Goal: Task Accomplishment & Management: Use online tool/utility

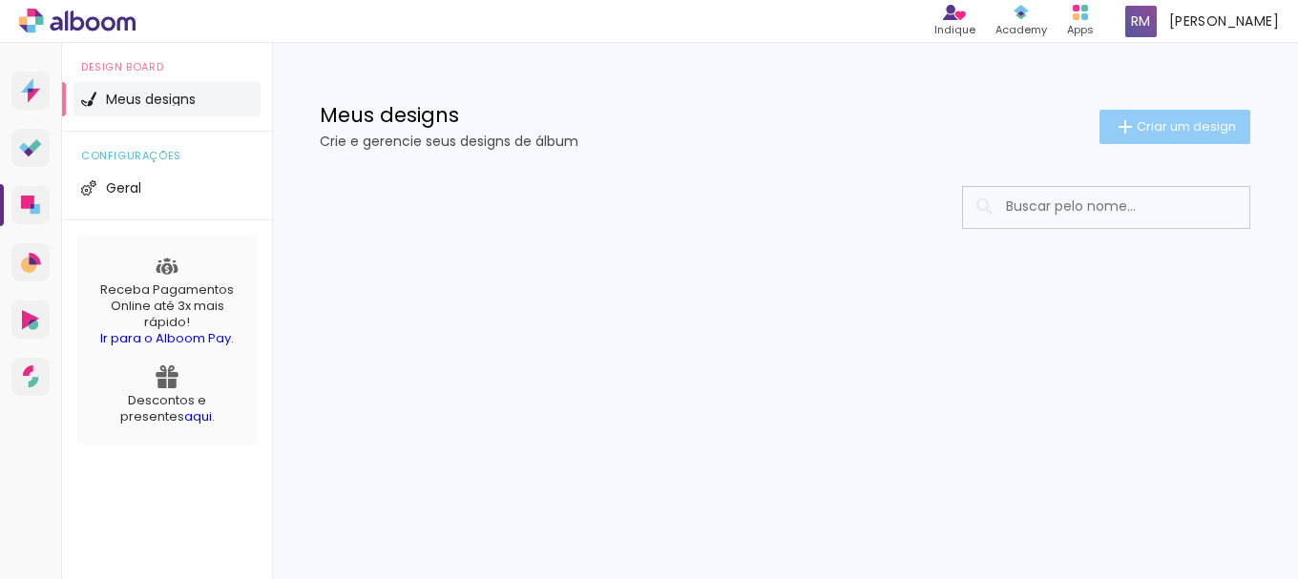
click at [1151, 130] on span "Criar um design" at bounding box center [1186, 126] width 99 height 12
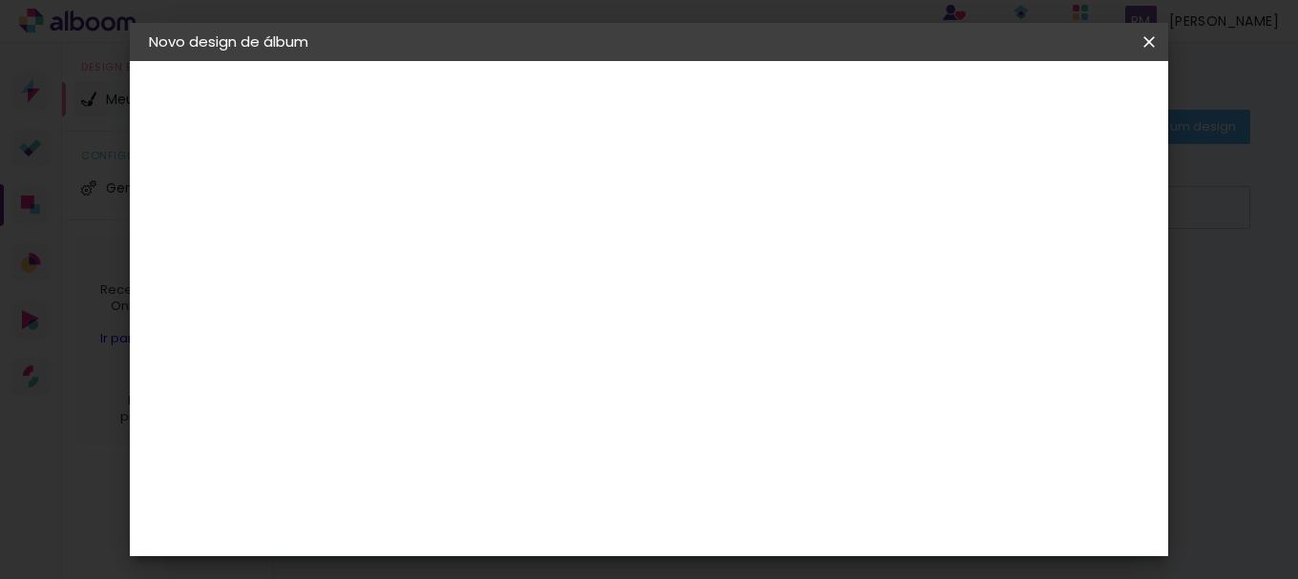
click at [461, 253] on input at bounding box center [461, 257] width 0 height 30
type input "[PERSON_NAME] foto livro"
type paper-input "[PERSON_NAME] foto livro"
click at [0, 0] on slot "Avançar" at bounding box center [0, 0] width 0 height 0
click at [516, 363] on input at bounding box center [509, 363] width 193 height 24
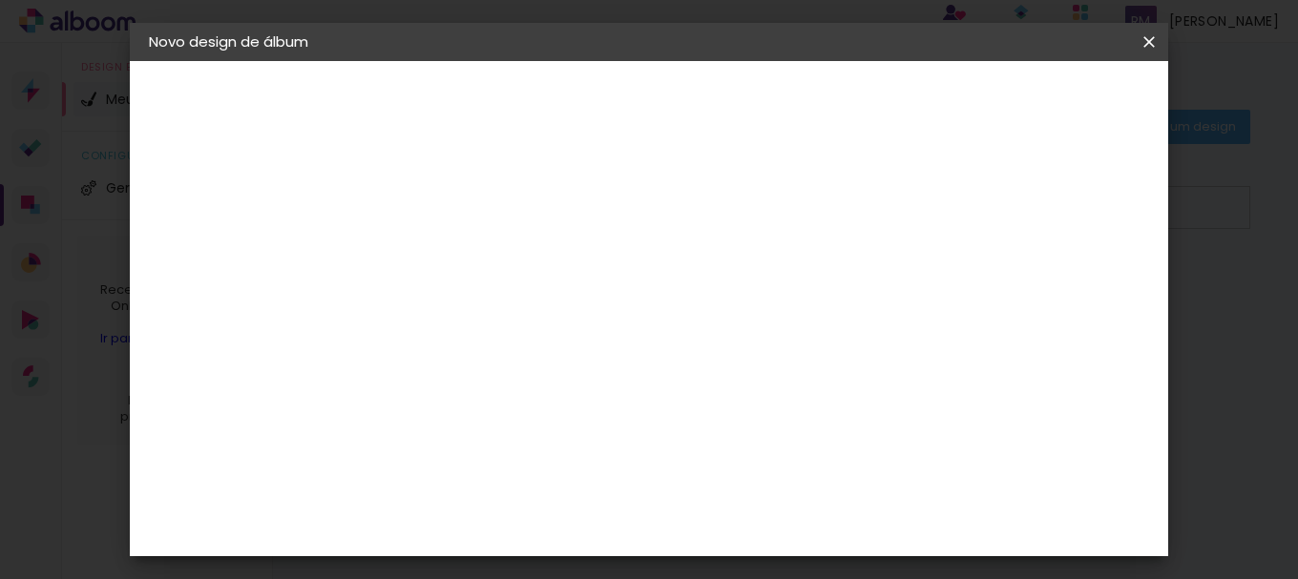
type input "loja"
type paper-input "loja"
click at [491, 434] on div "Loja das Fotos" at bounding box center [470, 443] width 42 height 46
click at [0, 0] on slot "Avançar" at bounding box center [0, 0] width 0 height 0
click at [536, 318] on input "text" at bounding box center [498, 333] width 74 height 30
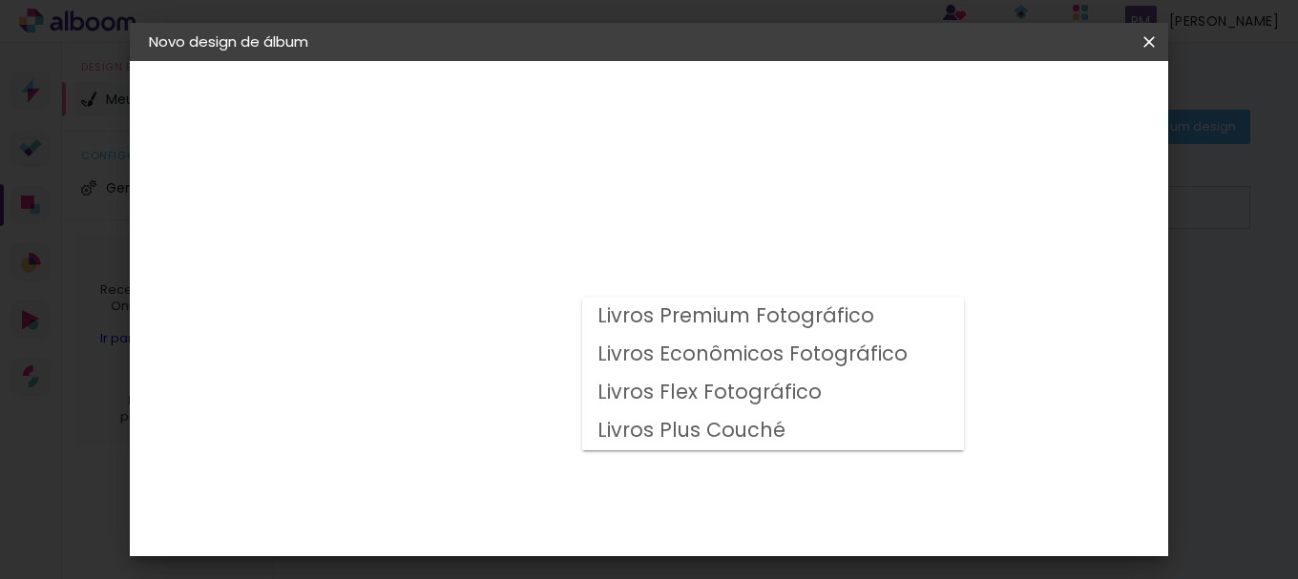
click at [0, 0] on slot "Livros Premium Fotográfico" at bounding box center [0, 0] width 0 height 0
type input "Livros Premium Fotográfico"
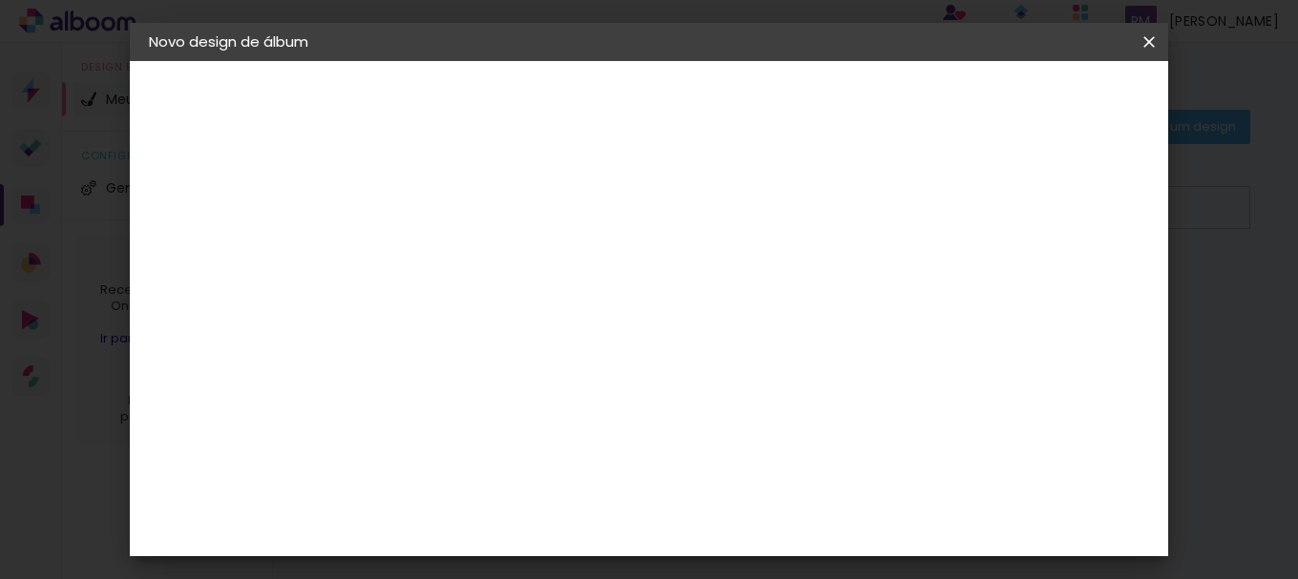
scroll to position [88, 0]
click at [590, 375] on span "20 × 30" at bounding box center [545, 373] width 89 height 39
click at [772, 115] on paper-button "Avançar" at bounding box center [726, 101] width 94 height 32
click at [848, 95] on span "Iniciar design" at bounding box center [818, 108] width 59 height 27
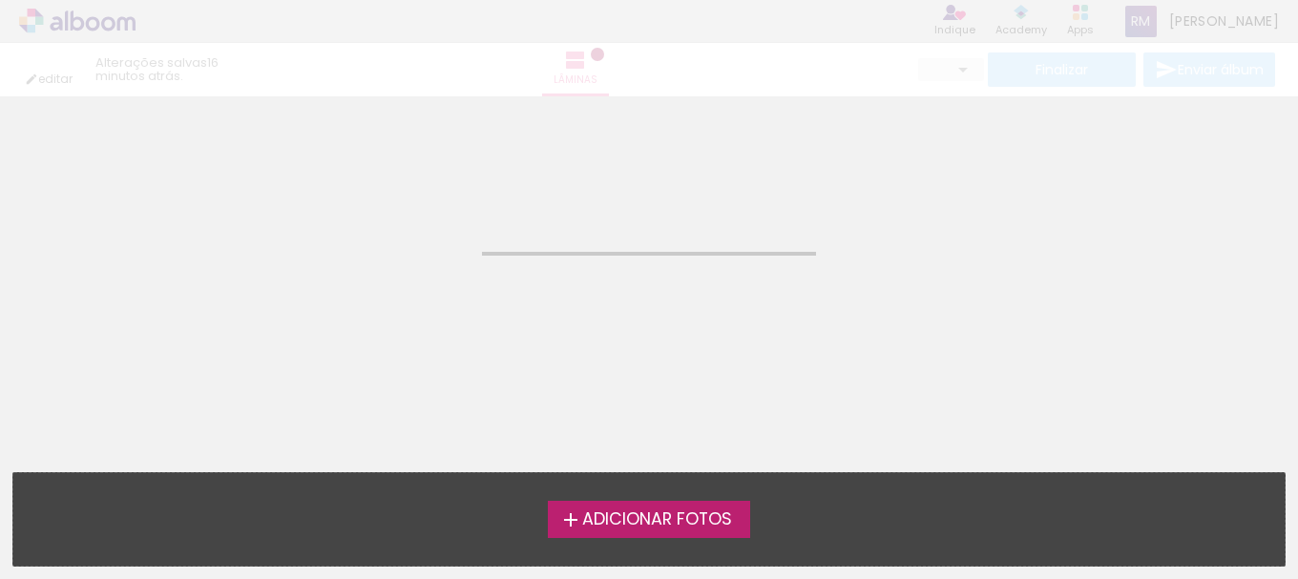
click at [617, 519] on span "Adicionar Fotos" at bounding box center [657, 520] width 150 height 17
click at [0, 0] on input "file" at bounding box center [0, 0] width 0 height 0
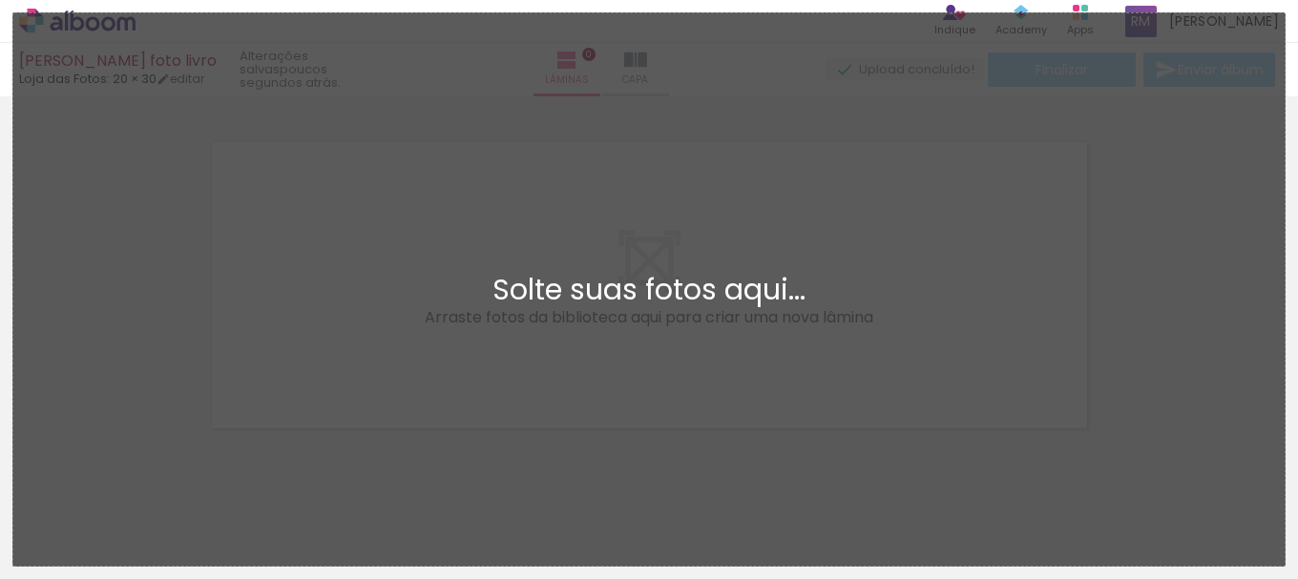
scroll to position [25, 0]
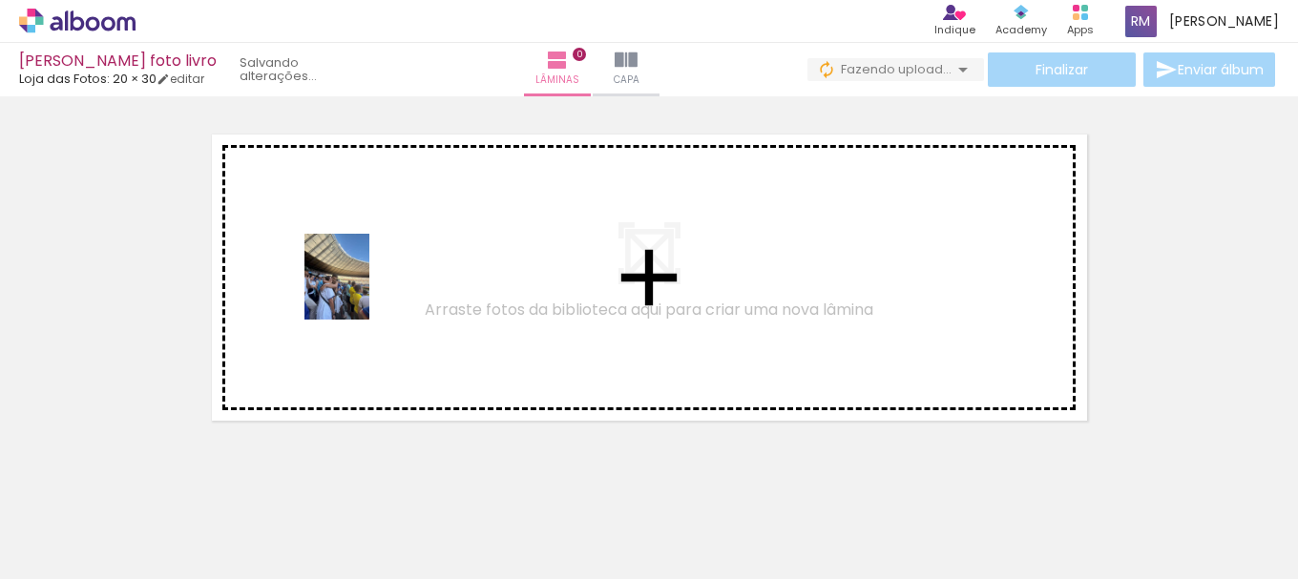
drag, startPoint x: 195, startPoint y: 525, endPoint x: 352, endPoint y: 426, distance: 186.2
click at [395, 222] on quentale-workspace at bounding box center [649, 289] width 1298 height 579
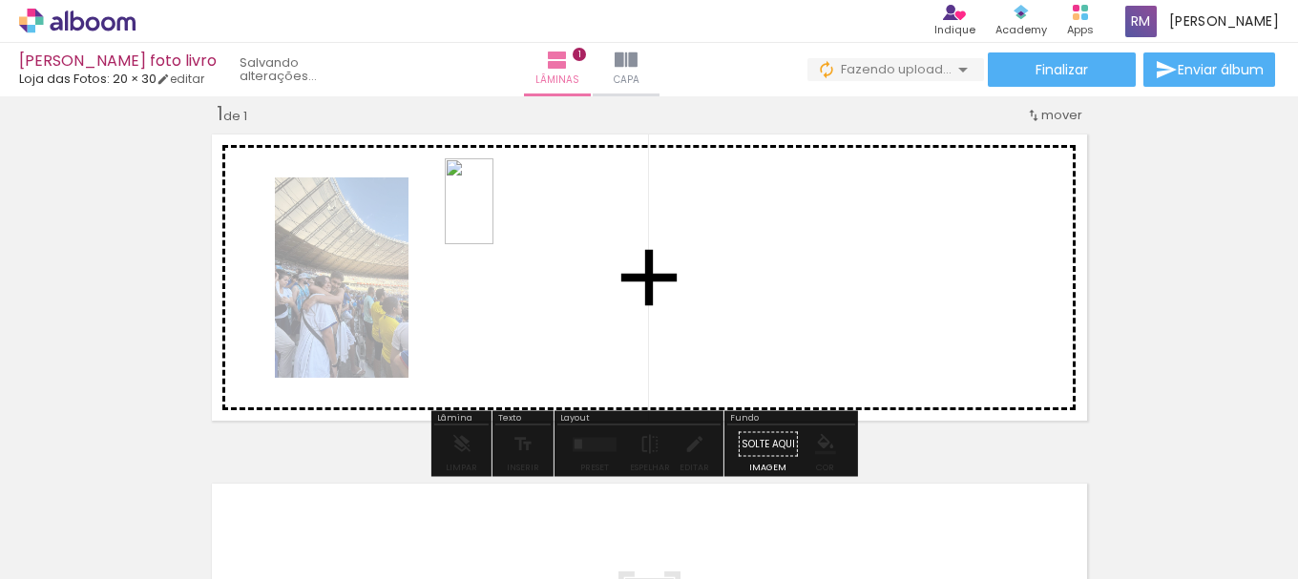
drag, startPoint x: 304, startPoint y: 526, endPoint x: 504, endPoint y: 211, distance: 373.4
click at [504, 211] on quentale-workspace at bounding box center [649, 289] width 1298 height 579
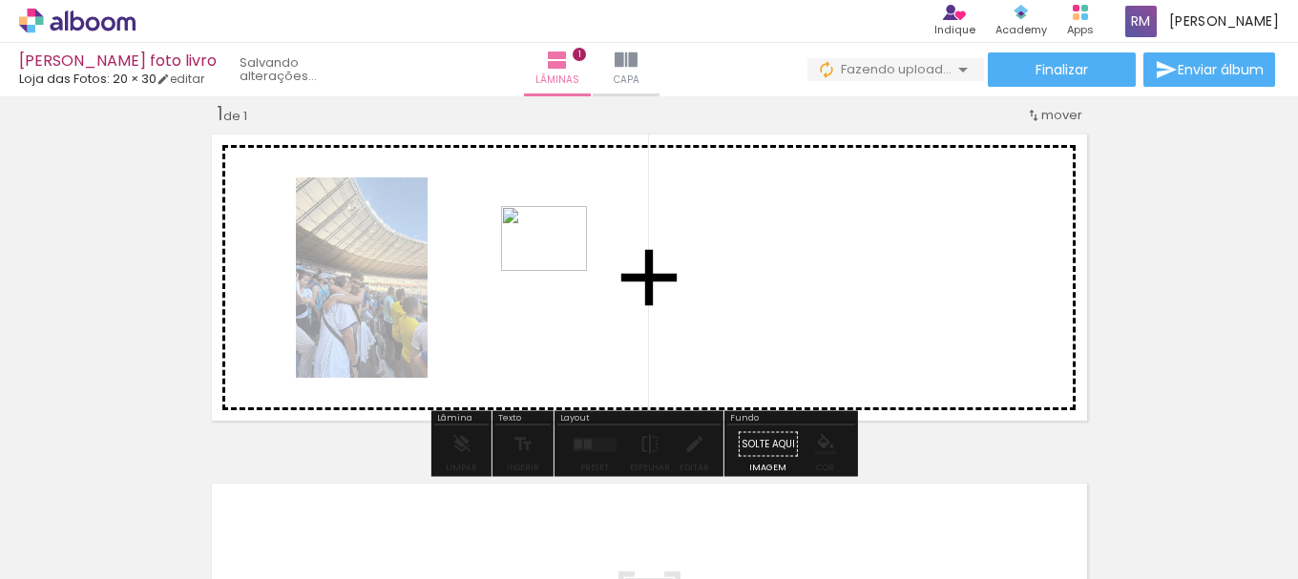
drag, startPoint x: 417, startPoint y: 505, endPoint x: 571, endPoint y: 298, distance: 258.0
click at [572, 239] on quentale-workspace at bounding box center [649, 289] width 1298 height 579
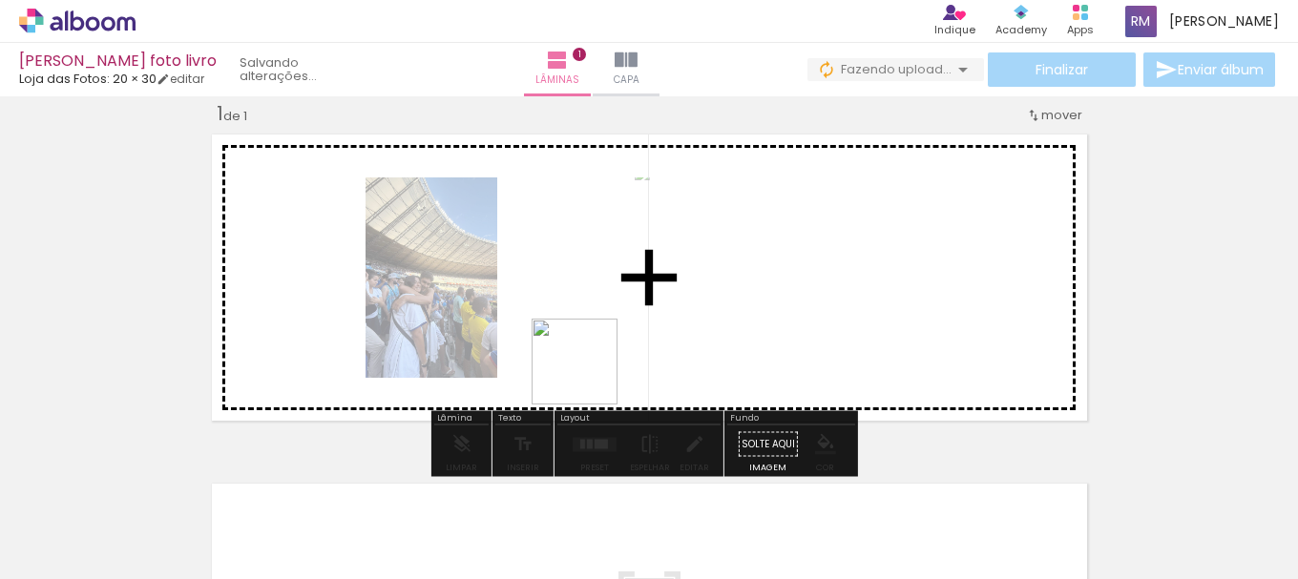
drag, startPoint x: 527, startPoint y: 511, endPoint x: 626, endPoint y: 269, distance: 261.1
click at [625, 273] on quentale-workspace at bounding box center [649, 289] width 1298 height 579
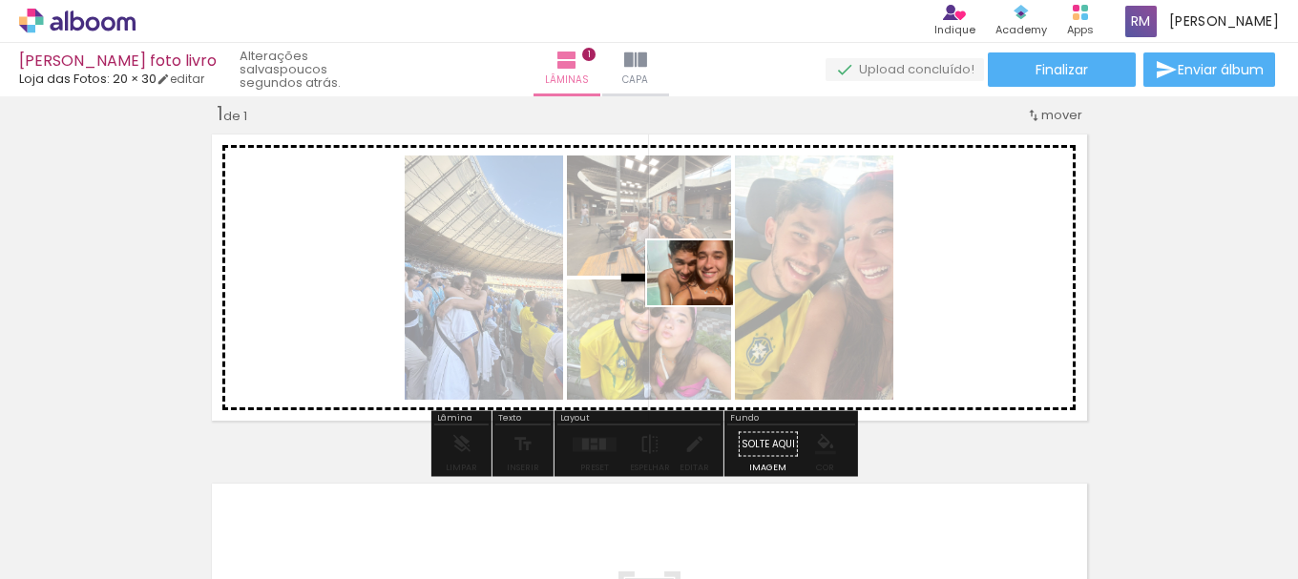
drag, startPoint x: 627, startPoint y: 524, endPoint x: 732, endPoint y: 511, distance: 105.9
click at [717, 255] on quentale-workspace at bounding box center [649, 289] width 1298 height 579
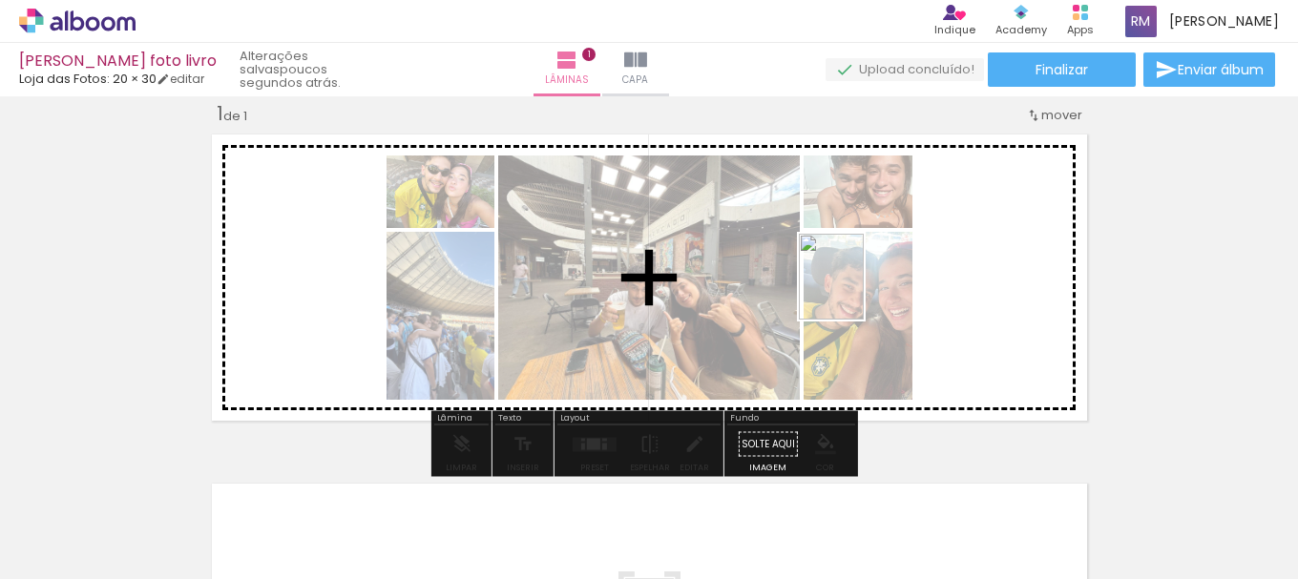
drag, startPoint x: 740, startPoint y: 539, endPoint x: 864, endPoint y: 446, distance: 155.4
click at [857, 289] on quentale-workspace at bounding box center [649, 289] width 1298 height 579
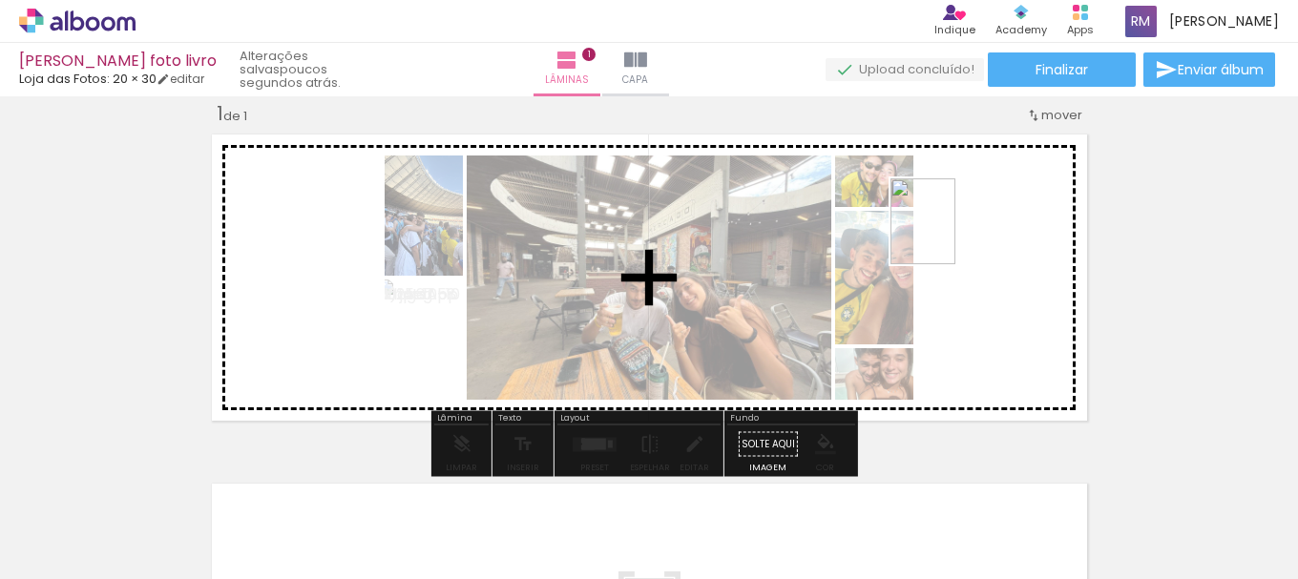
drag, startPoint x: 833, startPoint y: 521, endPoint x: 948, endPoint y: 236, distance: 307.6
click at [948, 236] on quentale-workspace at bounding box center [649, 289] width 1298 height 579
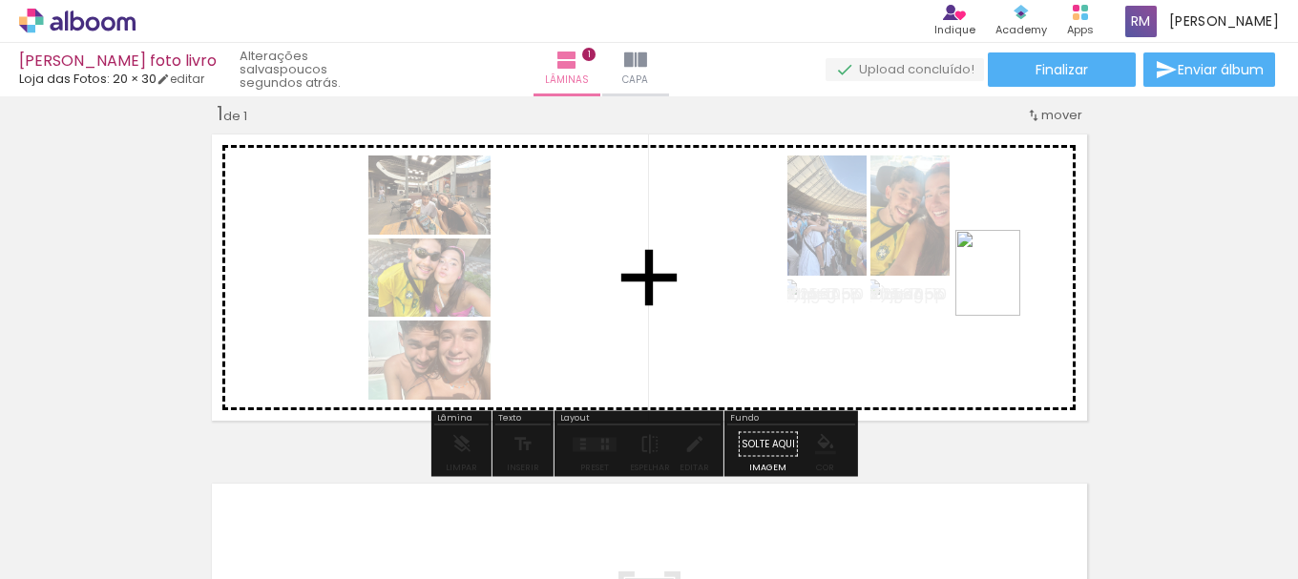
drag, startPoint x: 953, startPoint y: 527, endPoint x: 1013, endPoint y: 286, distance: 248.0
click at [1013, 286] on quentale-workspace at bounding box center [649, 289] width 1298 height 579
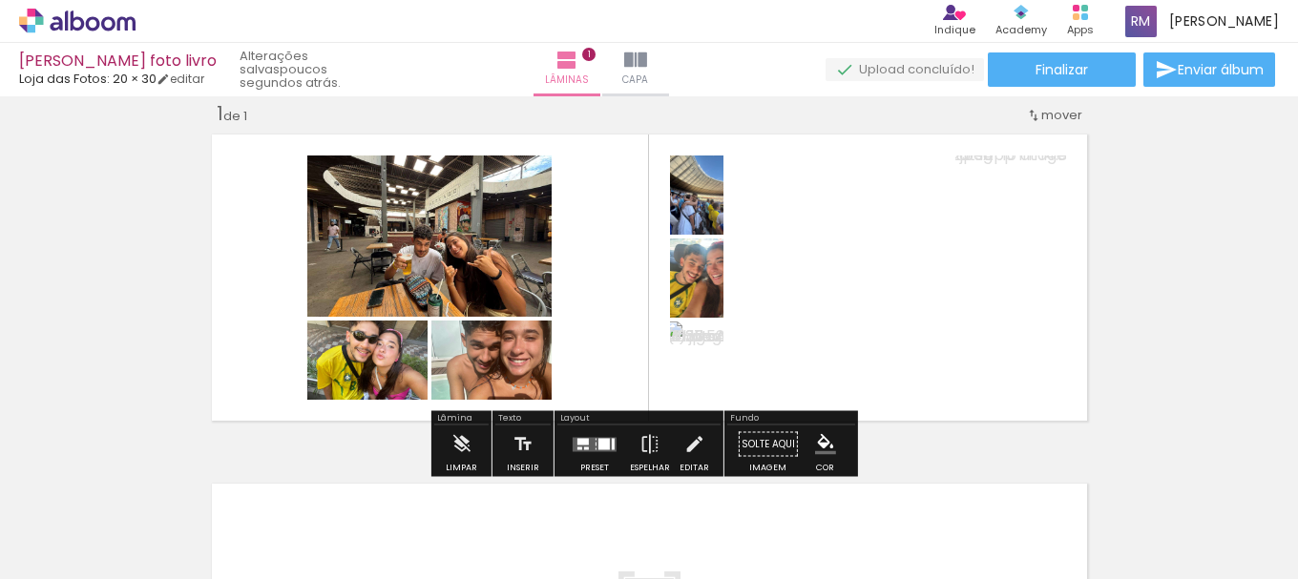
click at [844, 310] on quentale-photo at bounding box center [839, 278] width 224 height 244
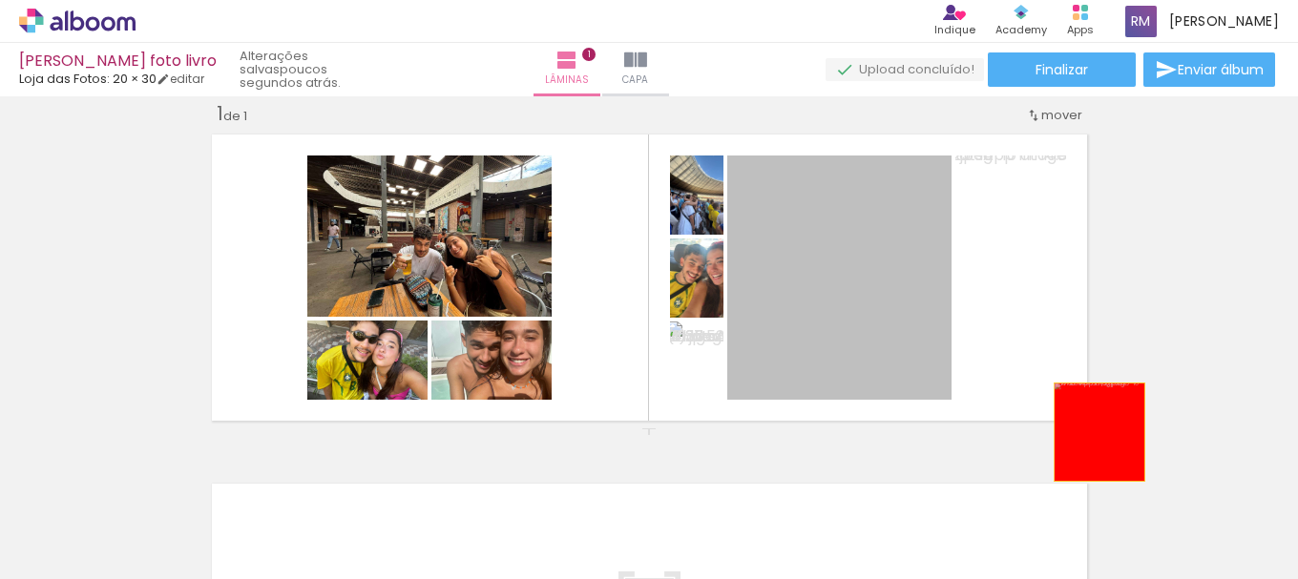
drag, startPoint x: 822, startPoint y: 272, endPoint x: 1092, endPoint y: 432, distance: 314.2
click at [1092, 432] on div "Inserir lâmina 1 de 1" at bounding box center [649, 428] width 1298 height 700
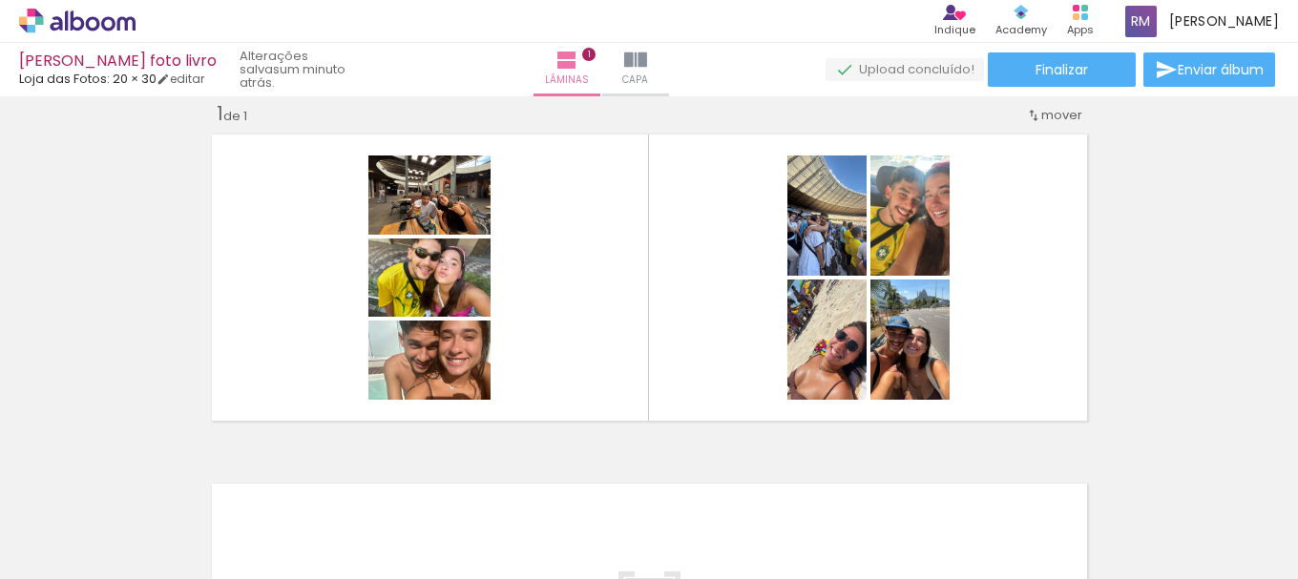
click at [798, 485] on iron-icon at bounding box center [791, 477] width 20 height 20
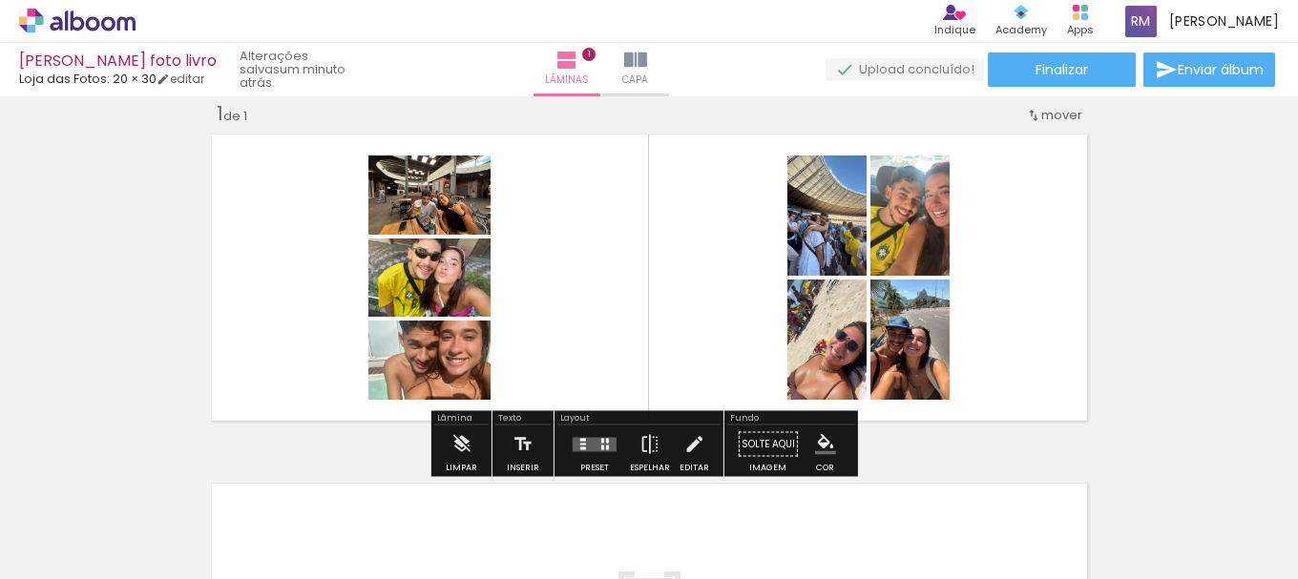
click at [608, 442] on quentale-layouter at bounding box center [595, 444] width 44 height 14
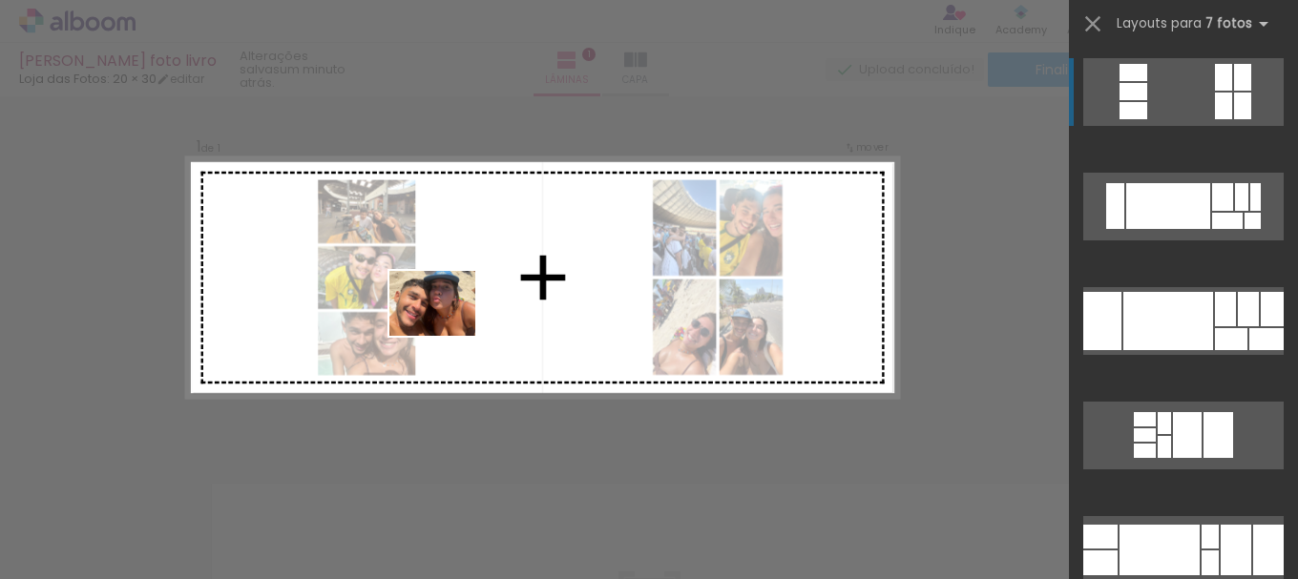
drag, startPoint x: 833, startPoint y: 524, endPoint x: 568, endPoint y: 530, distance: 265.5
click at [416, 316] on quentale-workspace at bounding box center [649, 289] width 1298 height 579
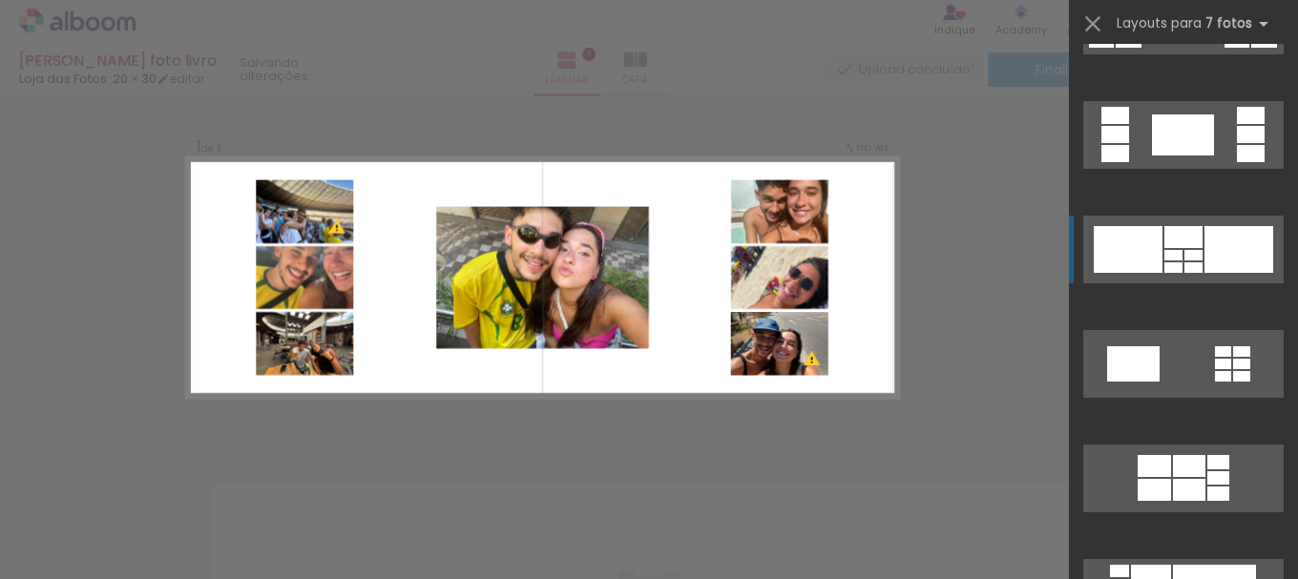
scroll to position [20887, 0]
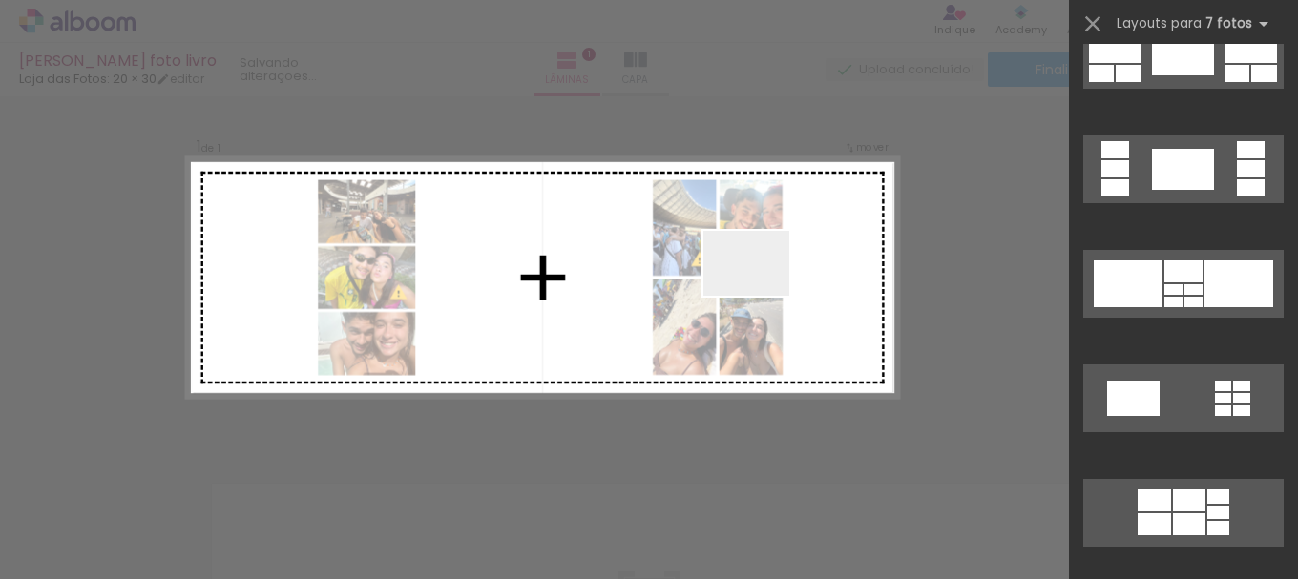
drag, startPoint x: 792, startPoint y: 379, endPoint x: 703, endPoint y: 248, distance: 158.6
click at [717, 234] on quentale-workspace at bounding box center [649, 289] width 1298 height 579
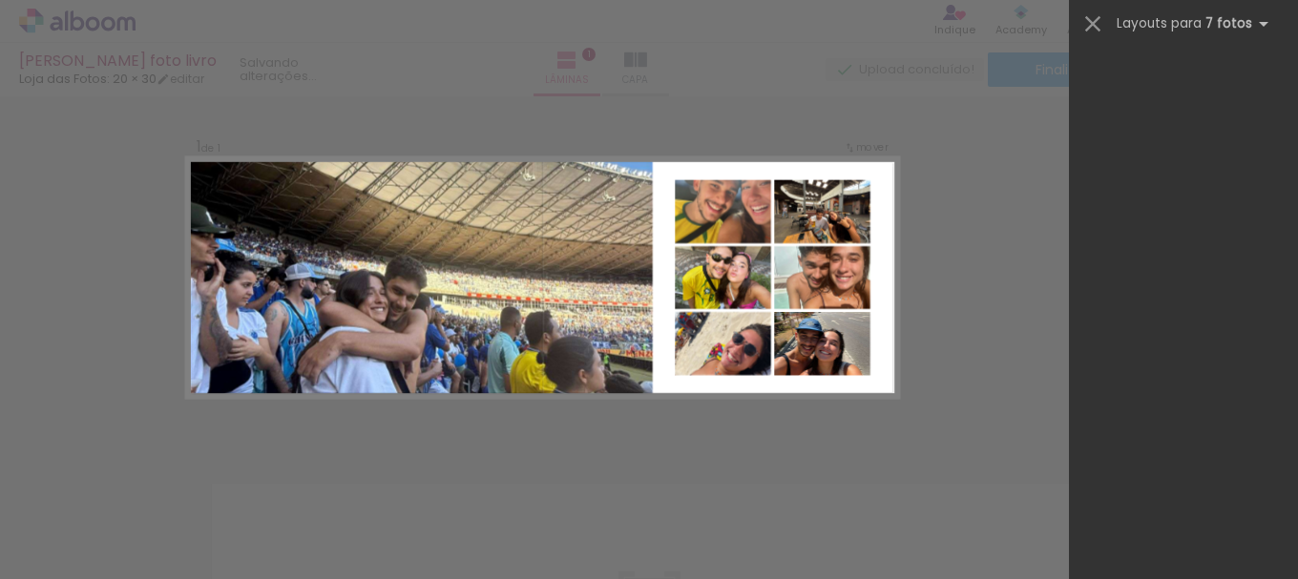
scroll to position [23178, 0]
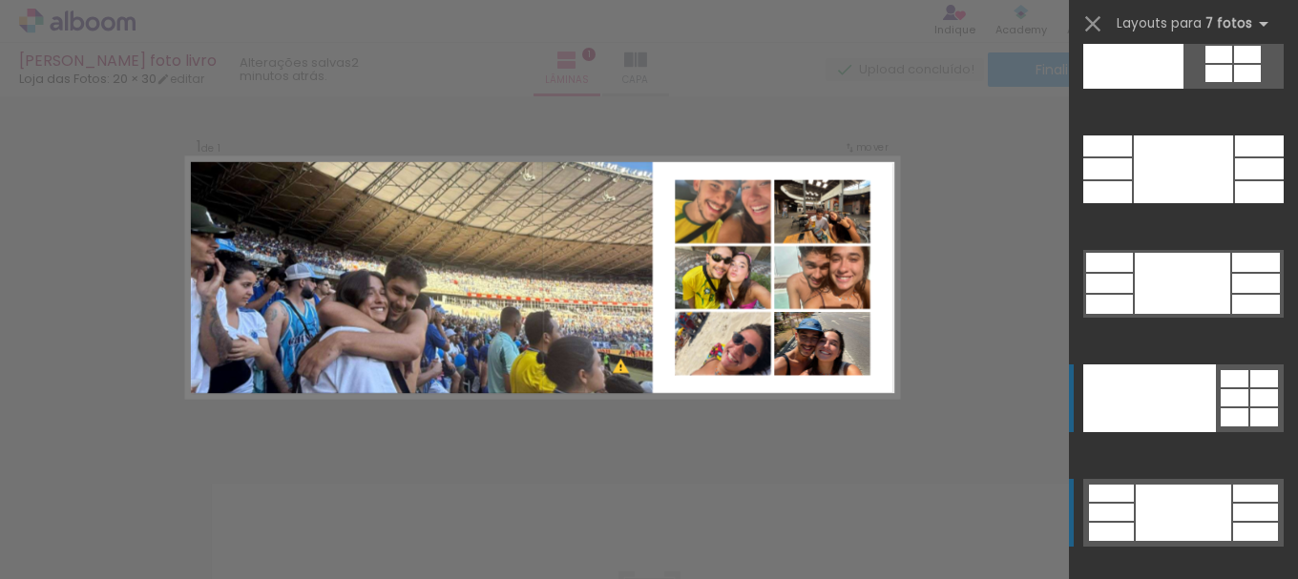
click at [1147, 397] on div at bounding box center [1150, 399] width 133 height 68
click at [1204, 387] on div at bounding box center [1150, 399] width 133 height 68
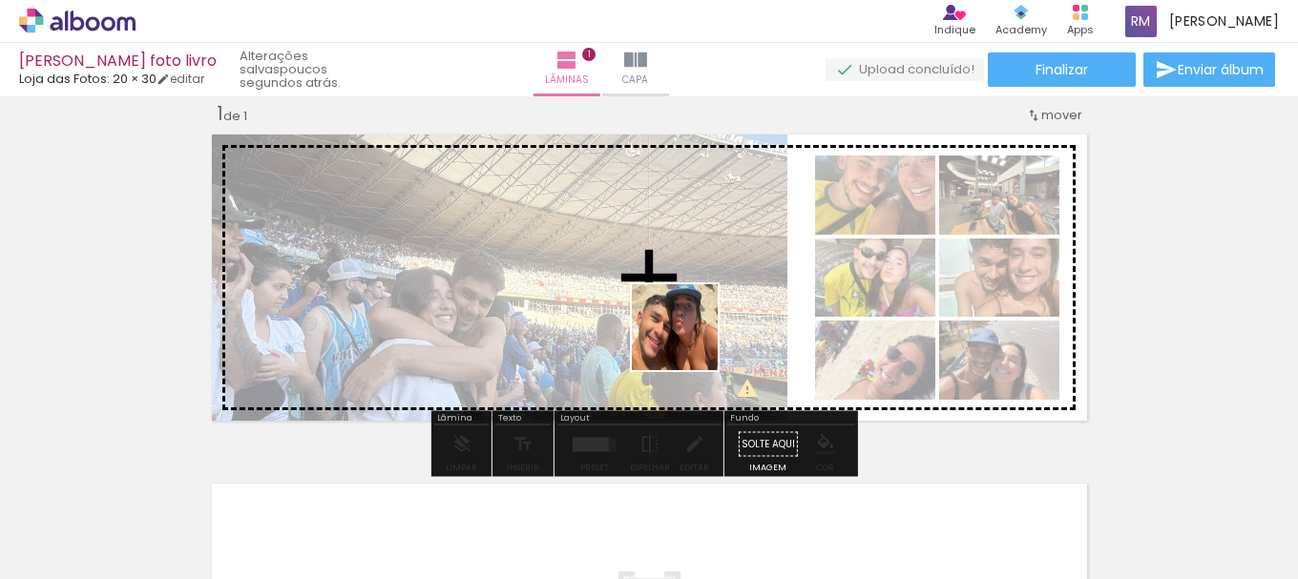
drag, startPoint x: 861, startPoint y: 541, endPoint x: 655, endPoint y: 109, distance: 479.1
click at [687, 342] on quentale-workspace at bounding box center [649, 289] width 1298 height 579
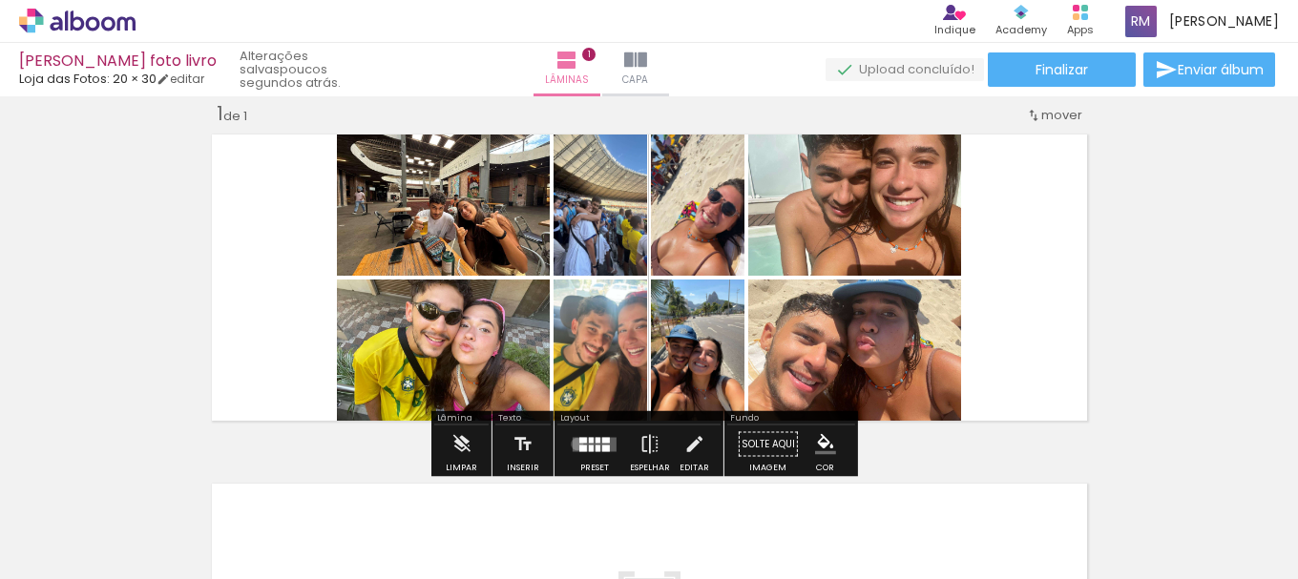
click at [573, 444] on quentale-layouter at bounding box center [595, 444] width 44 height 14
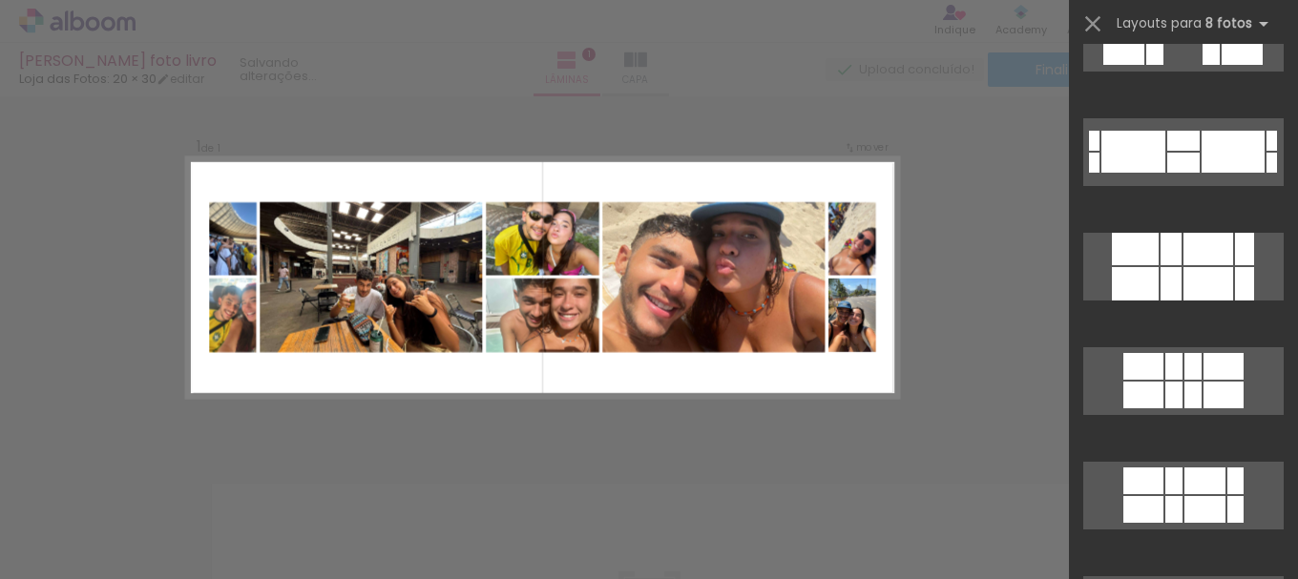
scroll to position [191, 0]
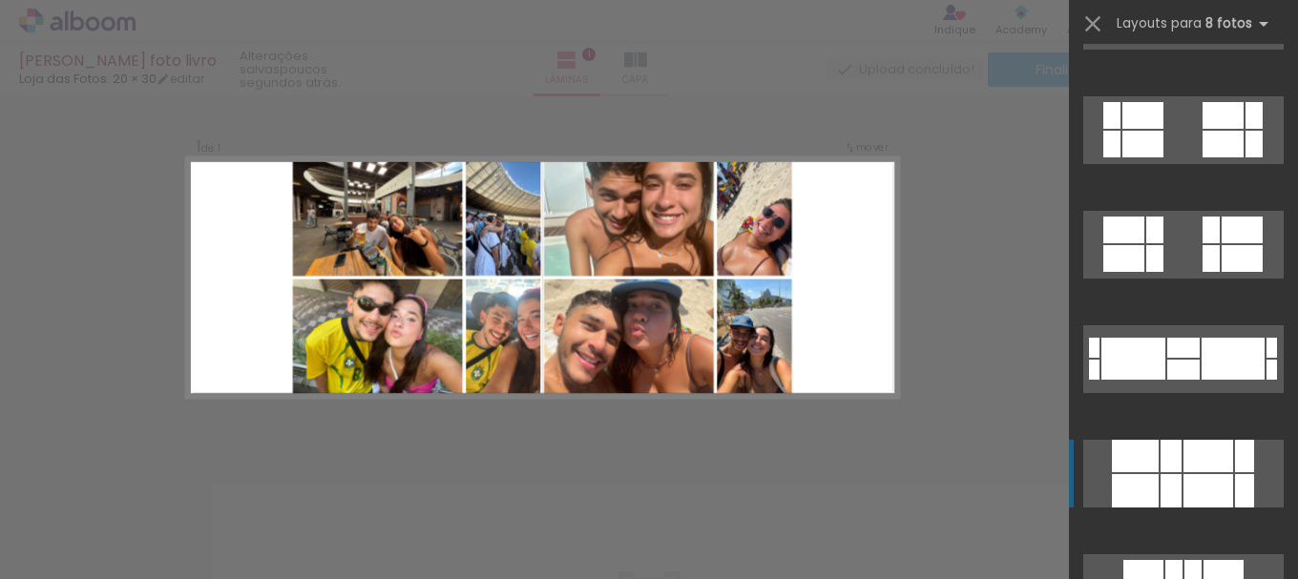
click at [1163, 444] on div at bounding box center [1171, 456] width 21 height 32
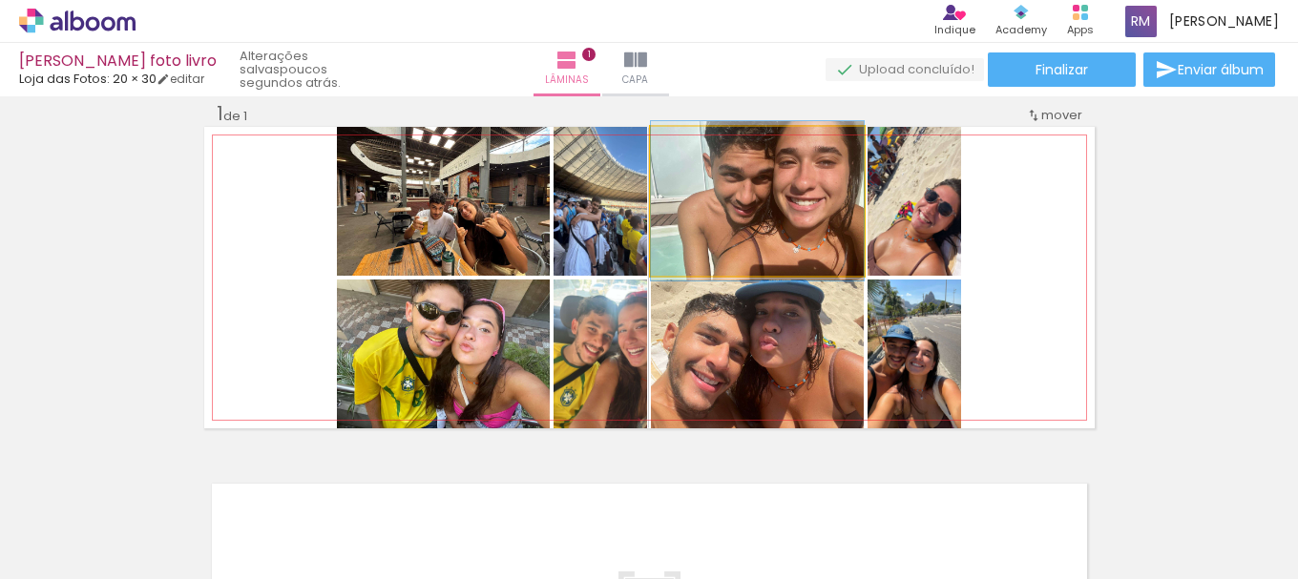
click at [797, 210] on quentale-photo at bounding box center [757, 201] width 213 height 149
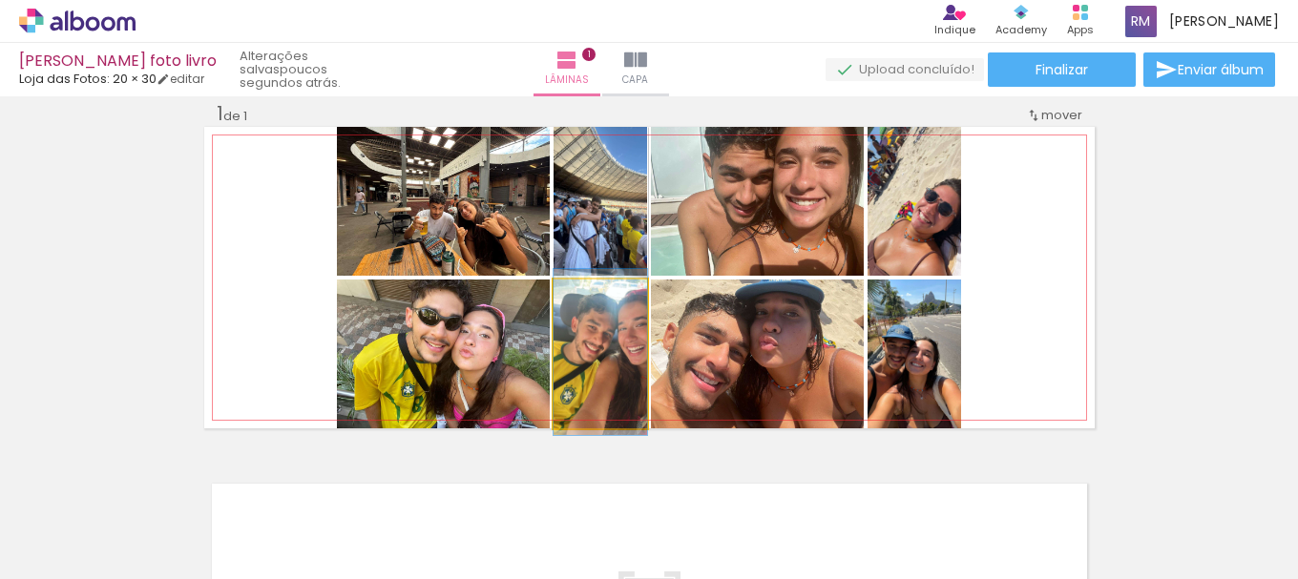
drag, startPoint x: 619, startPoint y: 370, endPoint x: 609, endPoint y: 369, distance: 9.7
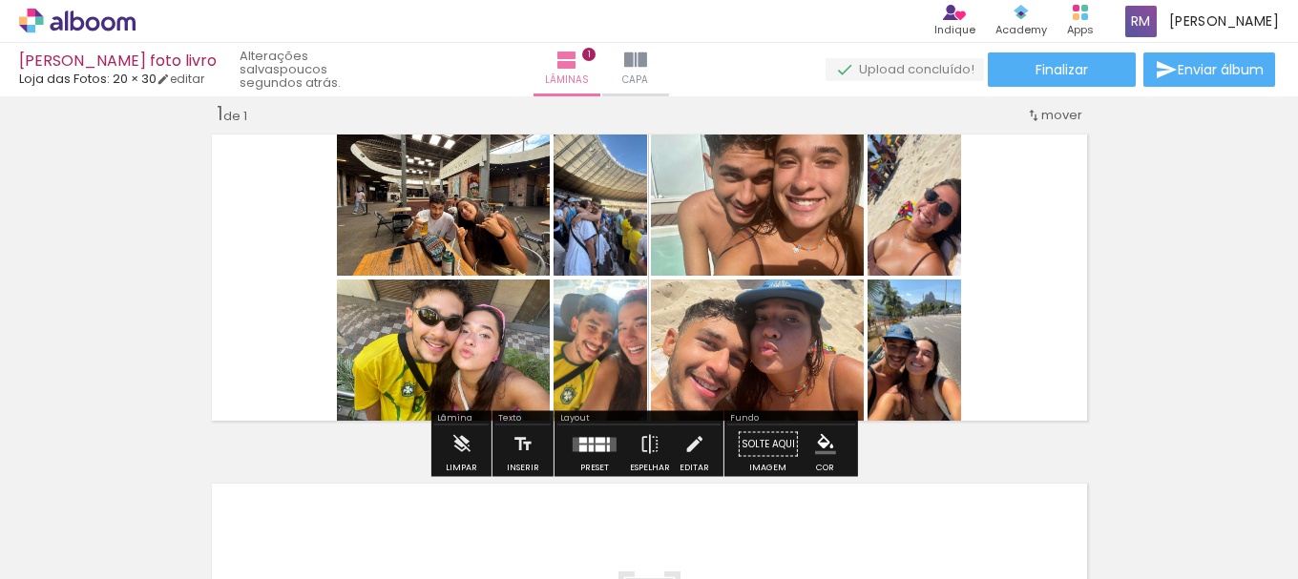
click at [1035, 295] on quentale-layouter at bounding box center [649, 278] width 891 height 302
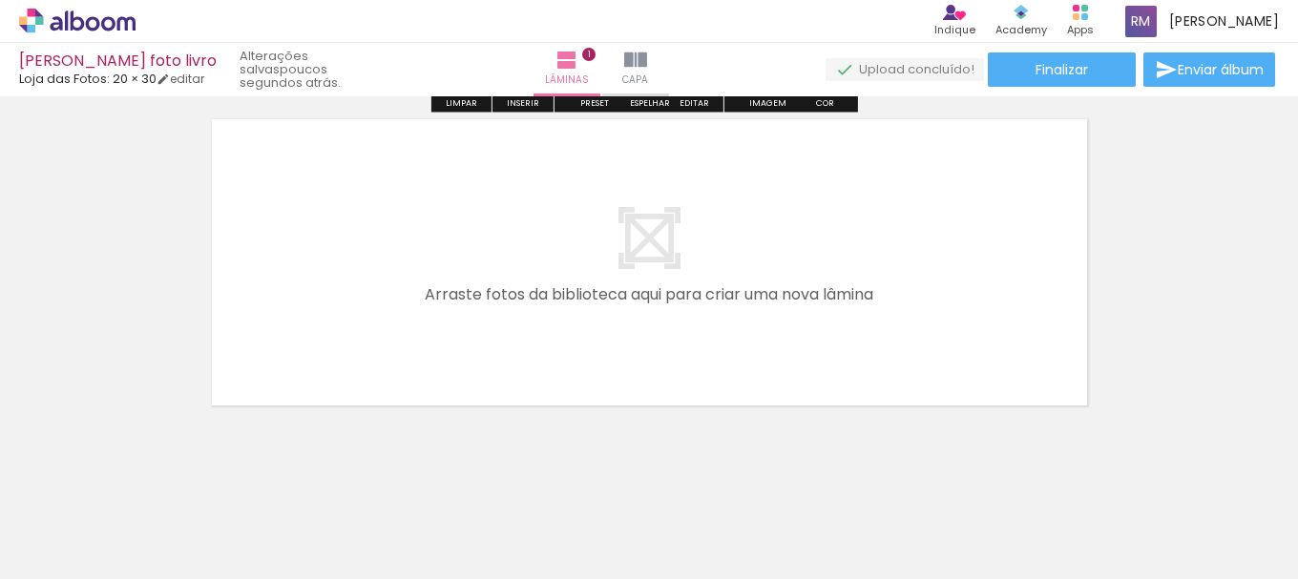
scroll to position [294, 0]
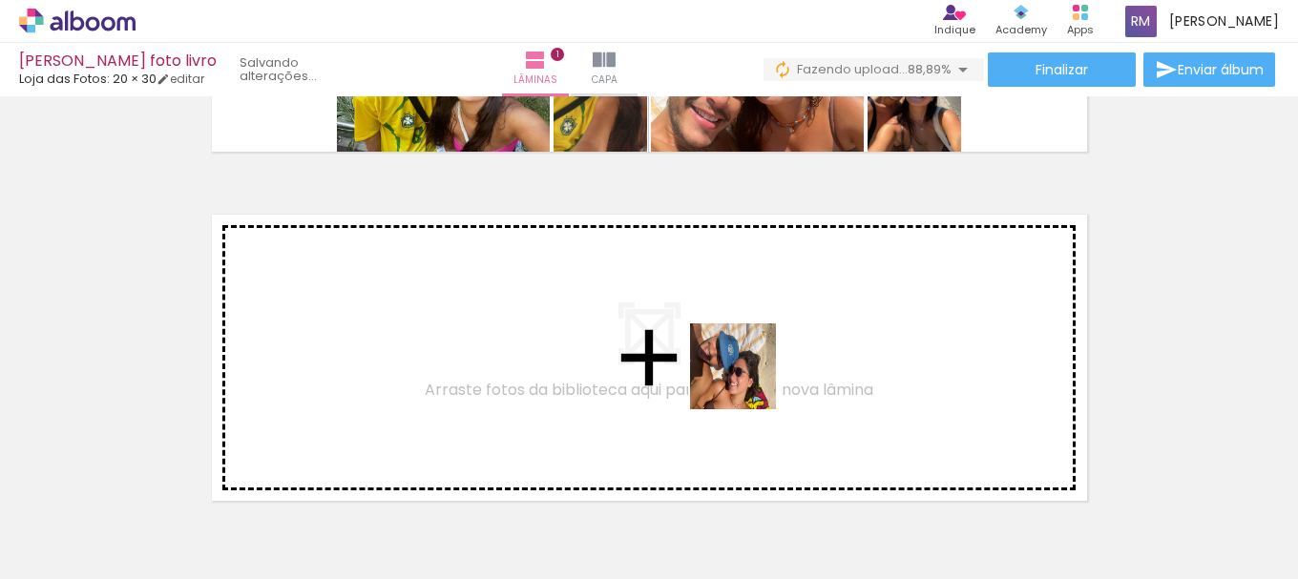
drag, startPoint x: 1053, startPoint y: 524, endPoint x: 725, endPoint y: 369, distance: 363.0
click at [725, 369] on quentale-workspace at bounding box center [649, 289] width 1298 height 579
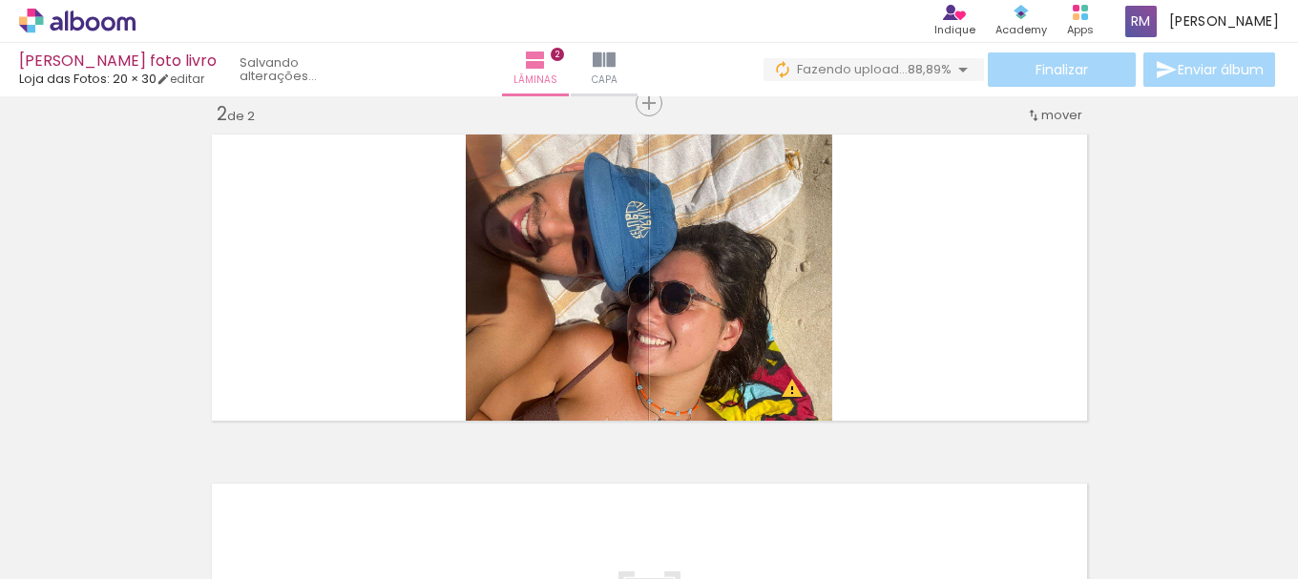
scroll to position [0, 0]
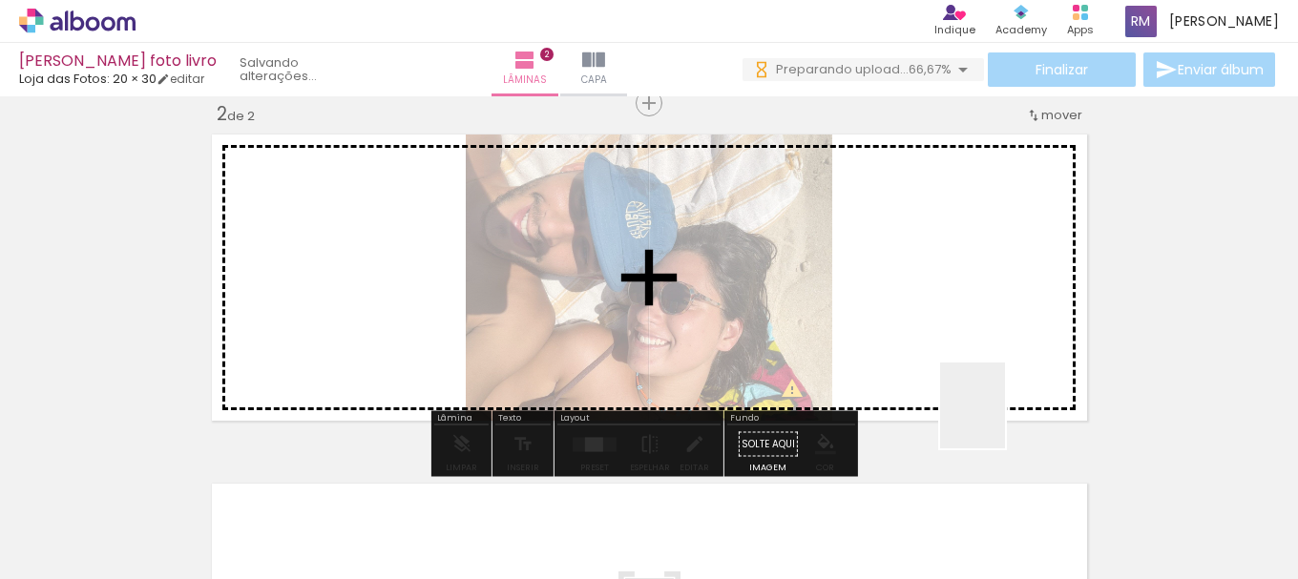
click at [872, 333] on quentale-workspace at bounding box center [649, 289] width 1298 height 579
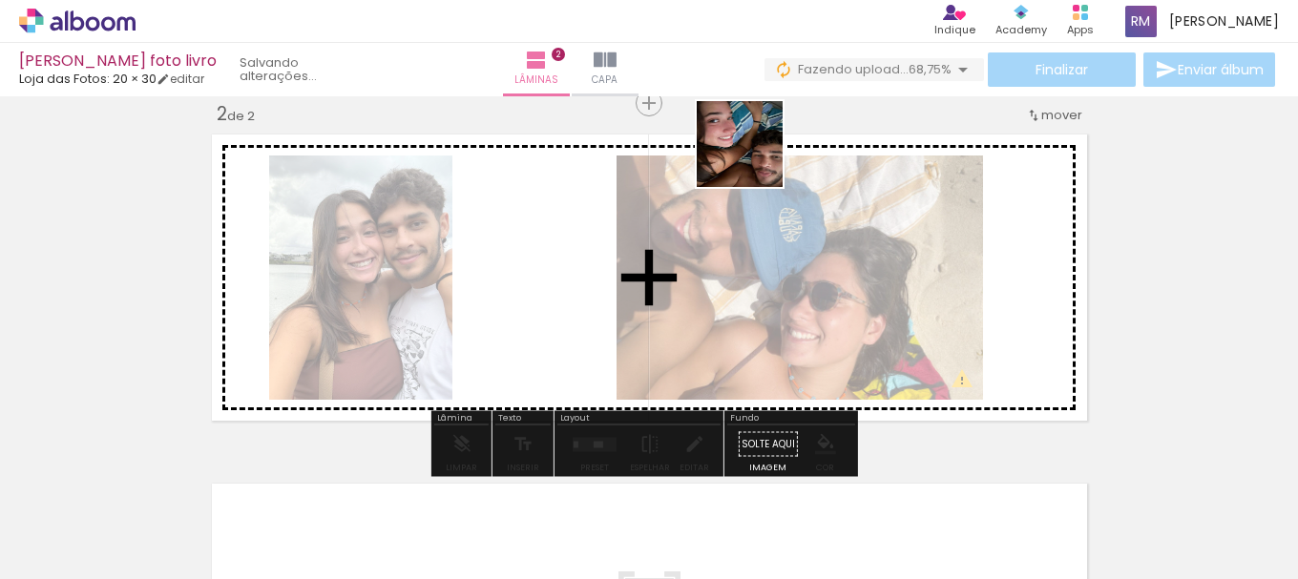
drag, startPoint x: 1260, startPoint y: 523, endPoint x: 735, endPoint y: 209, distance: 611.8
click at [715, 141] on quentale-workspace at bounding box center [649, 289] width 1298 height 579
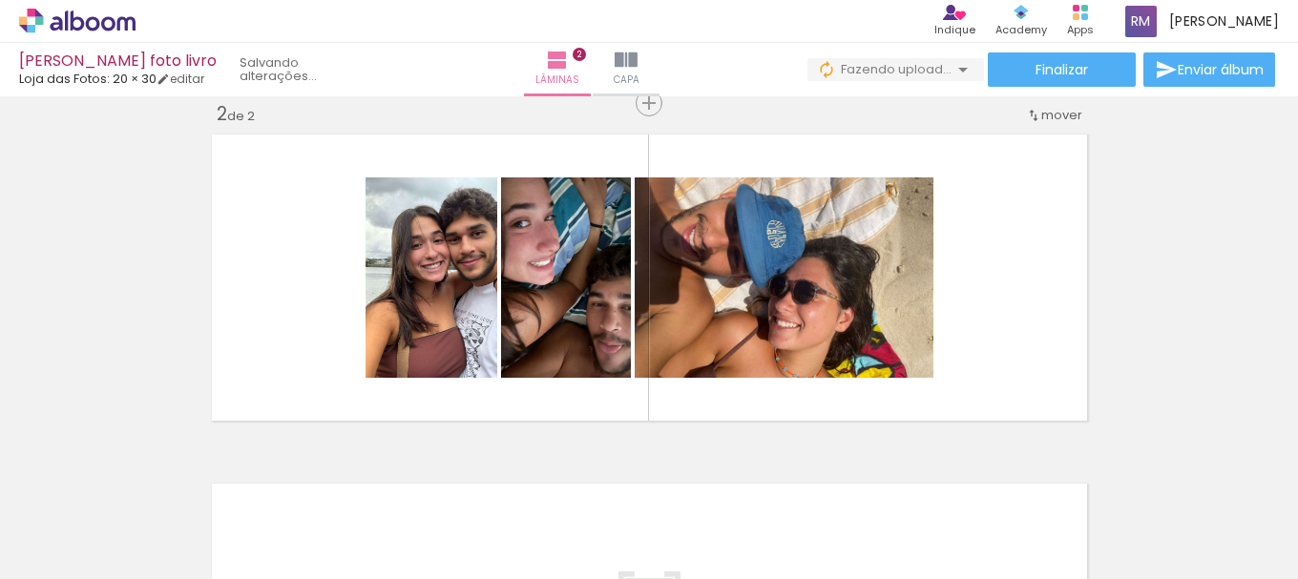
scroll to position [0, 575]
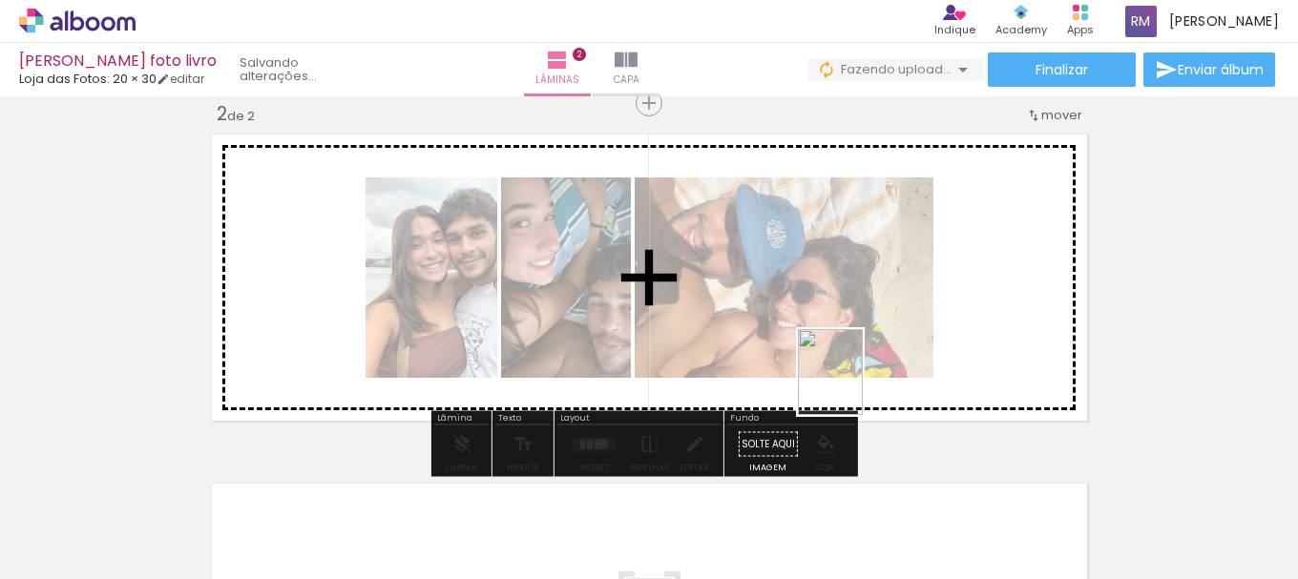
drag, startPoint x: 825, startPoint y: 512, endPoint x: 879, endPoint y: 423, distance: 104.1
click at [872, 354] on quentale-workspace at bounding box center [649, 289] width 1298 height 579
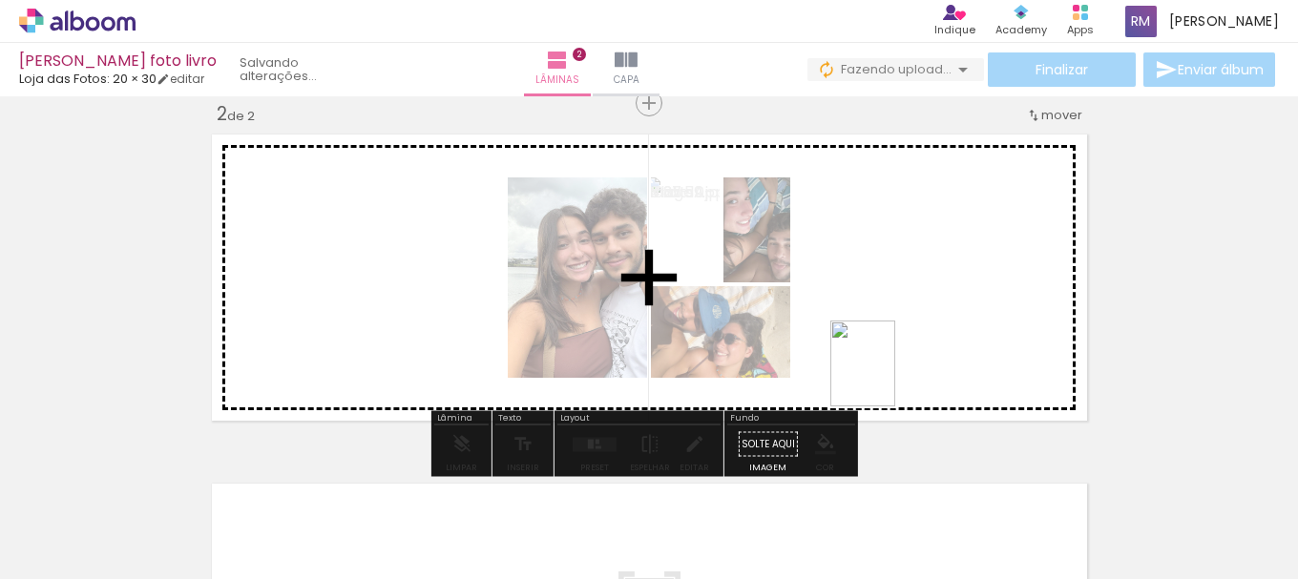
drag, startPoint x: 910, startPoint y: 498, endPoint x: 949, endPoint y: 511, distance: 41.1
click at [884, 339] on quentale-workspace at bounding box center [649, 289] width 1298 height 579
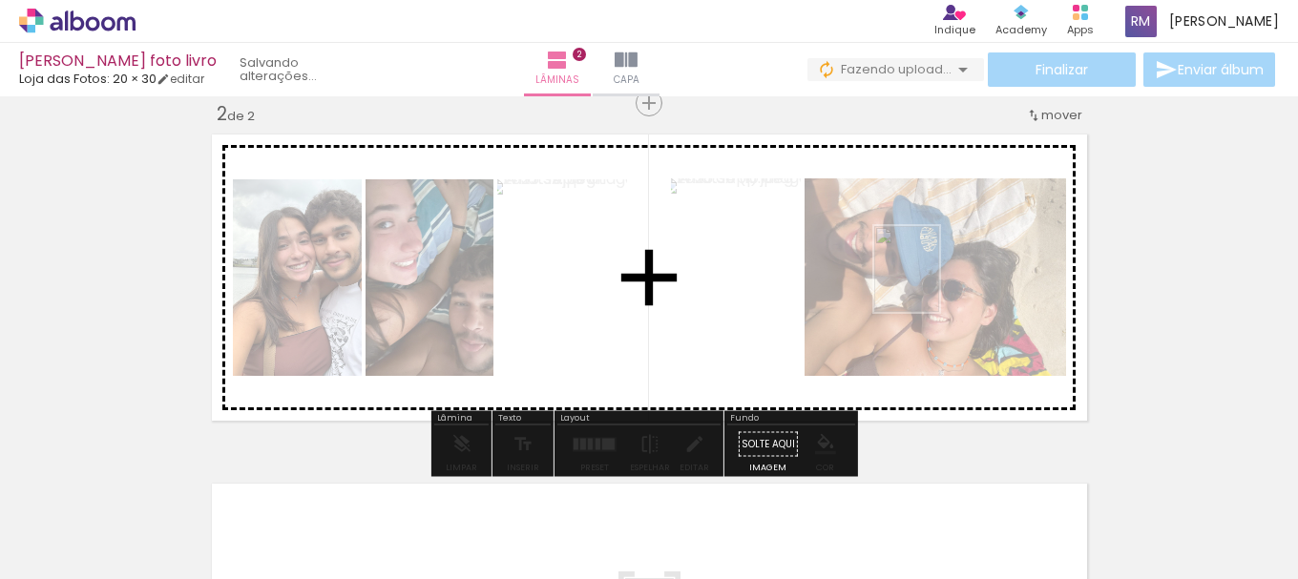
drag, startPoint x: 899, startPoint y: 510, endPoint x: 932, endPoint y: 284, distance: 228.6
click at [932, 284] on quentale-workspace at bounding box center [649, 289] width 1298 height 579
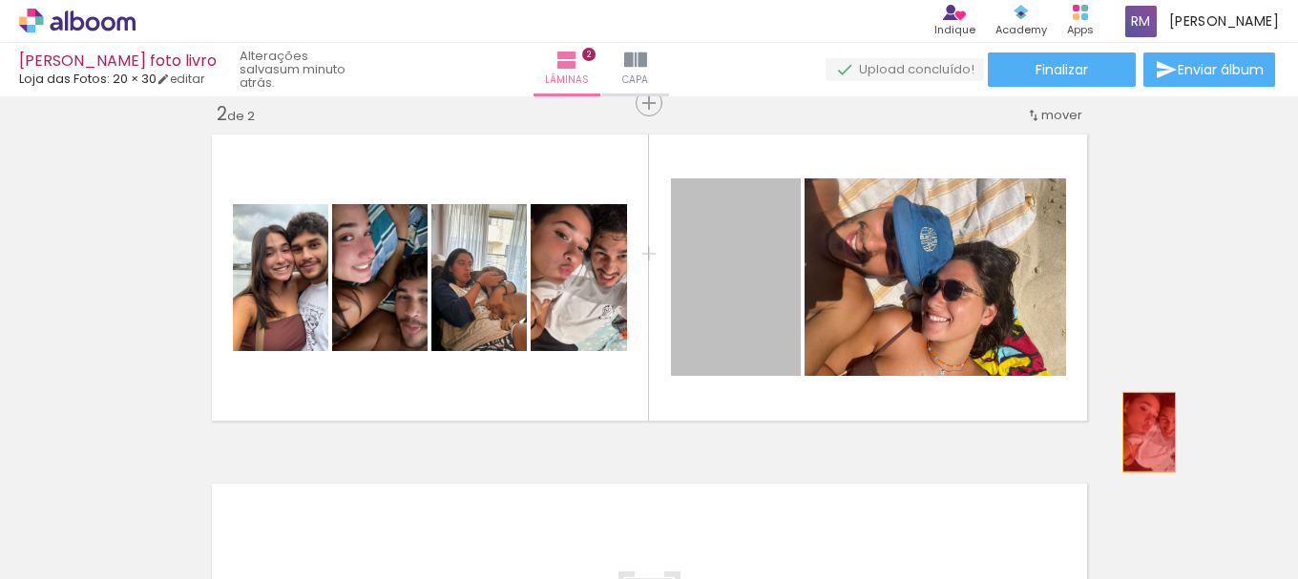
drag, startPoint x: 719, startPoint y: 276, endPoint x: 1142, endPoint y: 432, distance: 451.0
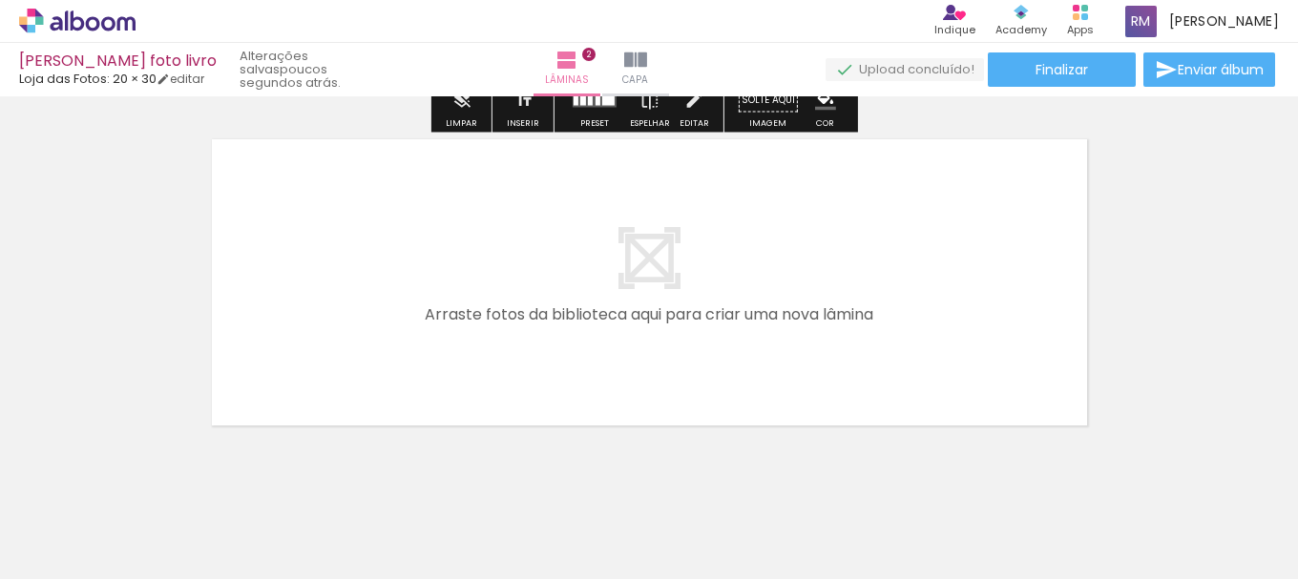
scroll to position [759, 0]
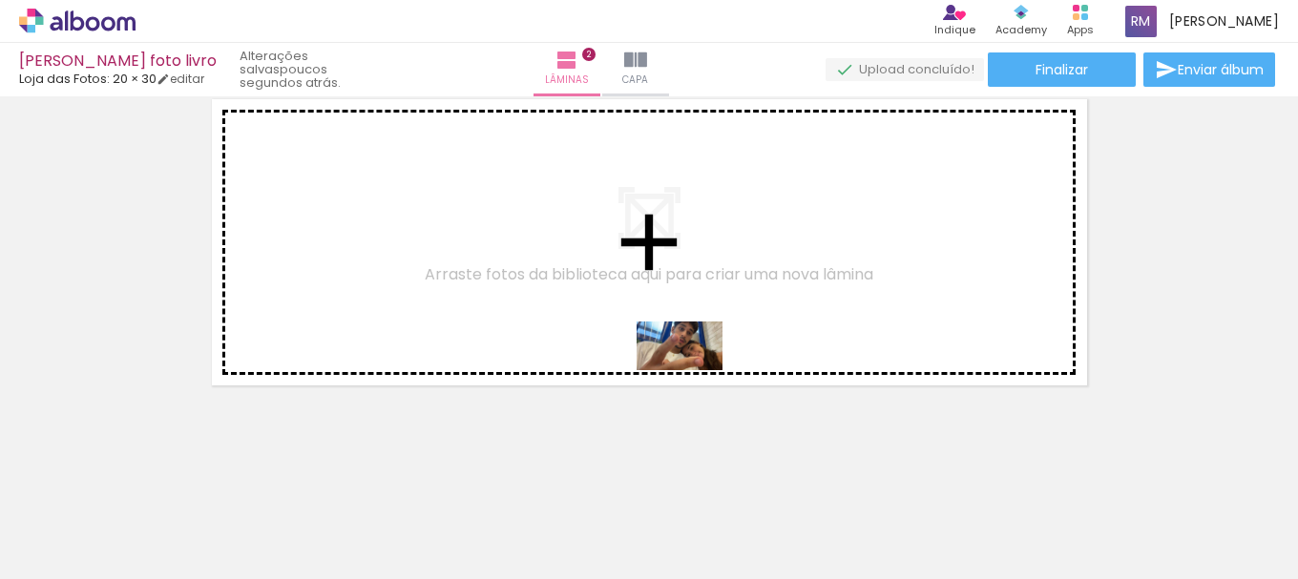
drag, startPoint x: 931, startPoint y: 477, endPoint x: 546, endPoint y: 293, distance: 426.6
click at [559, 292] on quentale-workspace at bounding box center [649, 289] width 1298 height 579
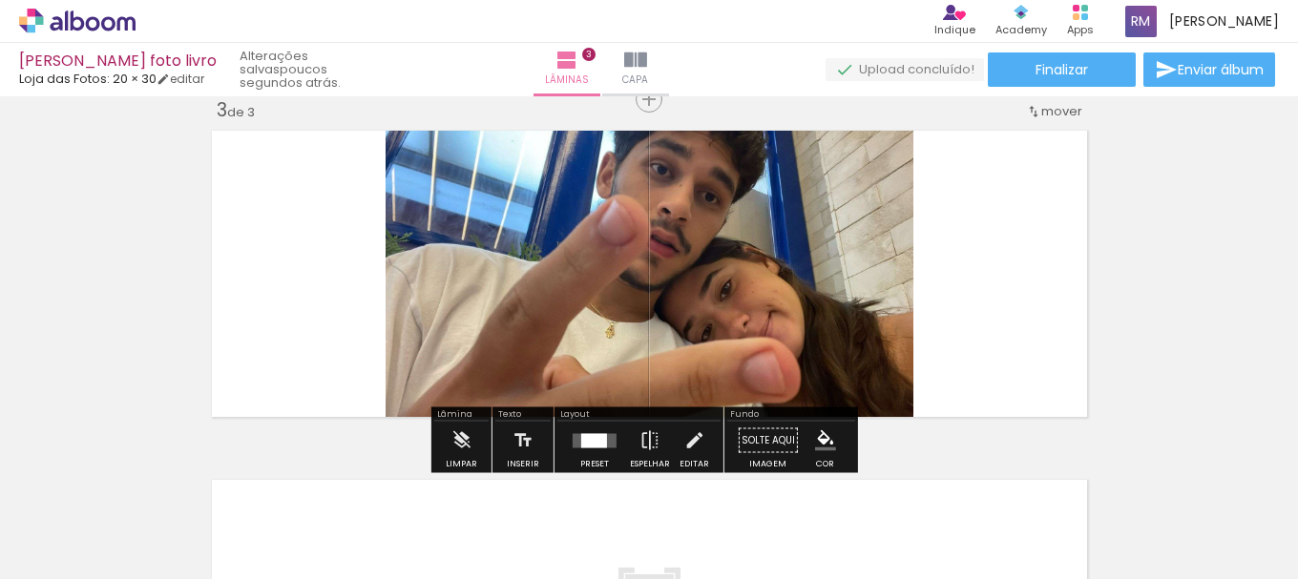
scroll to position [724, 0]
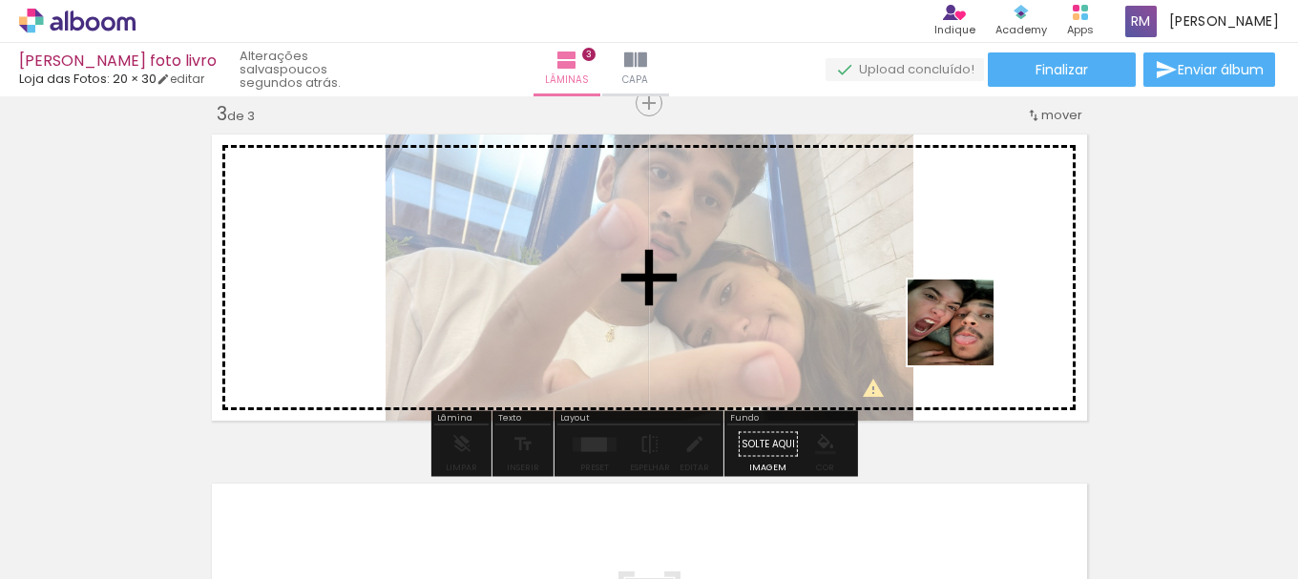
drag, startPoint x: 992, startPoint y: 392, endPoint x: 1100, endPoint y: 474, distance: 135.0
click at [945, 301] on quentale-workspace at bounding box center [649, 289] width 1298 height 579
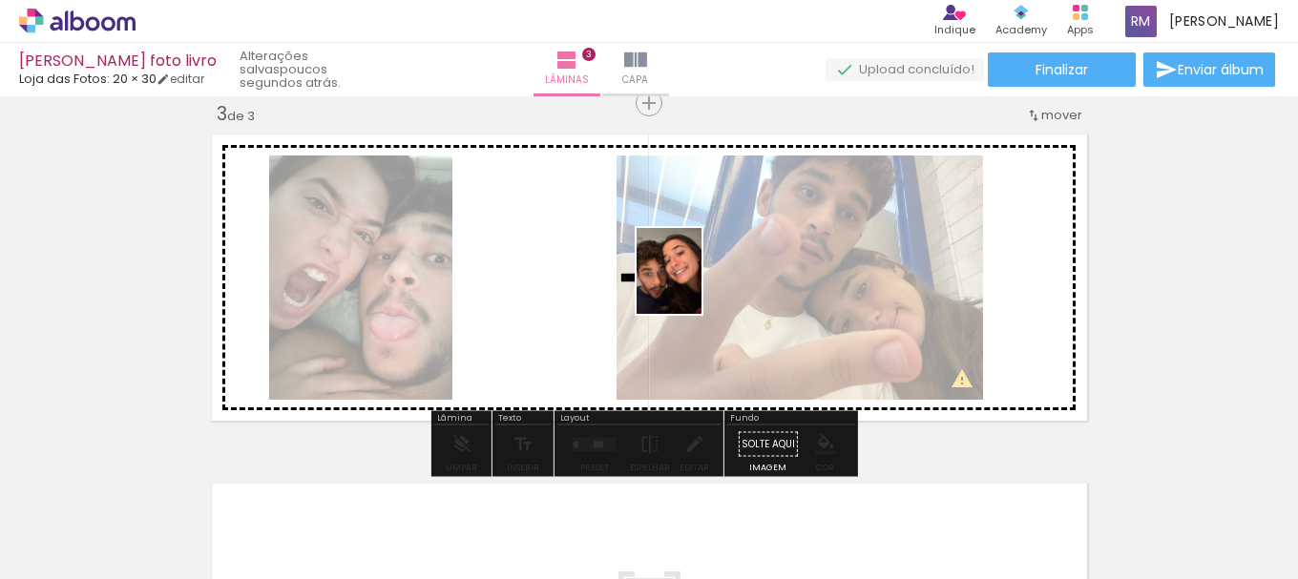
drag, startPoint x: 1227, startPoint y: 526, endPoint x: 665, endPoint y: 292, distance: 608.1
click at [672, 266] on quentale-workspace at bounding box center [649, 289] width 1298 height 579
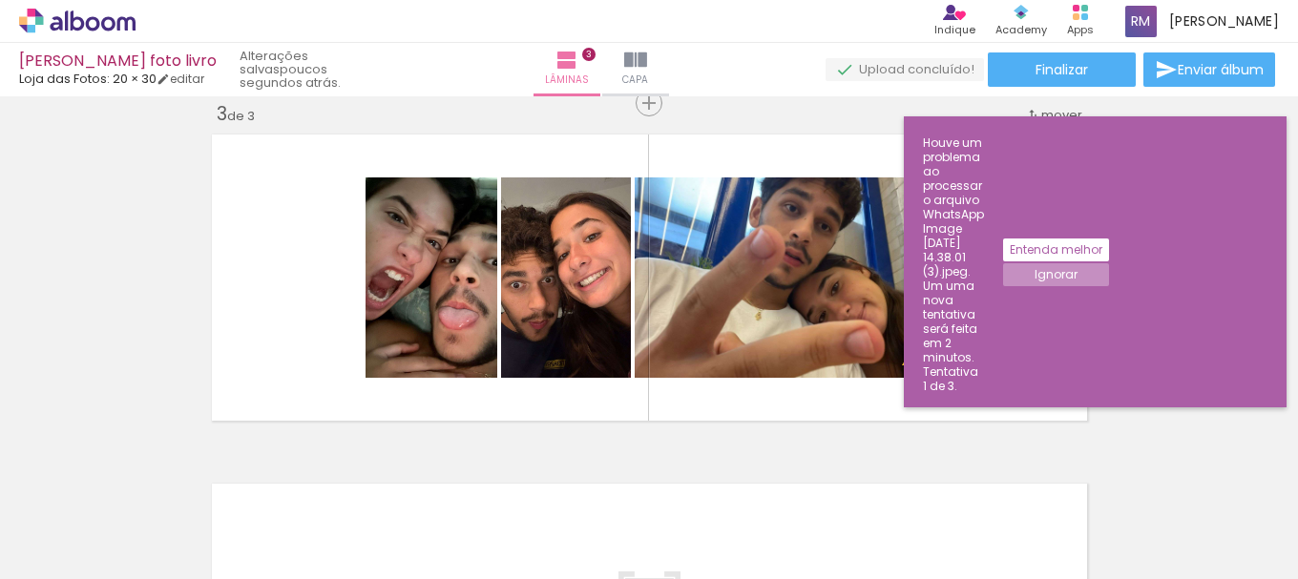
scroll to position [0, 895]
drag, startPoint x: 1025, startPoint y: 516, endPoint x: 1000, endPoint y: 461, distance: 61.1
click at [157, 461] on iron-horizontal-list at bounding box center [137, 519] width 38 height 119
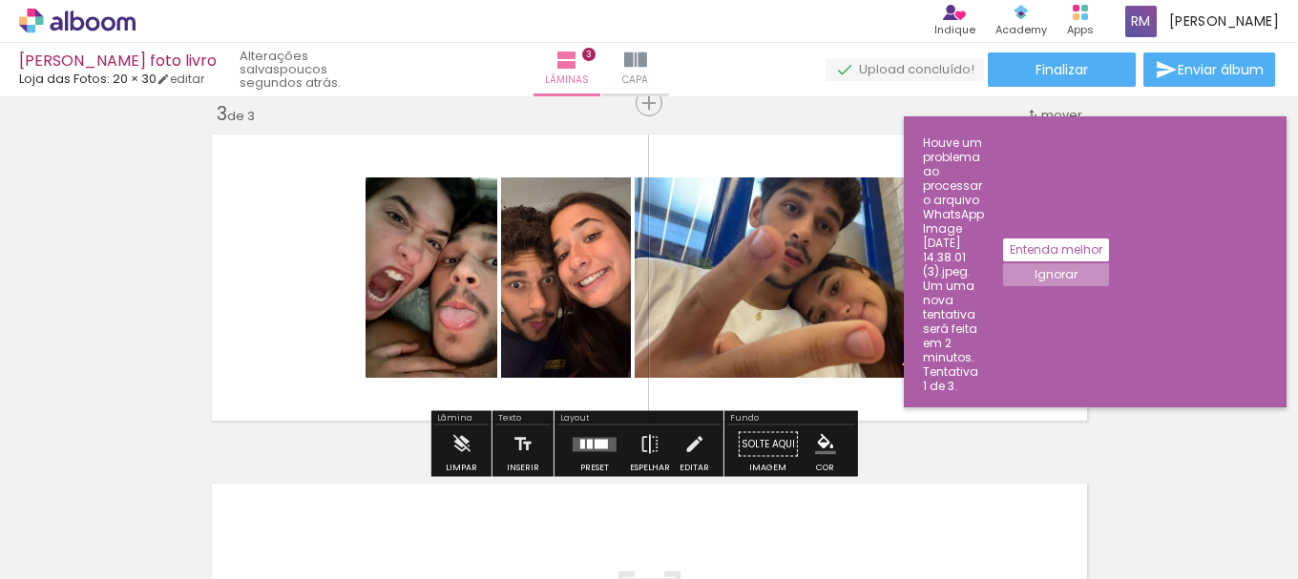
click at [0, 0] on slot "Ignorar" at bounding box center [0, 0] width 0 height 0
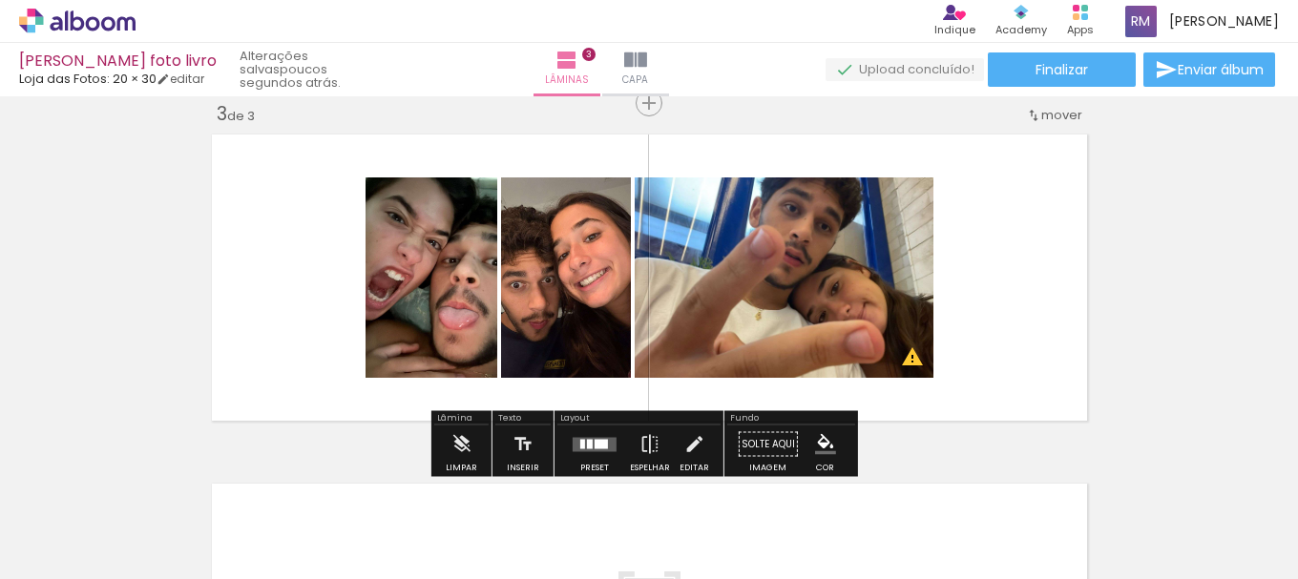
click at [157, 497] on iron-horizontal-list at bounding box center [137, 519] width 38 height 119
drag, startPoint x: 1034, startPoint y: 490, endPoint x: 983, endPoint y: 428, distance: 80.1
click at [983, 428] on quentale-workspace at bounding box center [649, 289] width 1298 height 579
click at [157, 495] on iron-horizontal-list at bounding box center [137, 519] width 38 height 119
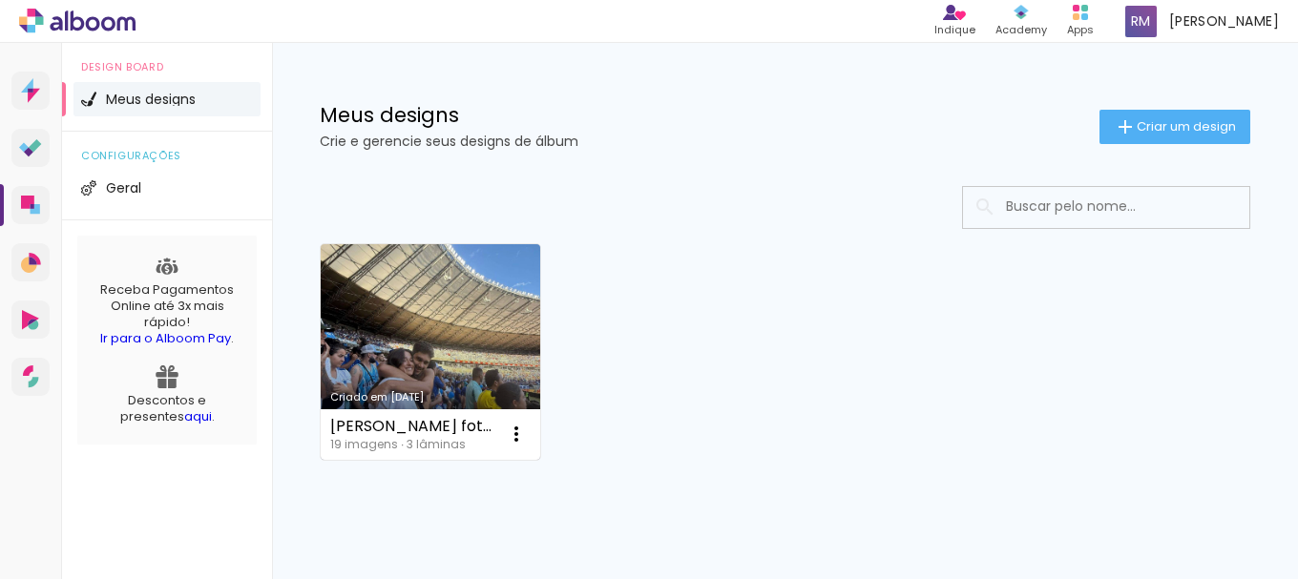
click at [462, 299] on link "Criado em 10/10/25" at bounding box center [431, 352] width 220 height 216
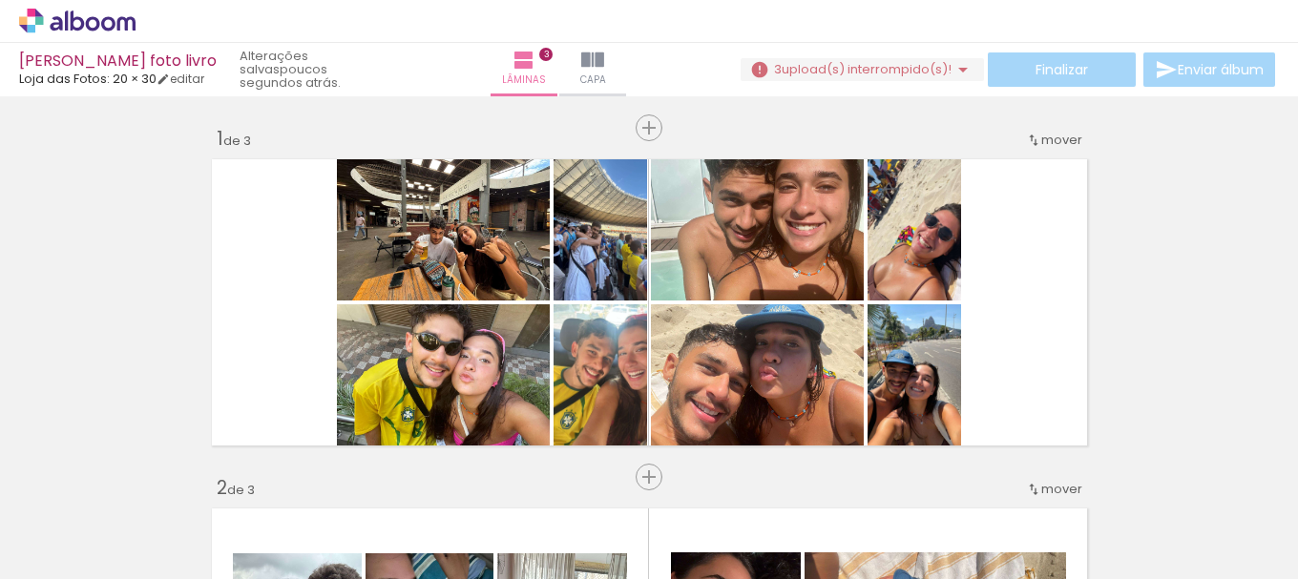
scroll to position [0, 895]
click at [157, 506] on iron-horizontal-list at bounding box center [137, 519] width 38 height 119
drag, startPoint x: 1148, startPoint y: 530, endPoint x: 1242, endPoint y: 347, distance: 205.8
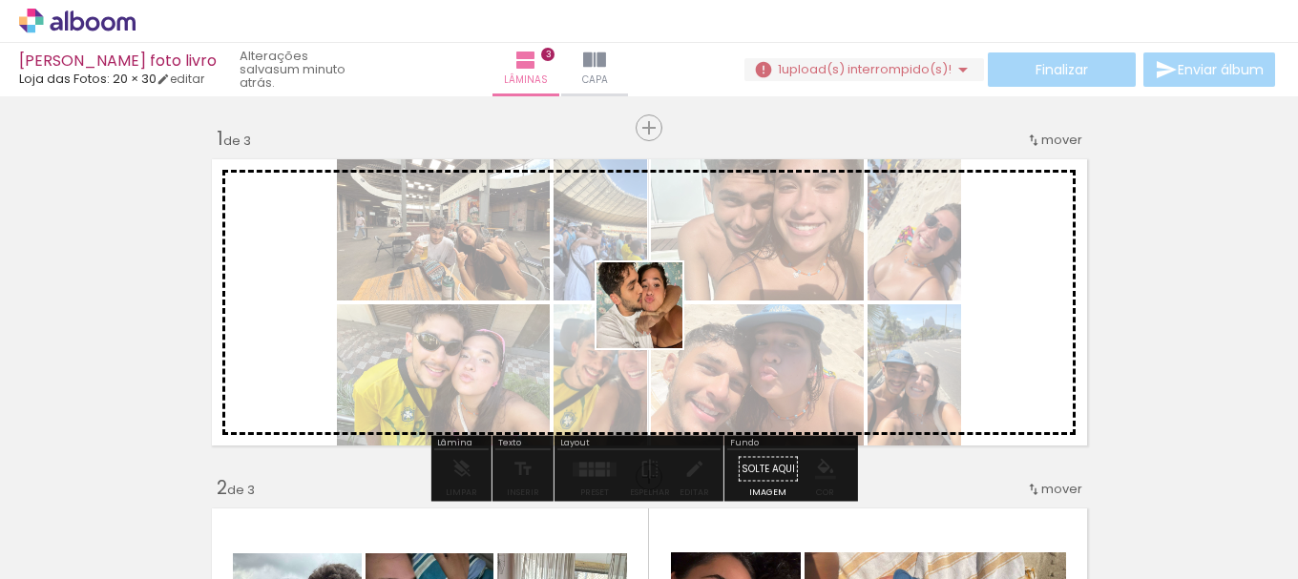
drag, startPoint x: 1144, startPoint y: 536, endPoint x: 1224, endPoint y: 500, distance: 87.6
click at [637, 307] on quentale-workspace at bounding box center [649, 289] width 1298 height 579
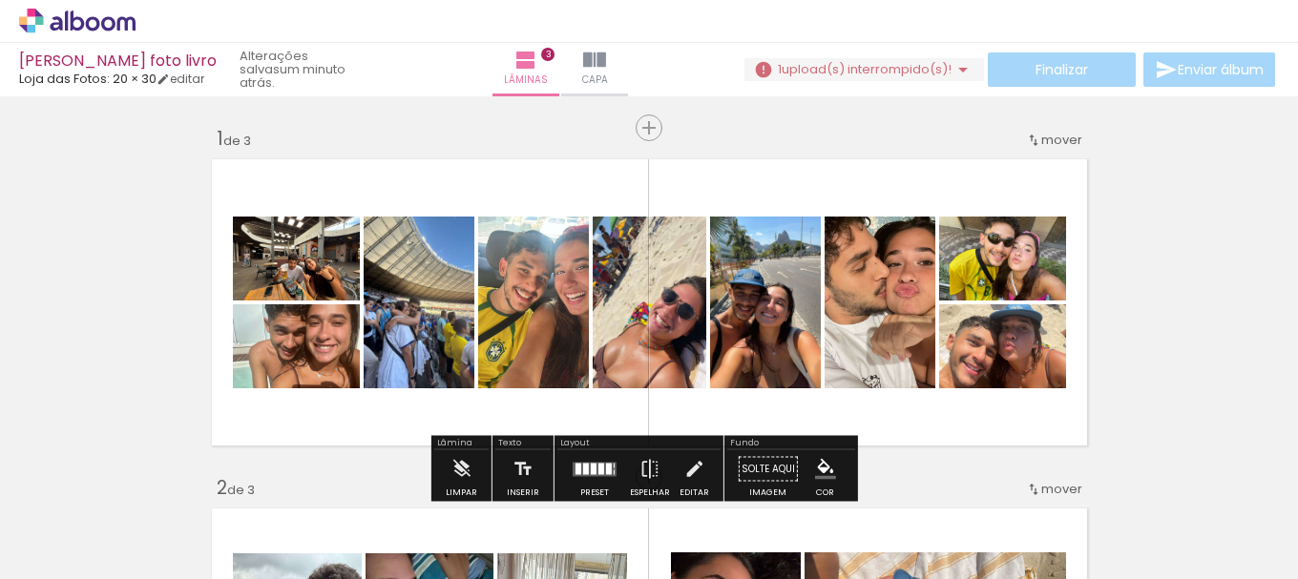
click at [1085, 490] on div at bounding box center [1113, 514] width 95 height 71
click at [1075, 475] on iron-icon at bounding box center [1072, 477] width 20 height 20
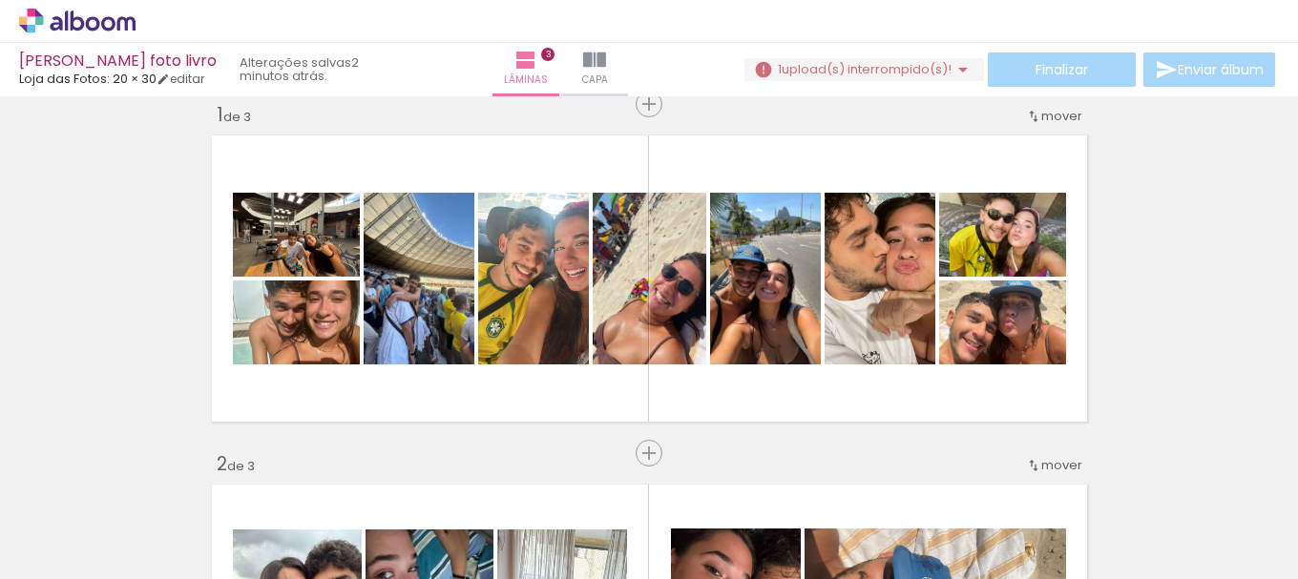
scroll to position [25, 0]
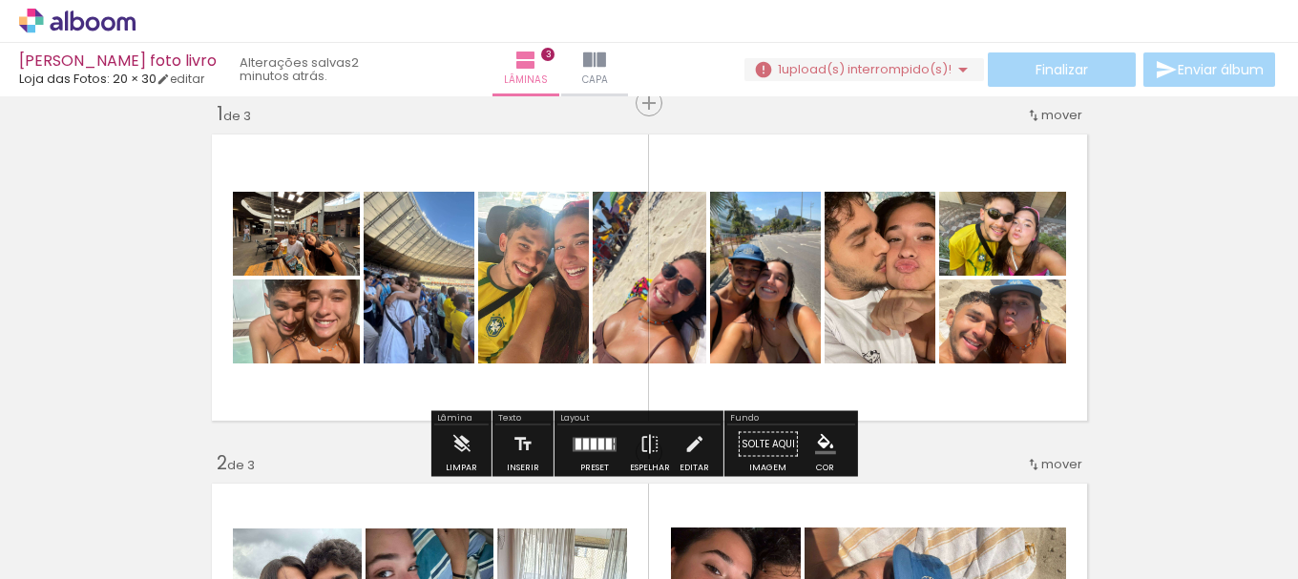
click at [1079, 488] on paper-icon-button at bounding box center [1072, 477] width 24 height 24
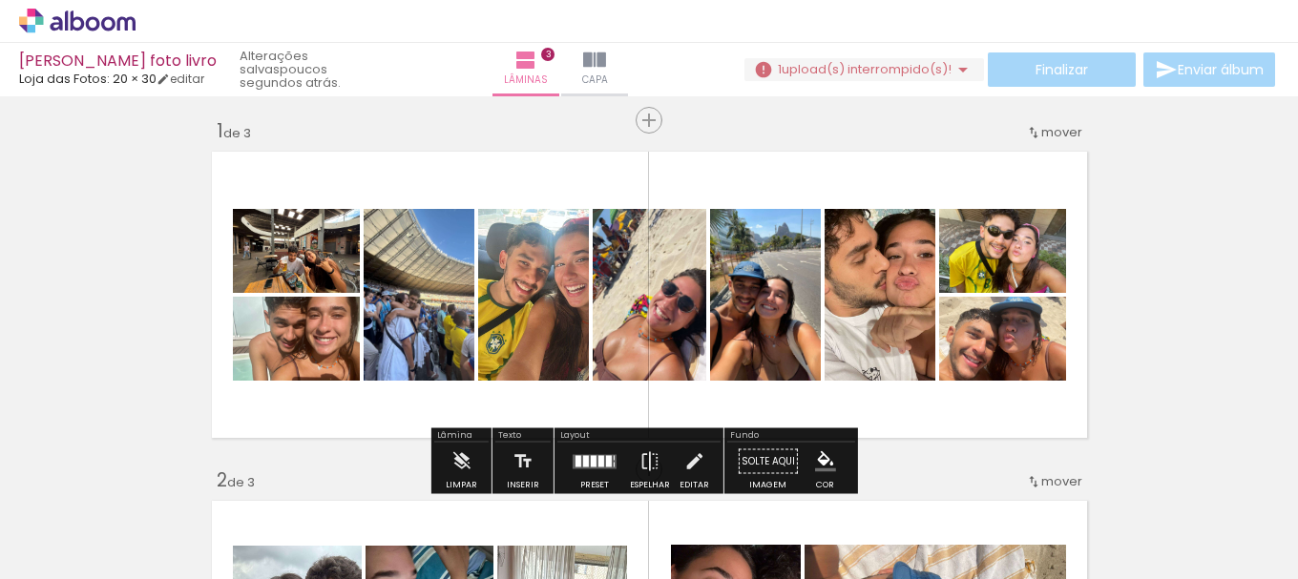
scroll to position [0, 0]
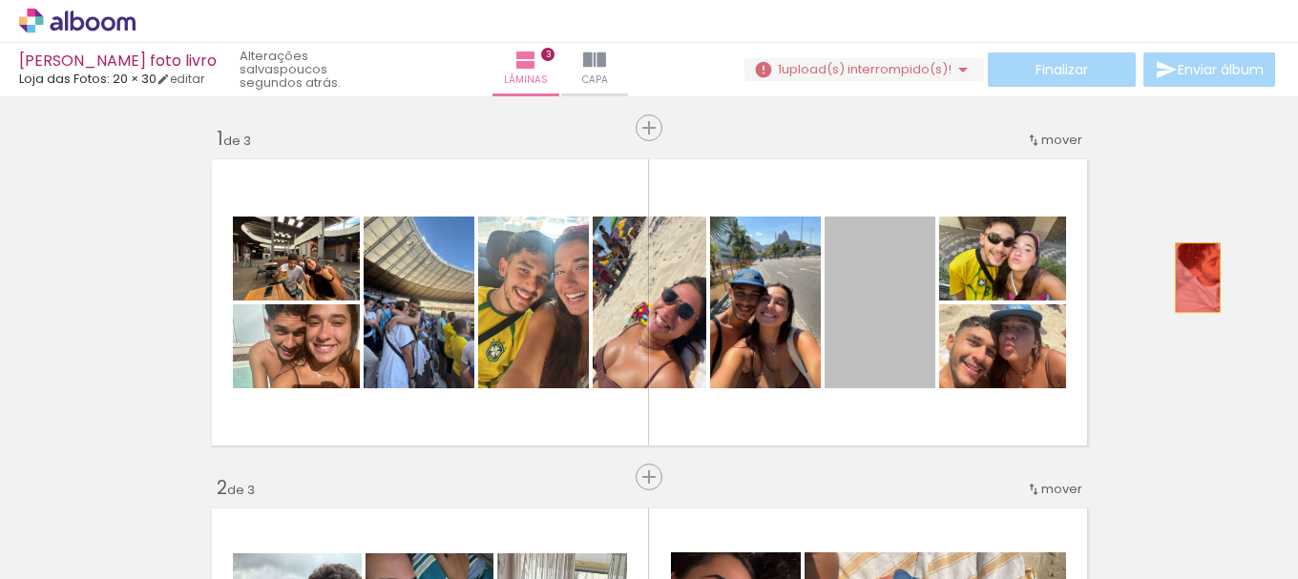
drag, startPoint x: 861, startPoint y: 318, endPoint x: 1091, endPoint y: 394, distance: 242.4
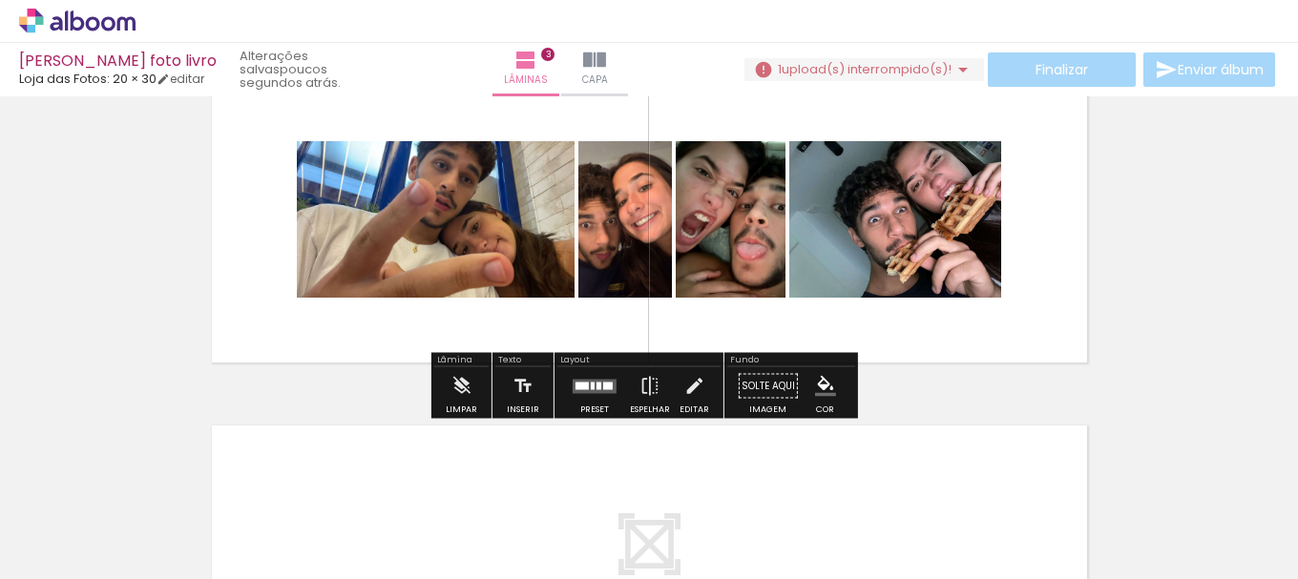
scroll to position [764, 0]
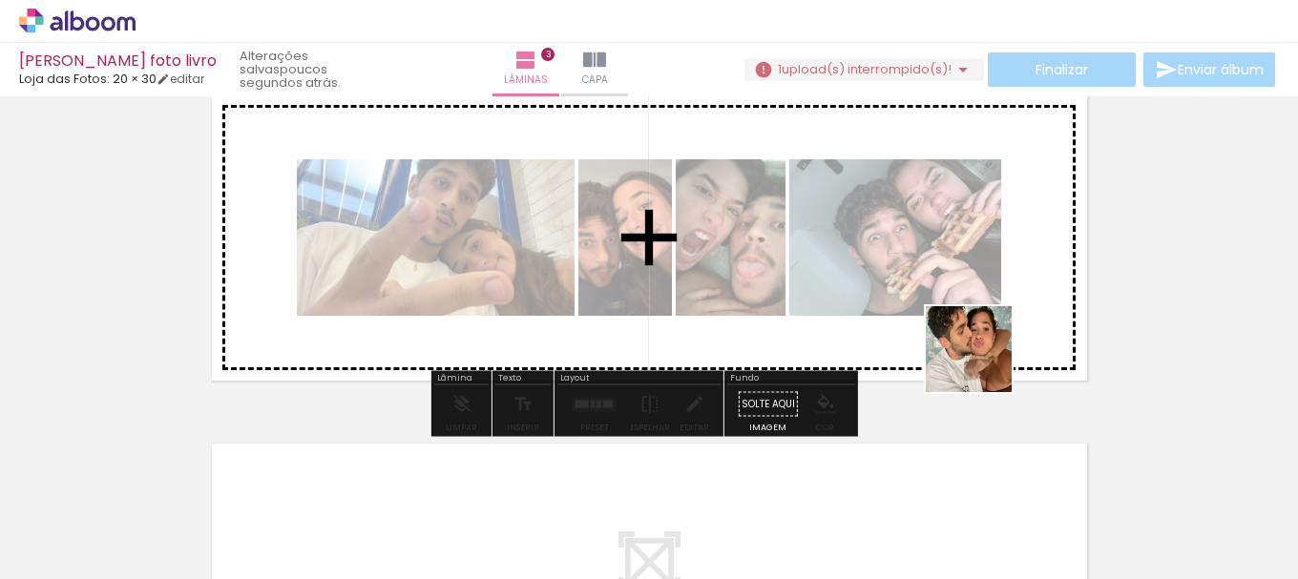
drag, startPoint x: 1137, startPoint y: 542, endPoint x: 1156, endPoint y: 450, distance: 94.6
click at [880, 247] on quentale-workspace at bounding box center [649, 289] width 1298 height 579
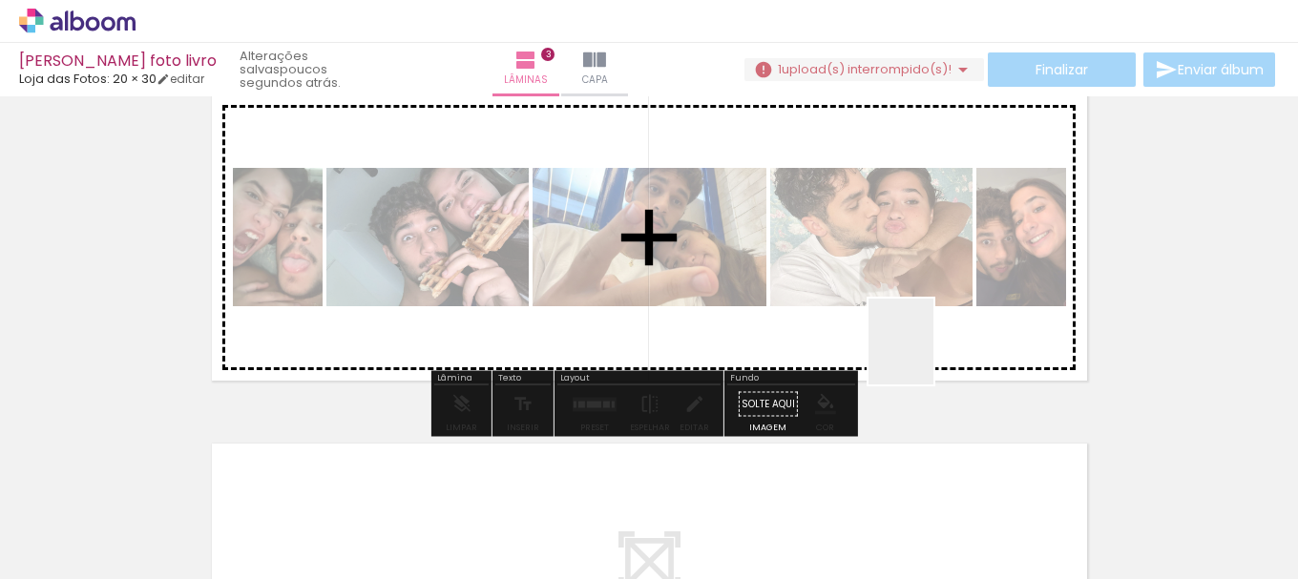
drag, startPoint x: 926, startPoint y: 356, endPoint x: 807, endPoint y: 296, distance: 133.6
click at [728, 233] on quentale-workspace at bounding box center [649, 289] width 1298 height 579
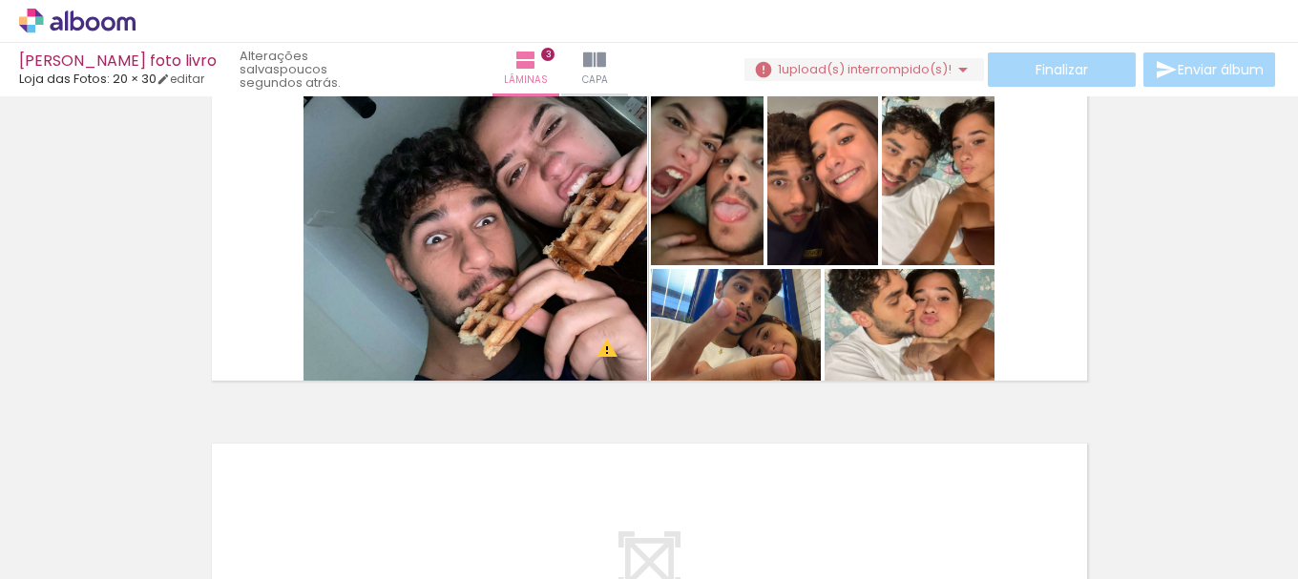
scroll to position [0, 1109]
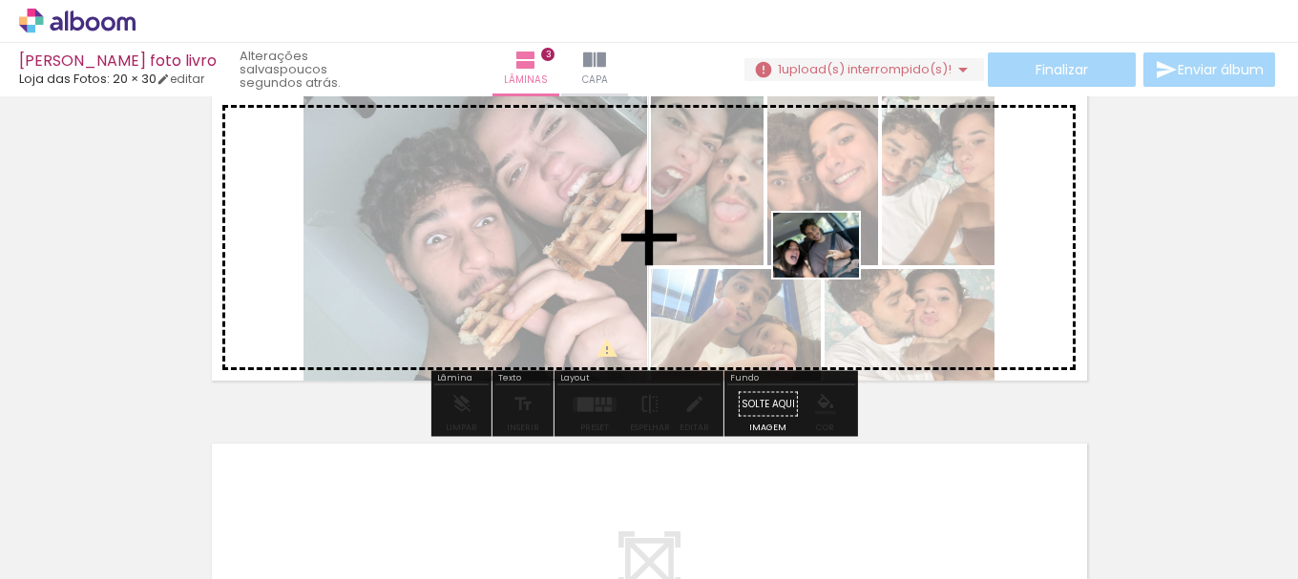
drag, startPoint x: 1144, startPoint y: 521, endPoint x: 1171, endPoint y: 509, distance: 30.3
click at [816, 254] on quentale-workspace at bounding box center [649, 289] width 1298 height 579
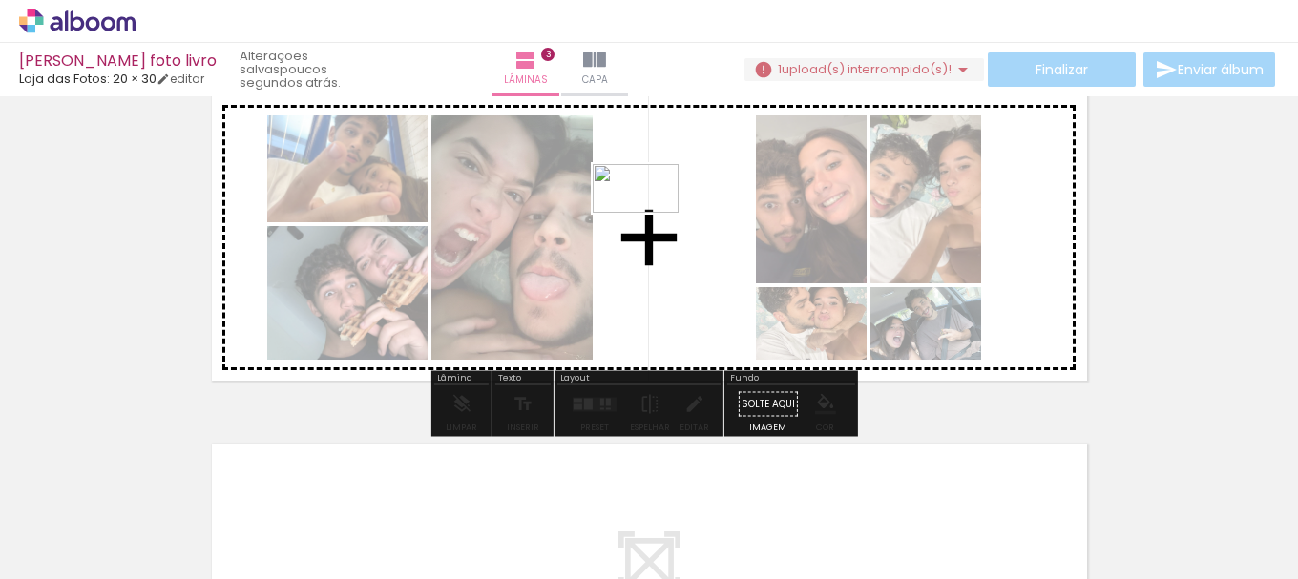
drag, startPoint x: 1127, startPoint y: 472, endPoint x: 650, endPoint y: 221, distance: 538.1
click at [650, 221] on quentale-workspace at bounding box center [649, 289] width 1298 height 579
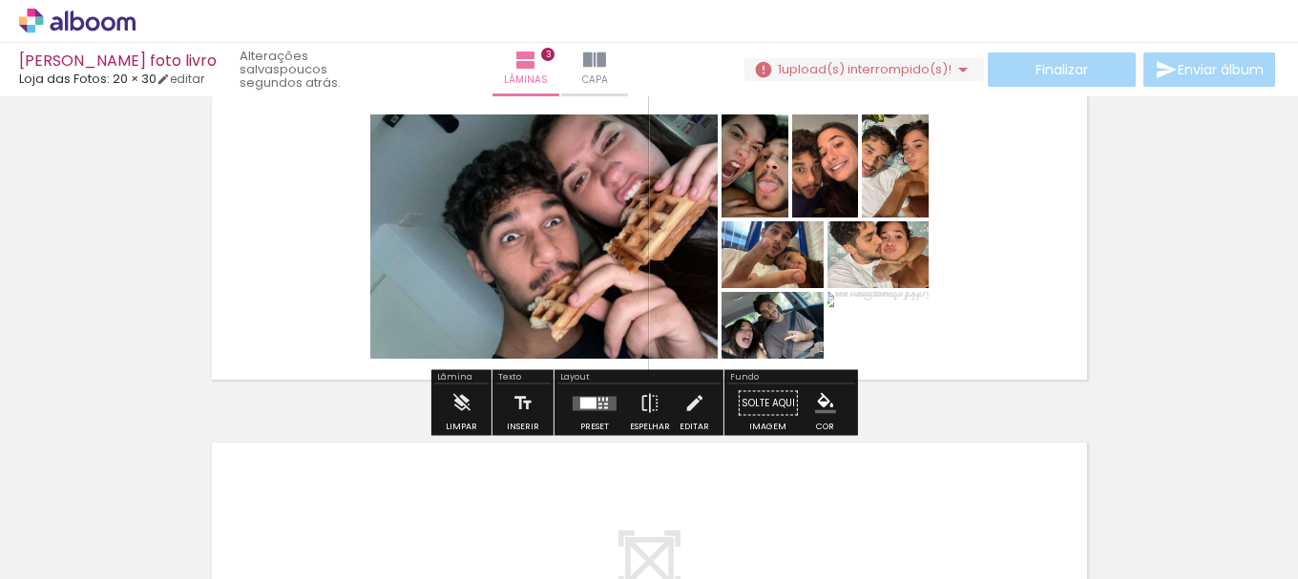
scroll to position [859, 0]
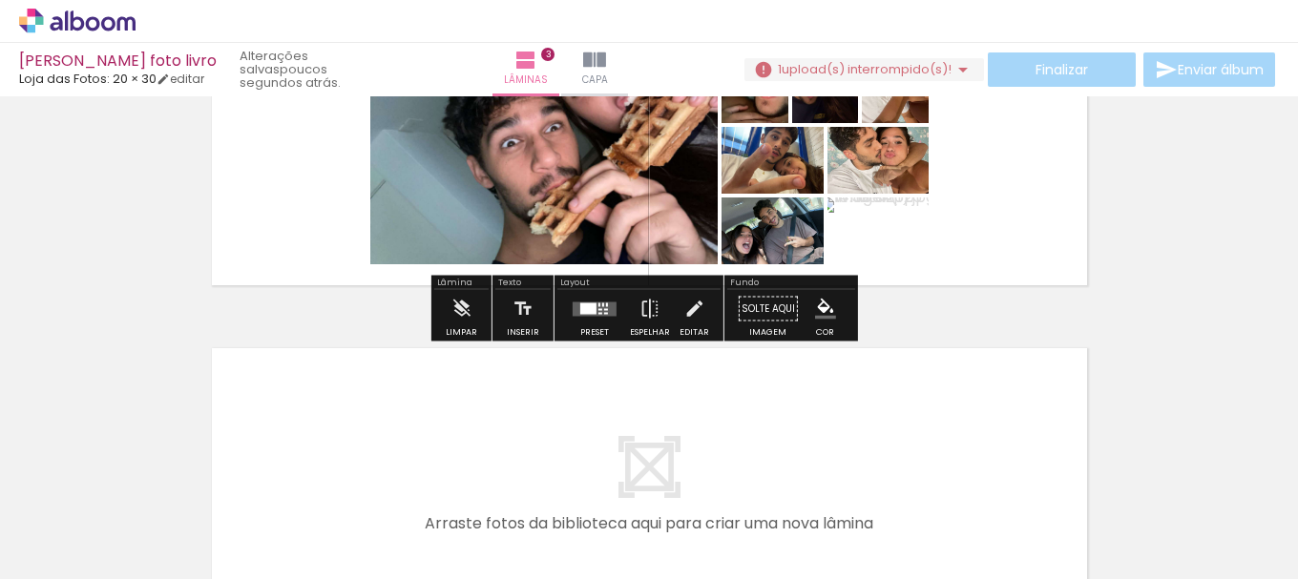
click at [584, 303] on div at bounding box center [588, 308] width 16 height 11
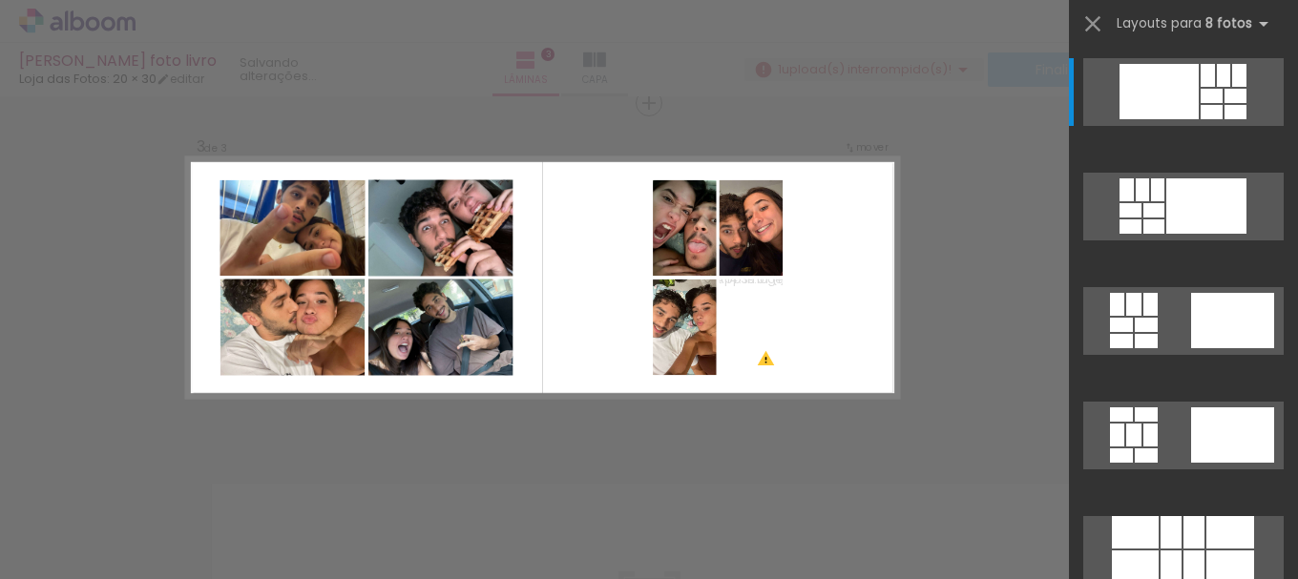
scroll to position [191, 0]
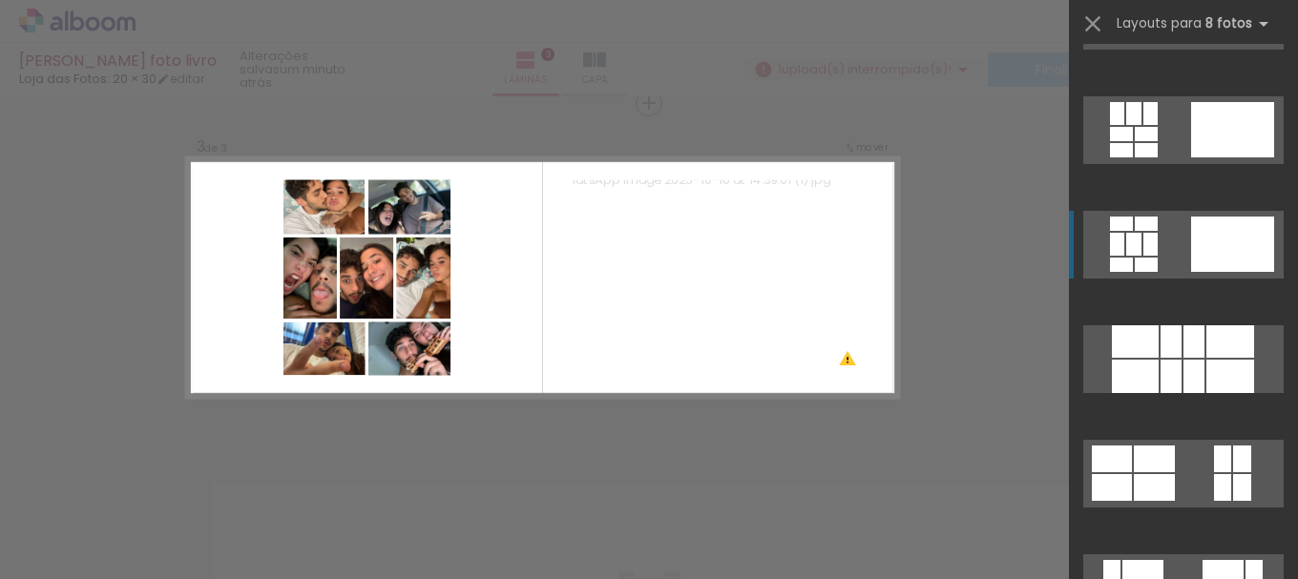
click at [1150, 235] on div at bounding box center [1151, 244] width 14 height 23
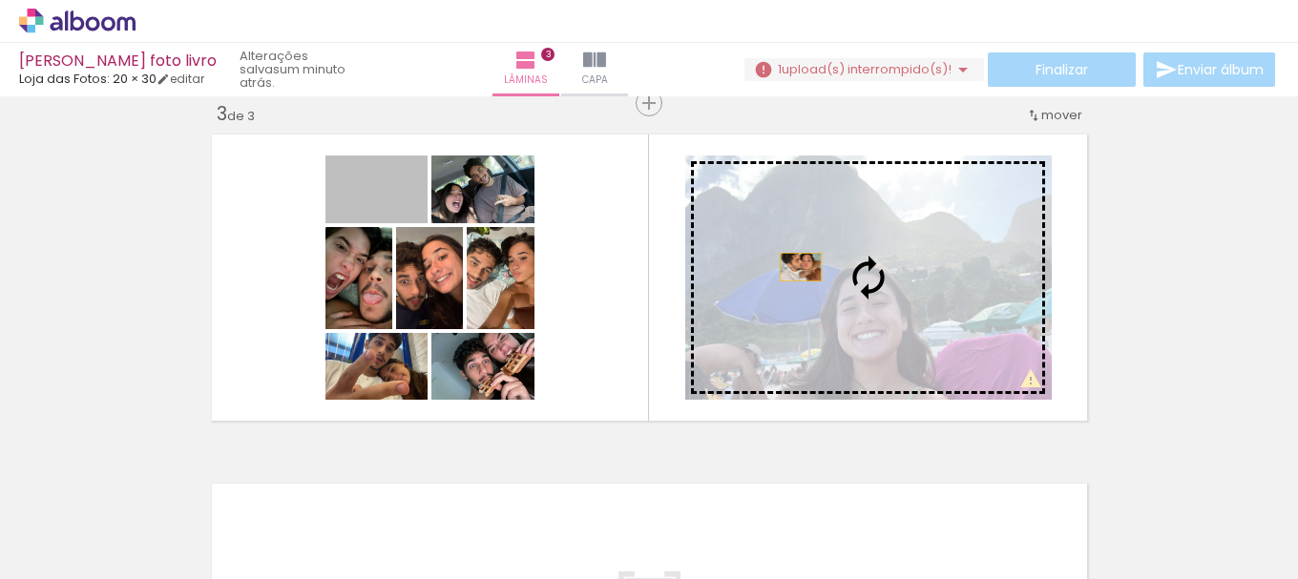
drag, startPoint x: 411, startPoint y: 208, endPoint x: 814, endPoint y: 271, distance: 408.7
click at [0, 0] on slot at bounding box center [0, 0] width 0 height 0
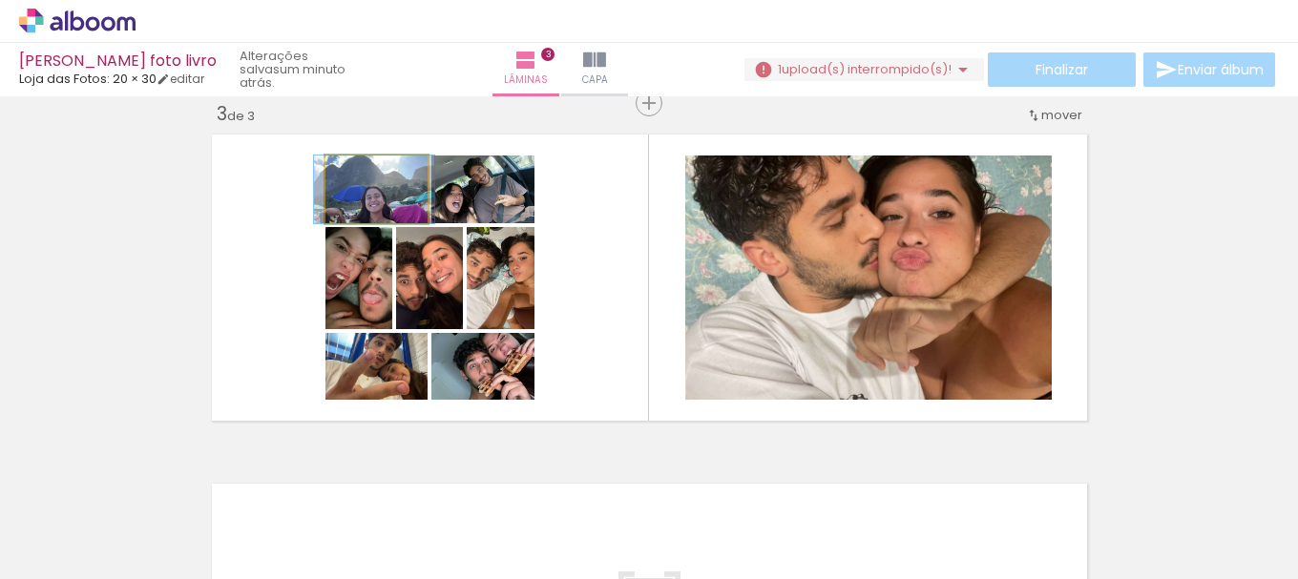
drag, startPoint x: 418, startPoint y: 205, endPoint x: 416, endPoint y: 166, distance: 39.2
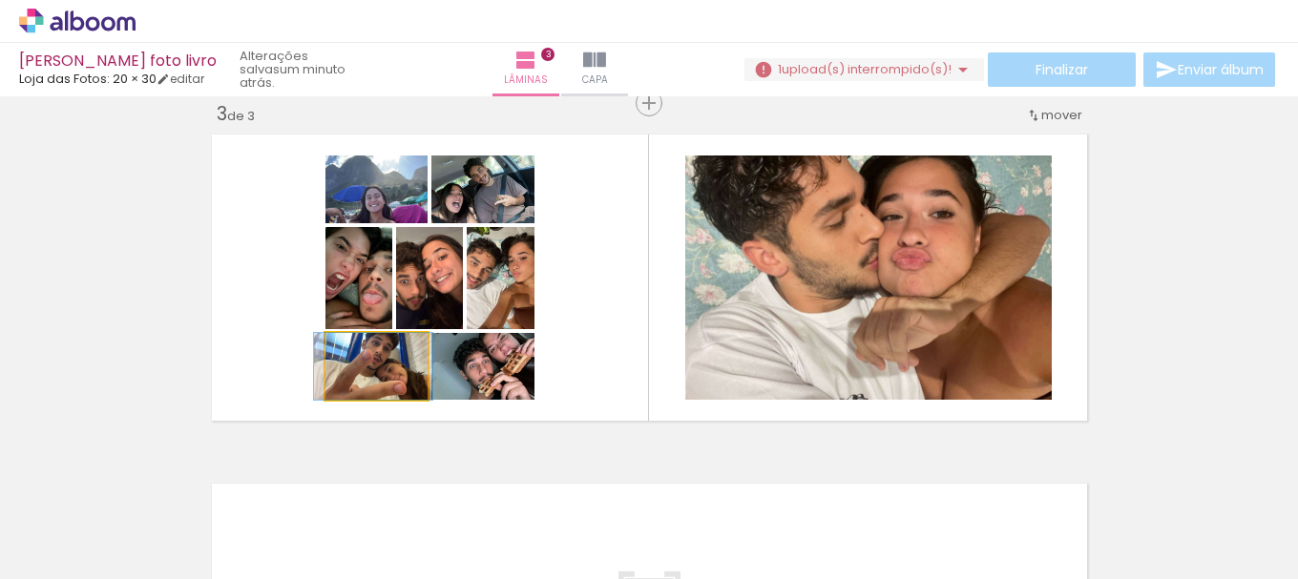
drag, startPoint x: 417, startPoint y: 386, endPoint x: 414, endPoint y: 396, distance: 10.9
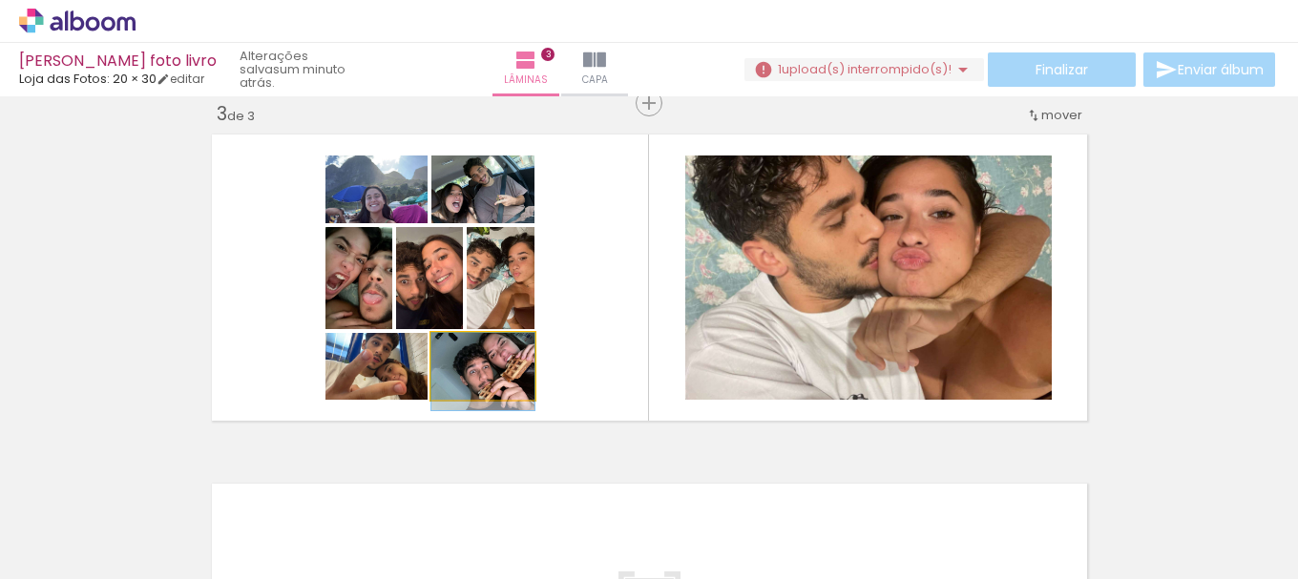
drag, startPoint x: 520, startPoint y: 387, endPoint x: 511, endPoint y: 400, distance: 16.4
click at [511, 400] on quentale-layouter at bounding box center [649, 278] width 891 height 302
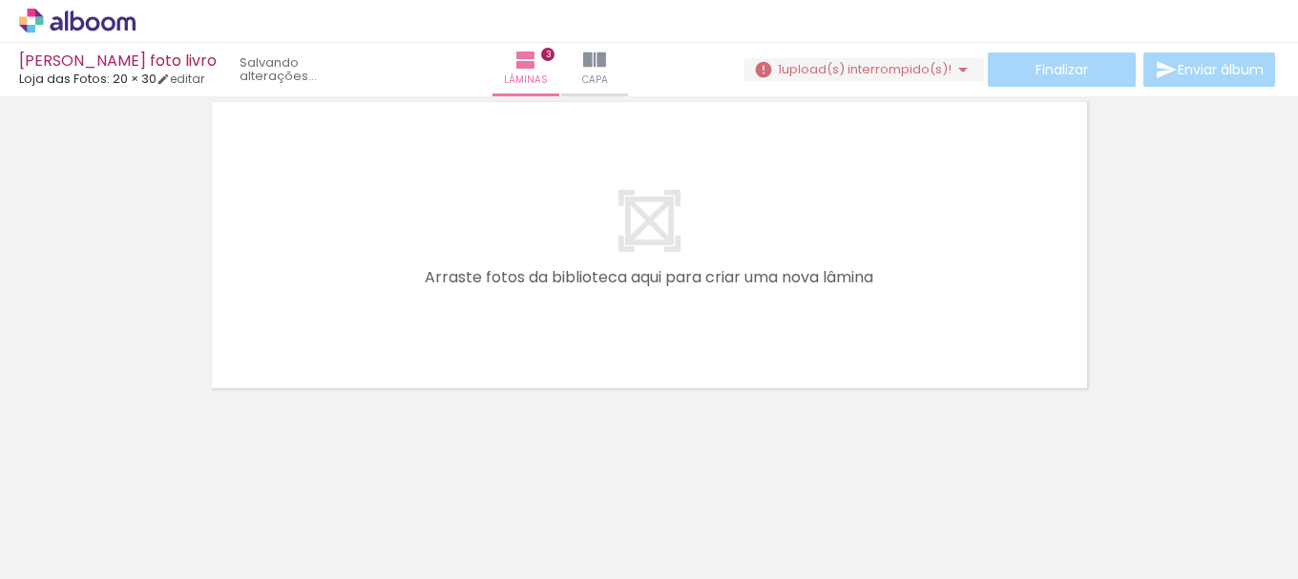
scroll to position [0, 0]
click at [971, 479] on iron-icon at bounding box center [965, 477] width 20 height 20
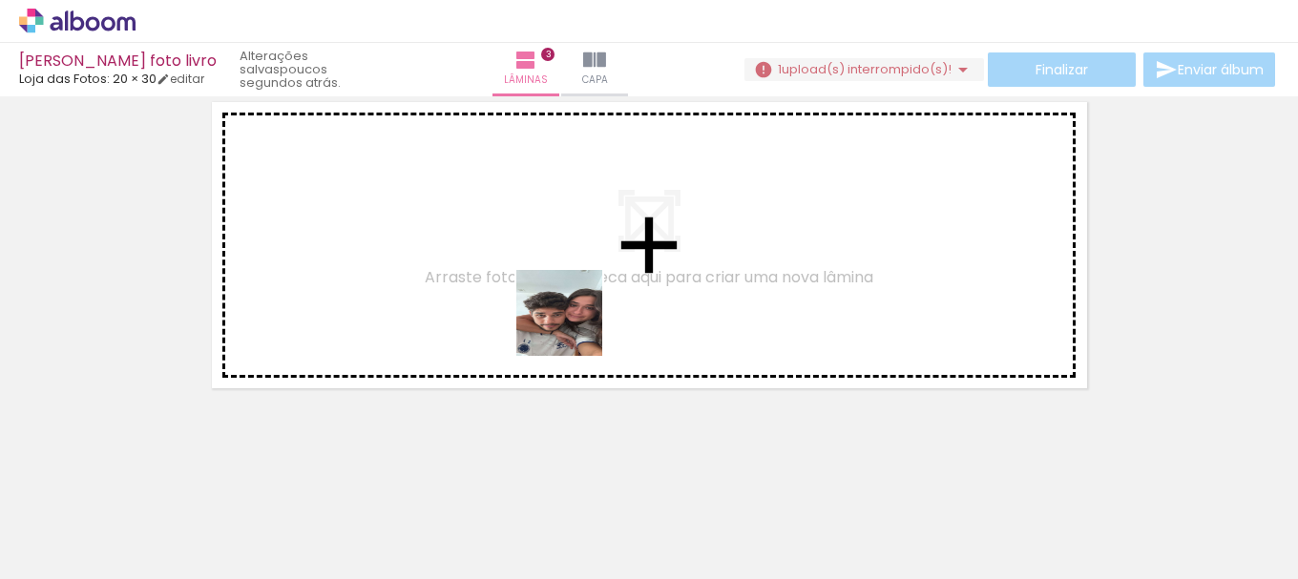
drag, startPoint x: 654, startPoint y: 508, endPoint x: 753, endPoint y: 500, distance: 99.6
click at [568, 303] on quentale-workspace at bounding box center [649, 289] width 1298 height 579
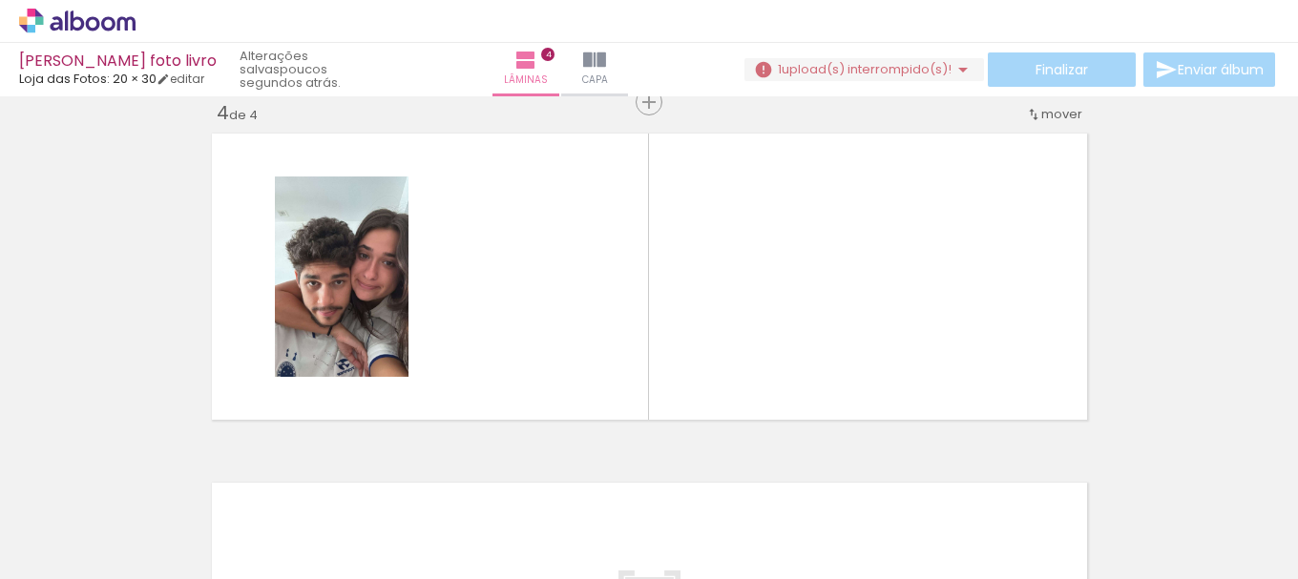
scroll to position [1073, 0]
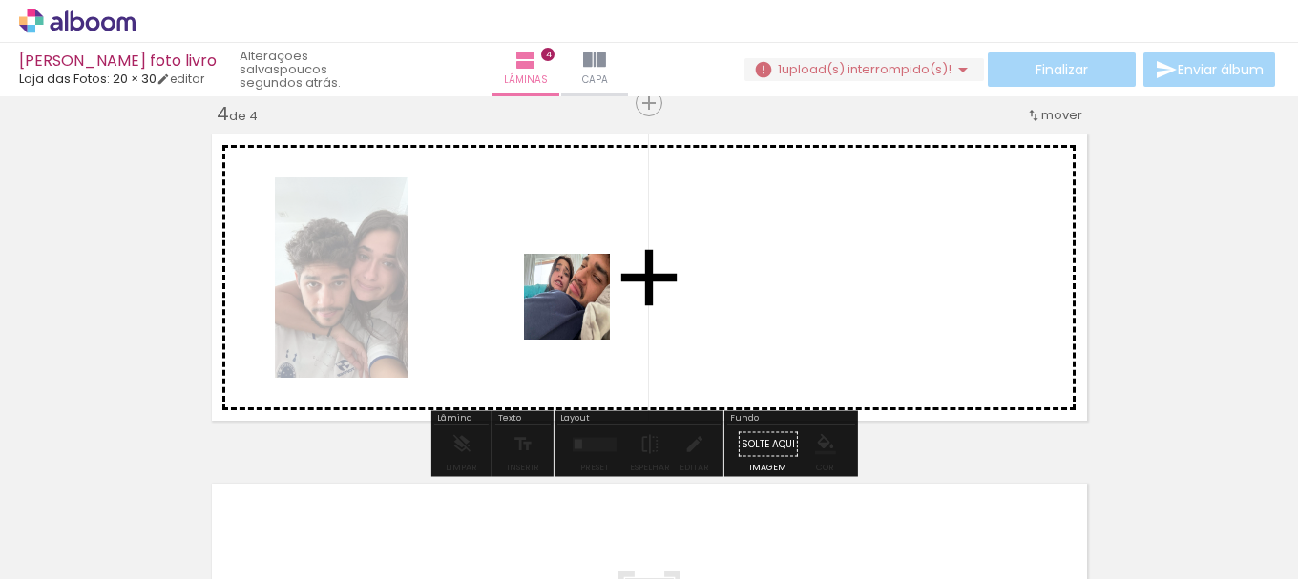
drag, startPoint x: 689, startPoint y: 444, endPoint x: 510, endPoint y: 238, distance: 273.4
click at [510, 238] on quentale-workspace at bounding box center [649, 289] width 1298 height 579
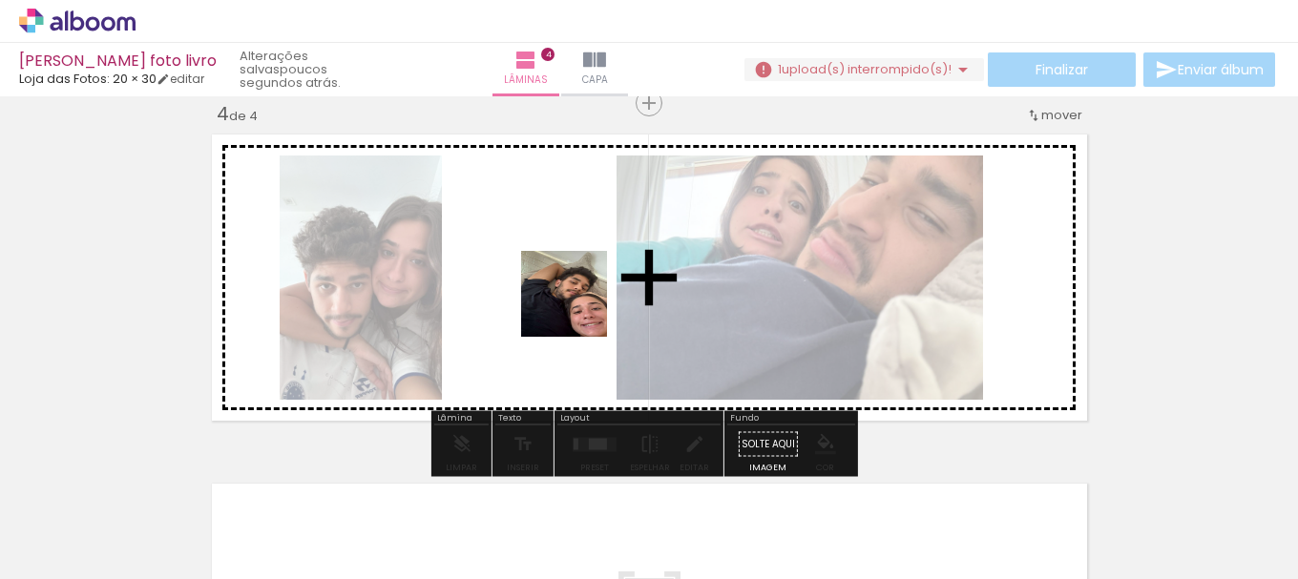
drag, startPoint x: 851, startPoint y: 534, endPoint x: 712, endPoint y: 401, distance: 191.8
click at [513, 259] on quentale-workspace at bounding box center [649, 289] width 1298 height 579
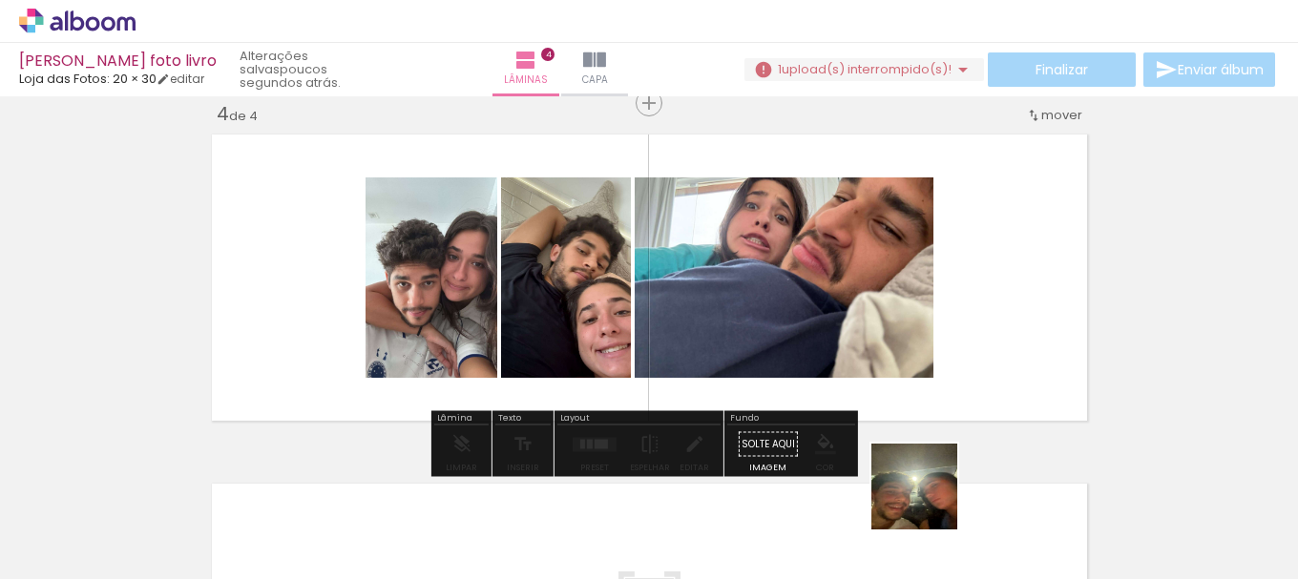
drag, startPoint x: 962, startPoint y: 535, endPoint x: 718, endPoint y: 332, distance: 317.3
click at [666, 291] on quentale-workspace at bounding box center [649, 289] width 1298 height 579
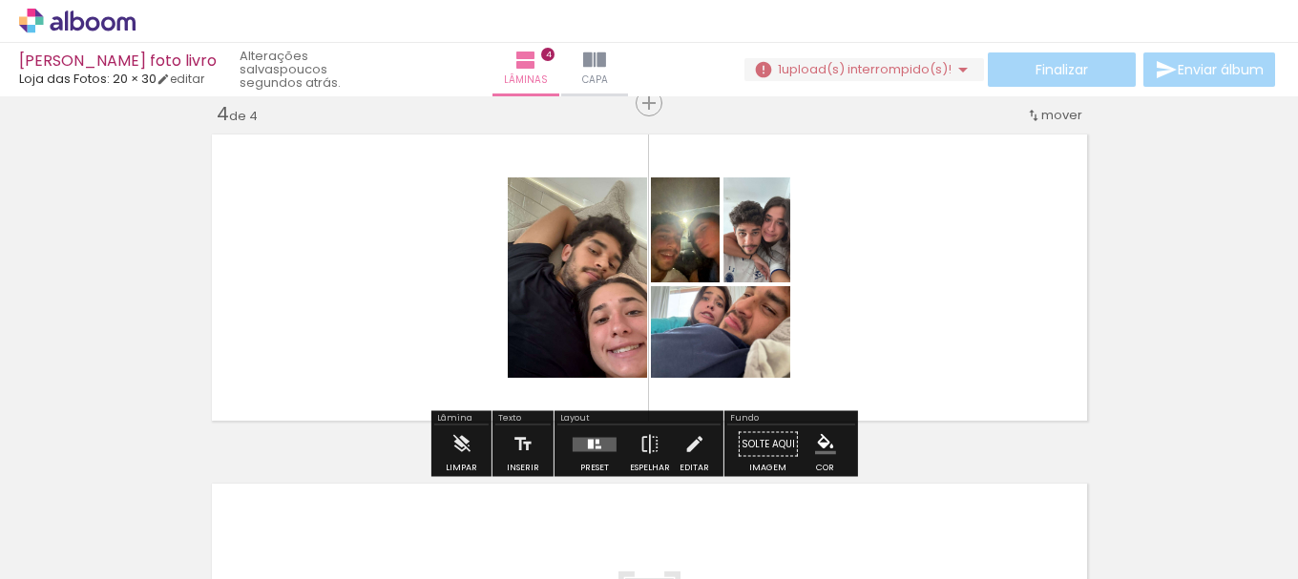
scroll to position [0, 1965]
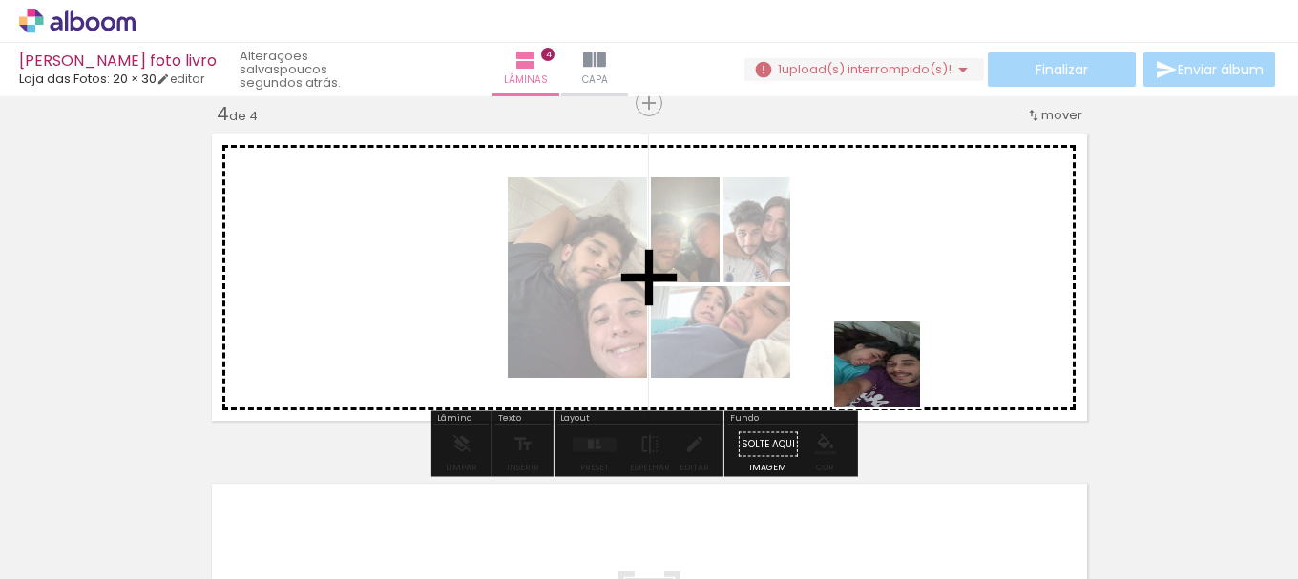
drag, startPoint x: 929, startPoint y: 523, endPoint x: 930, endPoint y: 539, distance: 16.3
click at [890, 343] on quentale-workspace at bounding box center [649, 289] width 1298 height 579
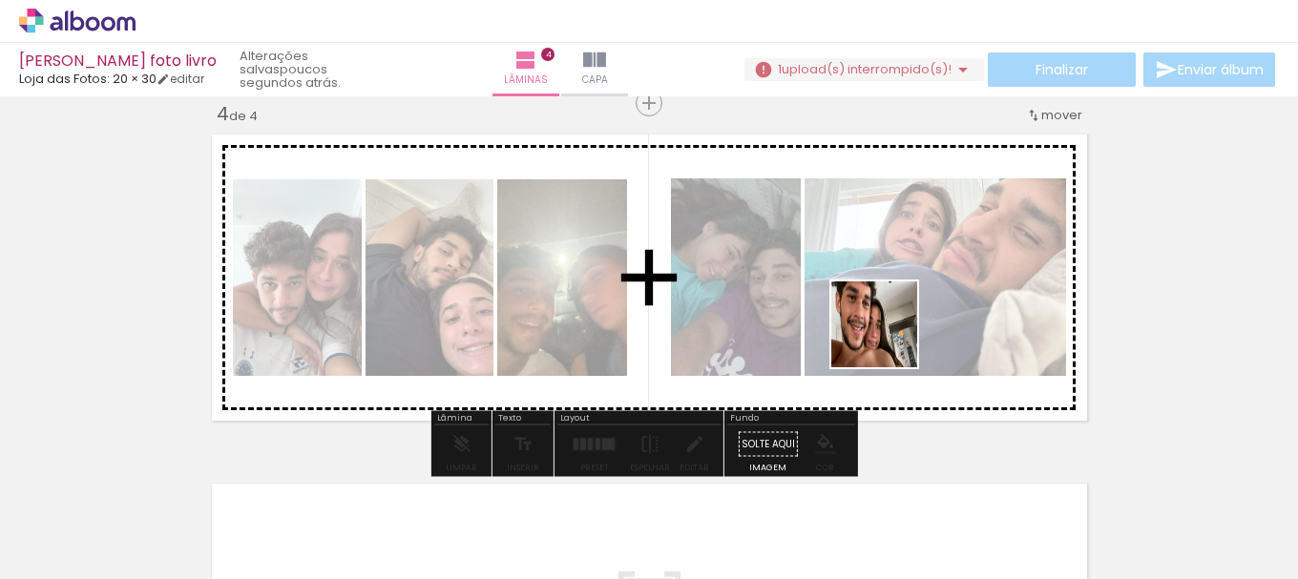
drag, startPoint x: 1007, startPoint y: 536, endPoint x: 1125, endPoint y: 534, distance: 117.4
click at [884, 322] on quentale-workspace at bounding box center [649, 289] width 1298 height 579
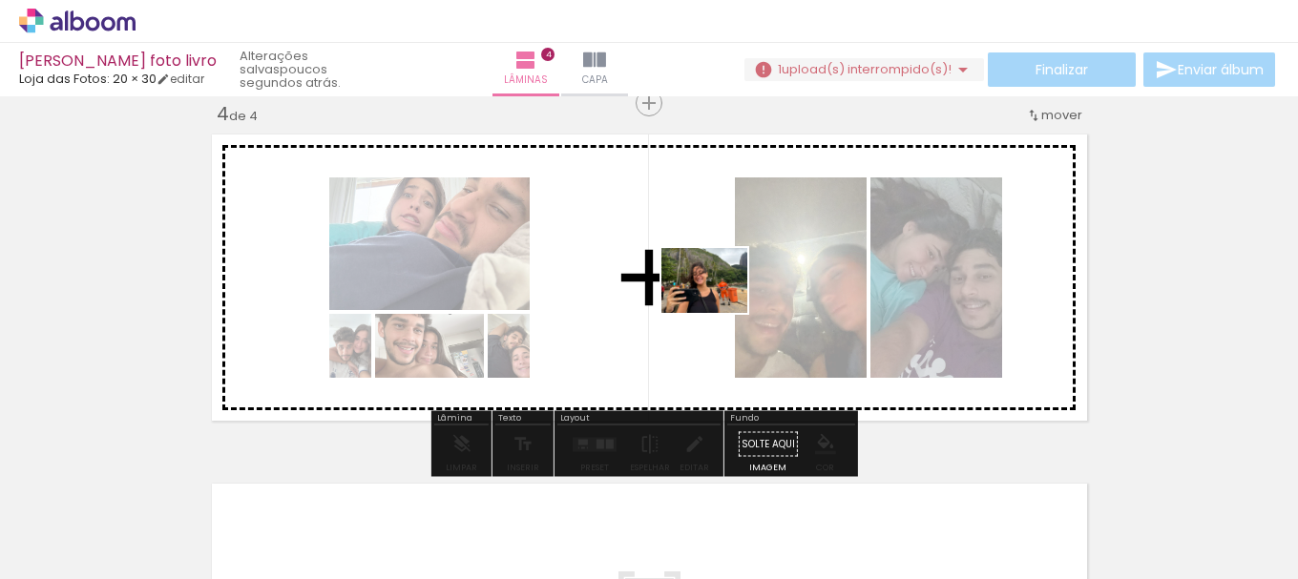
drag, startPoint x: 1126, startPoint y: 539, endPoint x: 1222, endPoint y: 528, distance: 97.1
click at [565, 272] on quentale-workspace at bounding box center [649, 289] width 1298 height 579
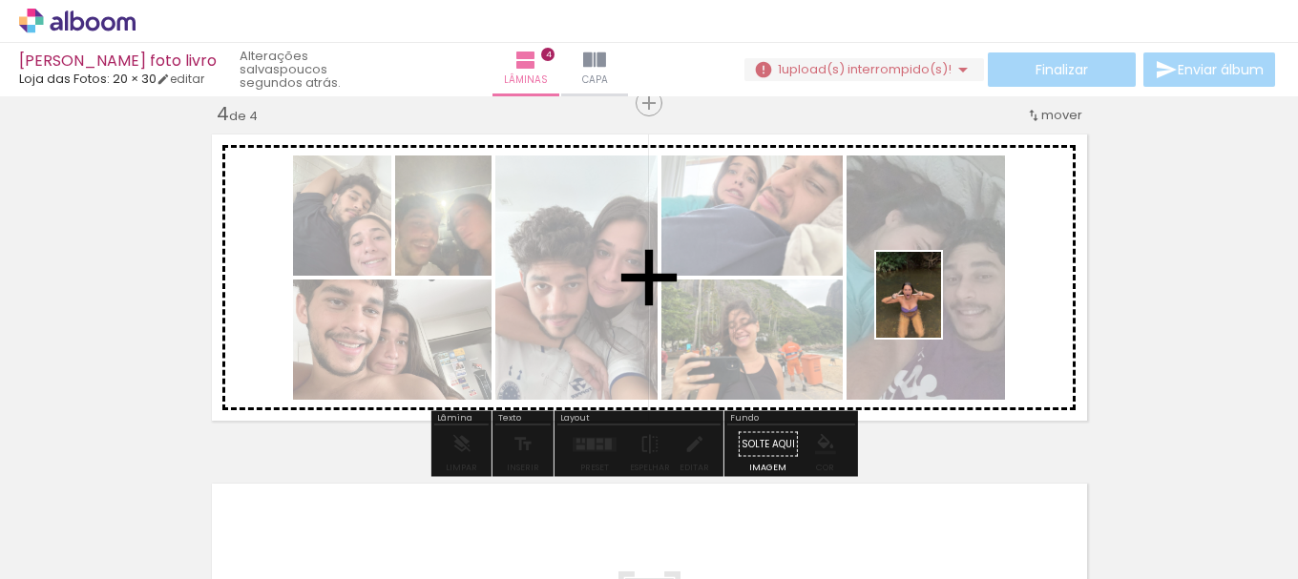
drag, startPoint x: 1230, startPoint y: 532, endPoint x: 865, endPoint y: 331, distance: 416.2
click at [892, 270] on quentale-workspace at bounding box center [649, 289] width 1298 height 579
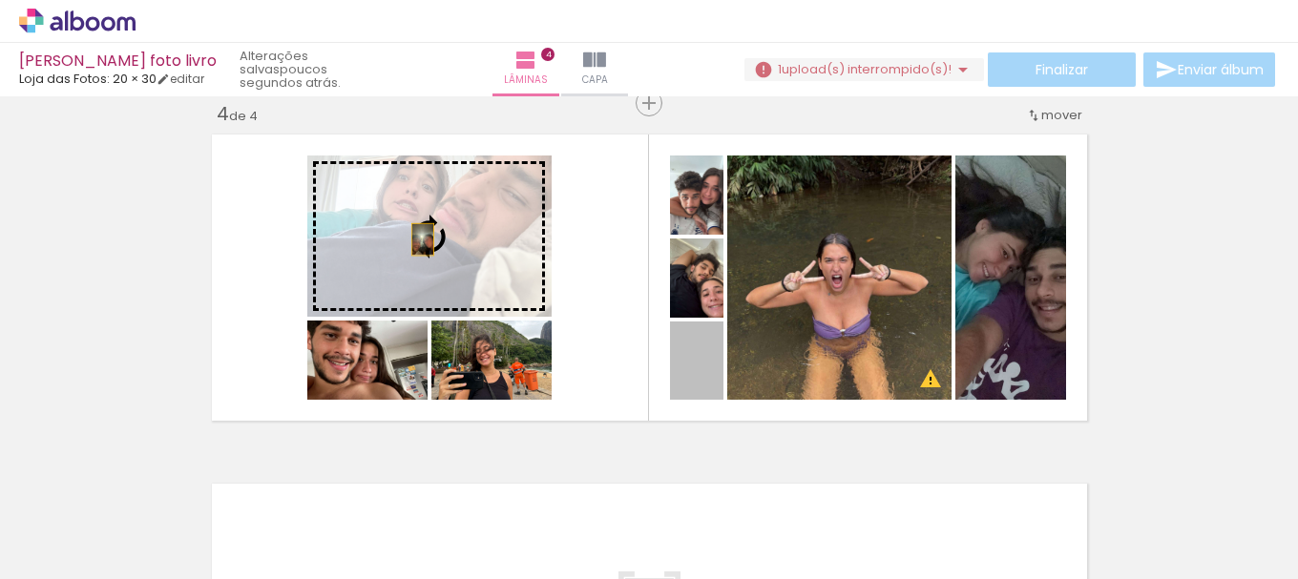
drag, startPoint x: 715, startPoint y: 385, endPoint x: 394, endPoint y: 241, distance: 351.7
click at [0, 0] on slot at bounding box center [0, 0] width 0 height 0
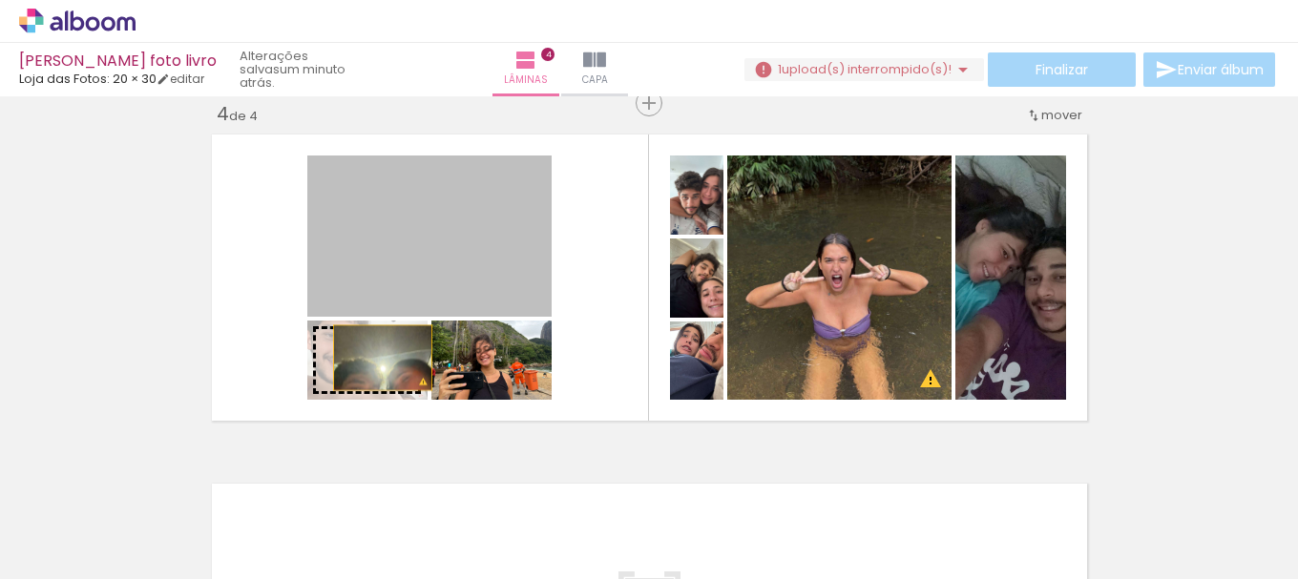
drag, startPoint x: 434, startPoint y: 268, endPoint x: 375, endPoint y: 358, distance: 107.5
click at [0, 0] on slot at bounding box center [0, 0] width 0 height 0
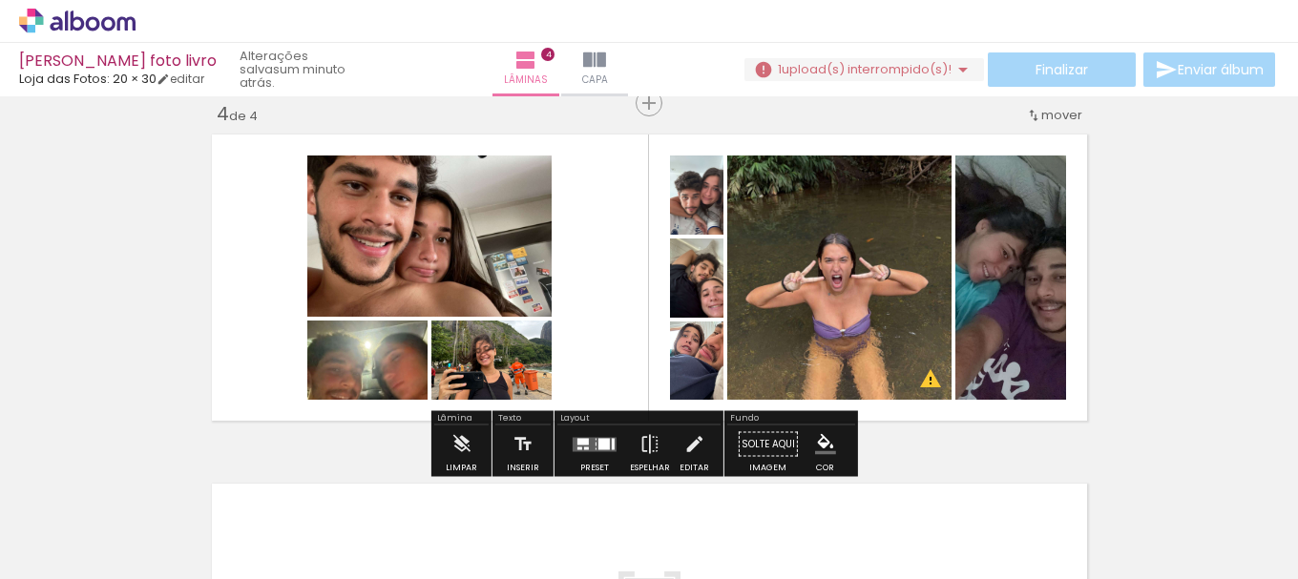
scroll to position [0, 1965]
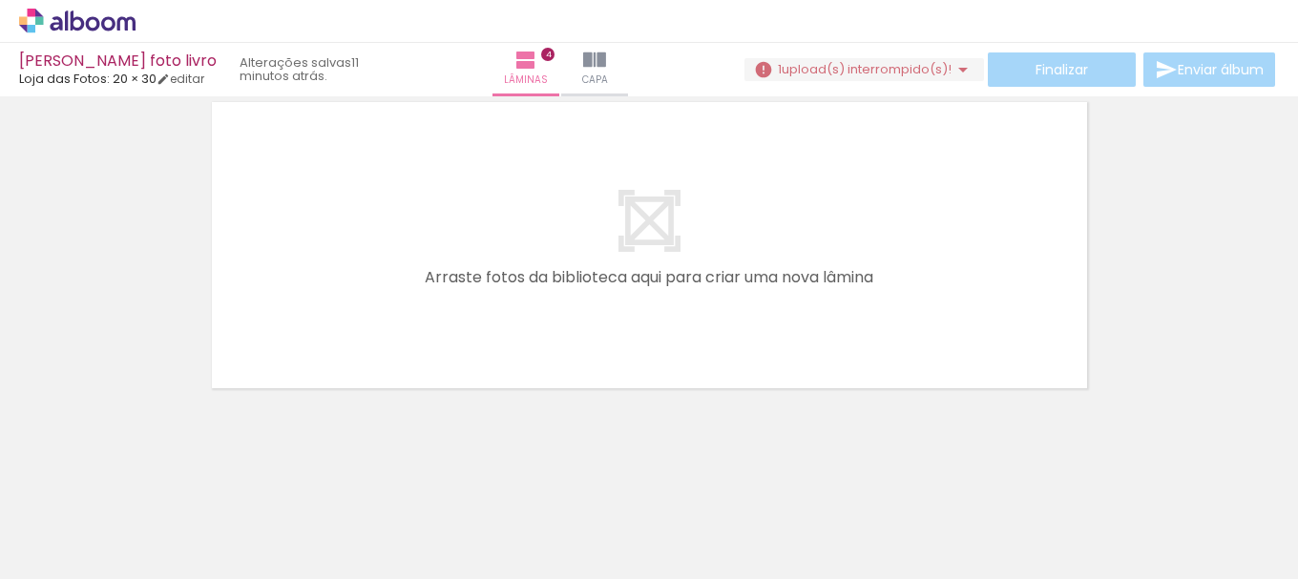
scroll to position [1458, 0]
drag, startPoint x: 317, startPoint y: 419, endPoint x: 336, endPoint y: 496, distance: 79.7
click at [339, 288] on quentale-workspace at bounding box center [649, 289] width 1298 height 579
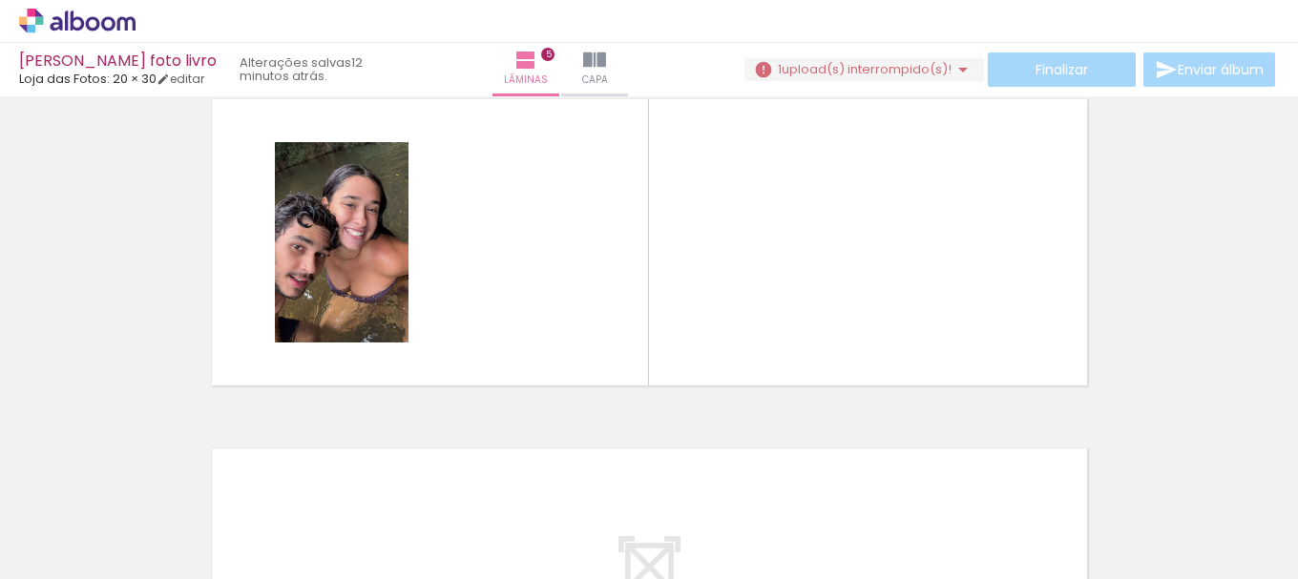
click at [453, 269] on quentale-workspace at bounding box center [649, 289] width 1298 height 579
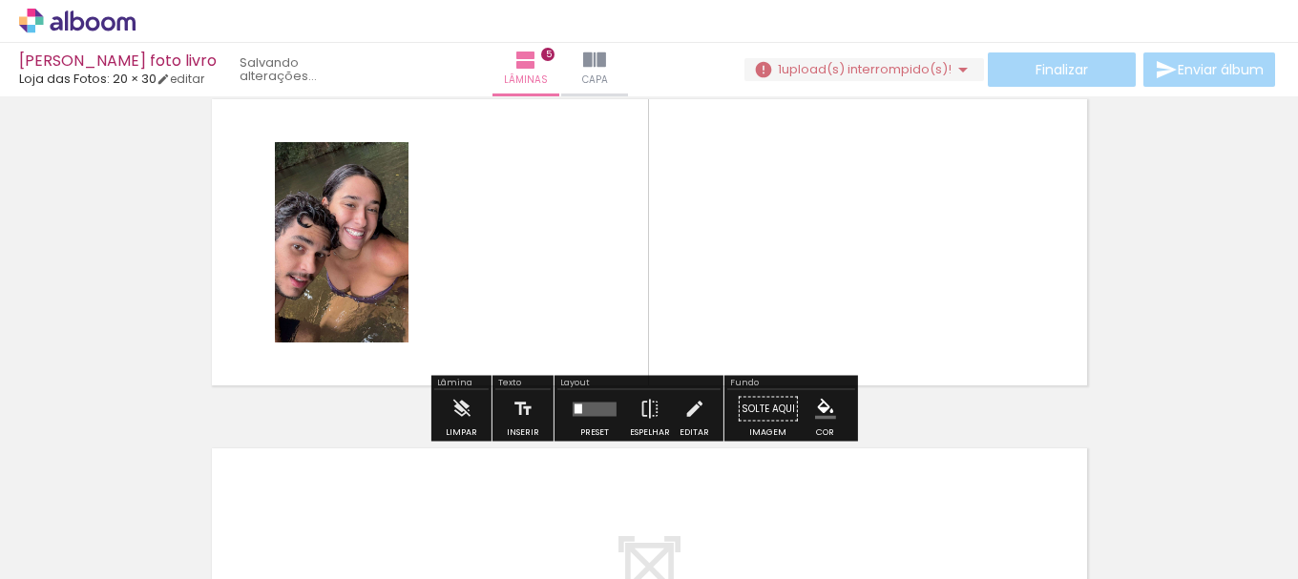
scroll to position [1422, 0]
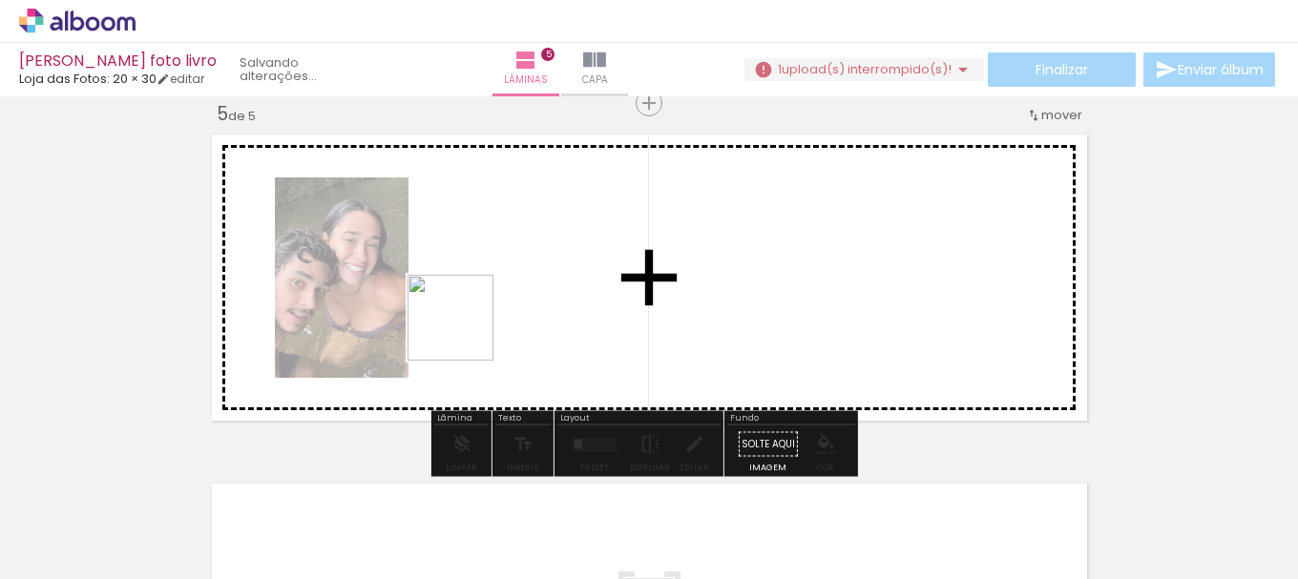
drag, startPoint x: 387, startPoint y: 516, endPoint x: 483, endPoint y: 387, distance: 161.7
click at [484, 255] on quentale-workspace at bounding box center [649, 289] width 1298 height 579
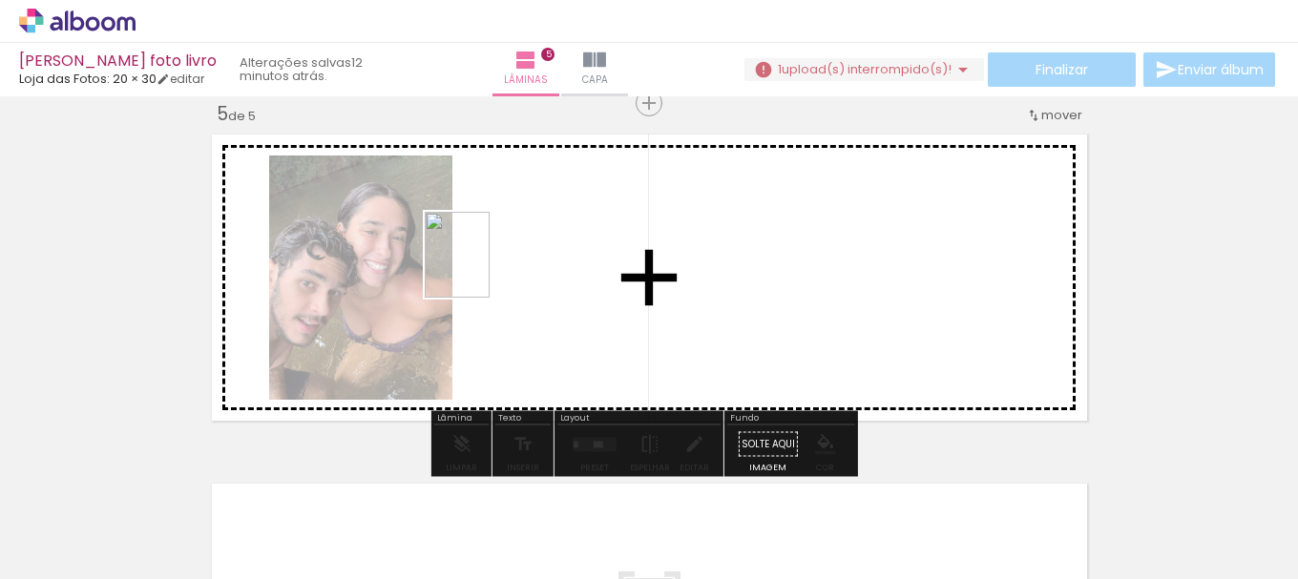
drag, startPoint x: 490, startPoint y: 537, endPoint x: 537, endPoint y: 237, distance: 304.3
click at [537, 237] on quentale-workspace at bounding box center [649, 289] width 1298 height 579
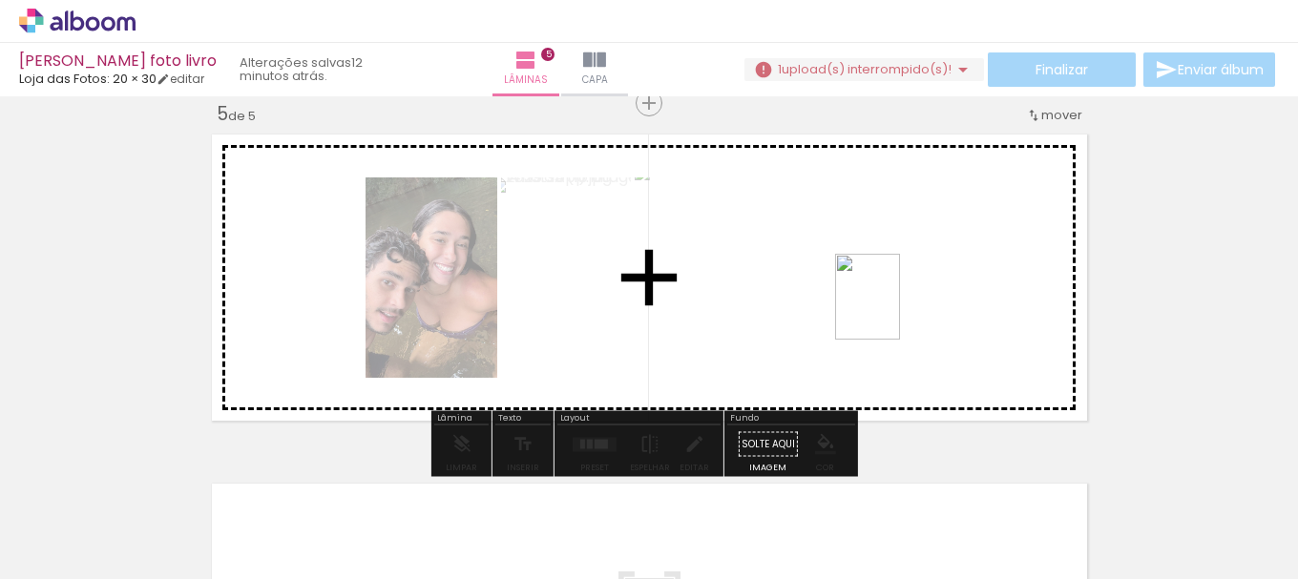
drag, startPoint x: 598, startPoint y: 533, endPoint x: 937, endPoint y: 302, distance: 410.2
click at [937, 302] on quentale-workspace at bounding box center [649, 289] width 1298 height 579
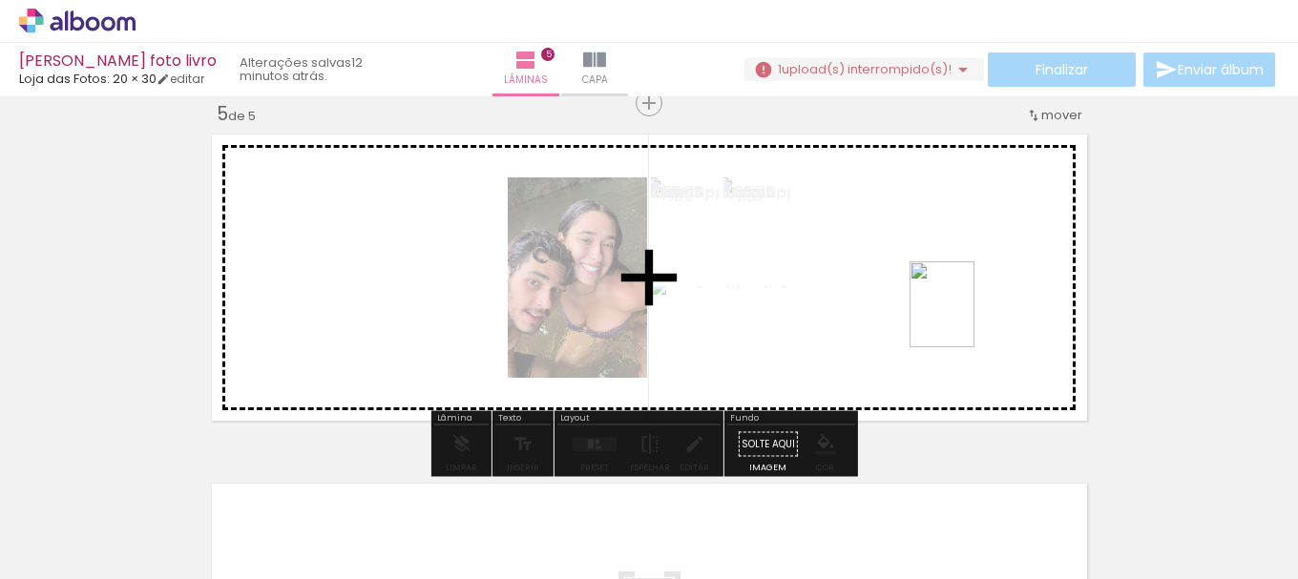
drag, startPoint x: 787, startPoint y: 474, endPoint x: 967, endPoint y: 319, distance: 238.3
click at [967, 319] on quentale-workspace at bounding box center [649, 289] width 1298 height 579
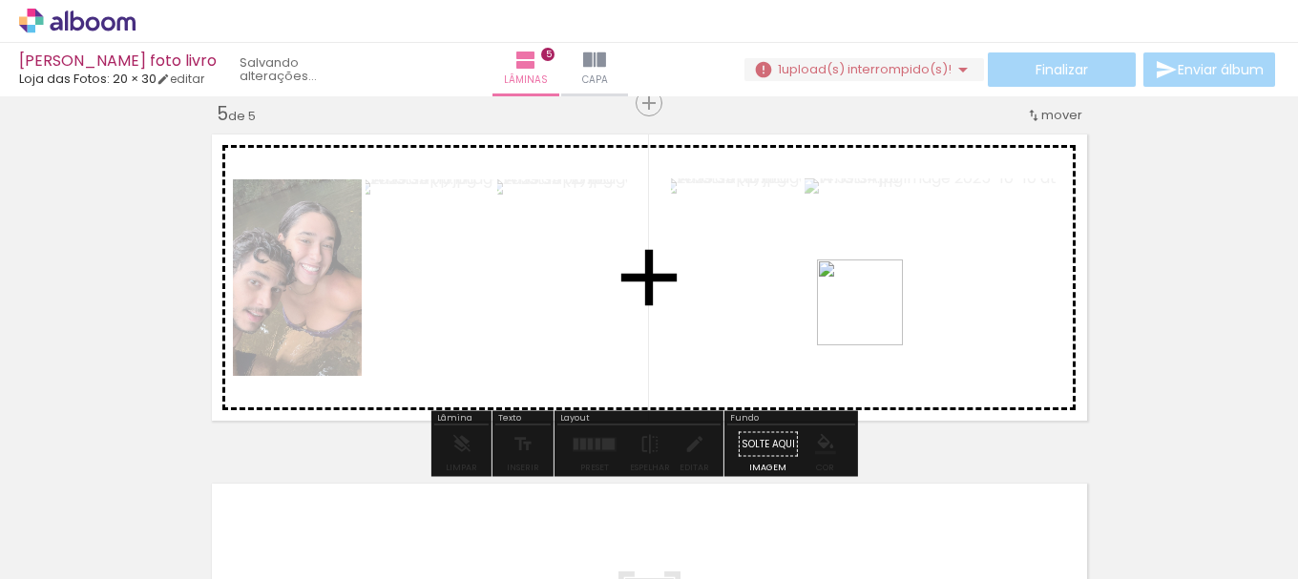
drag, startPoint x: 811, startPoint y: 531, endPoint x: 852, endPoint y: 280, distance: 254.3
click at [868, 220] on quentale-workspace at bounding box center [649, 289] width 1298 height 579
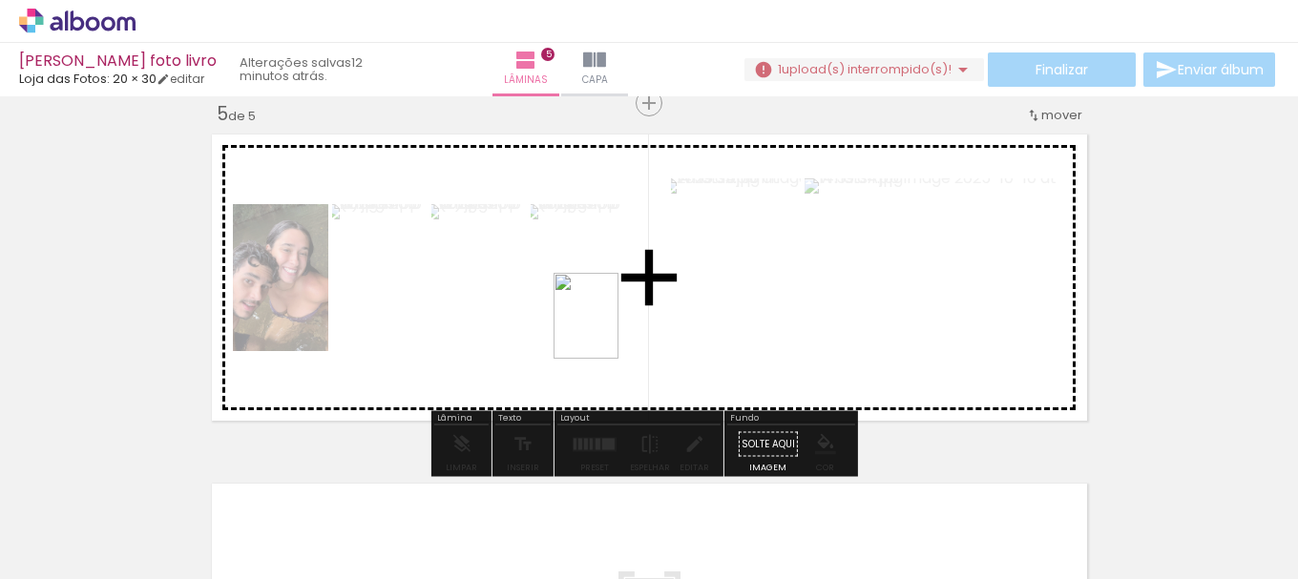
drag, startPoint x: 906, startPoint y: 537, endPoint x: 789, endPoint y: 390, distance: 188.9
click at [596, 336] on quentale-workspace at bounding box center [649, 289] width 1298 height 579
drag, startPoint x: 1026, startPoint y: 531, endPoint x: 699, endPoint y: 272, distance: 417.3
click at [699, 272] on quentale-workspace at bounding box center [649, 289] width 1298 height 579
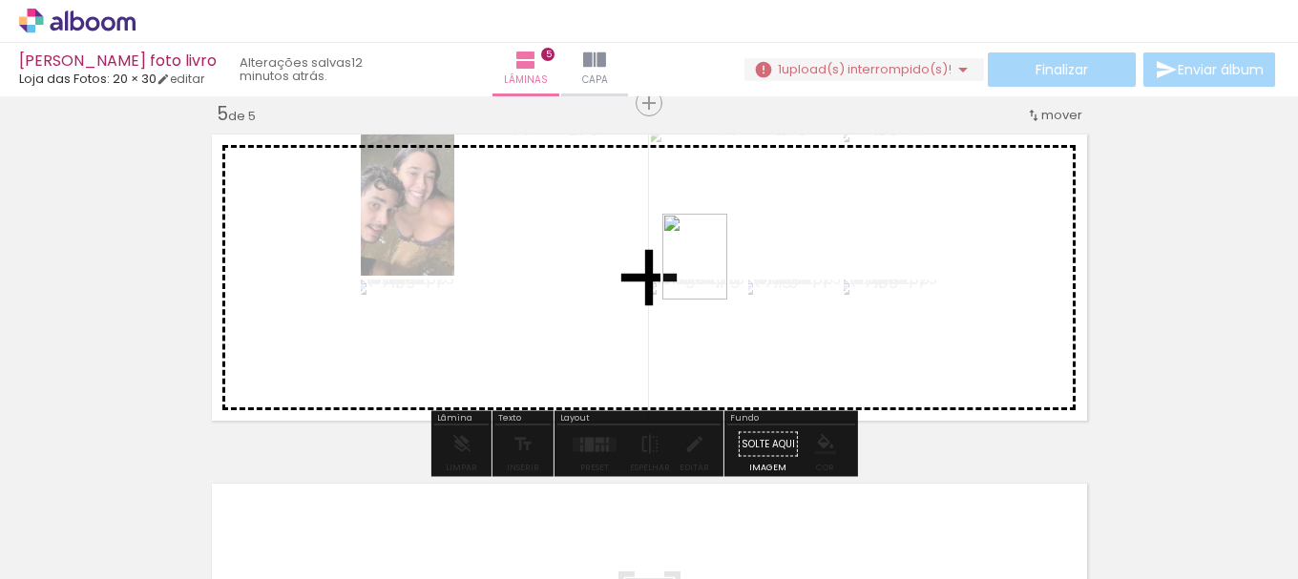
drag, startPoint x: 1129, startPoint y: 551, endPoint x: 1101, endPoint y: 454, distance: 100.6
click at [704, 272] on quentale-workspace at bounding box center [649, 289] width 1298 height 579
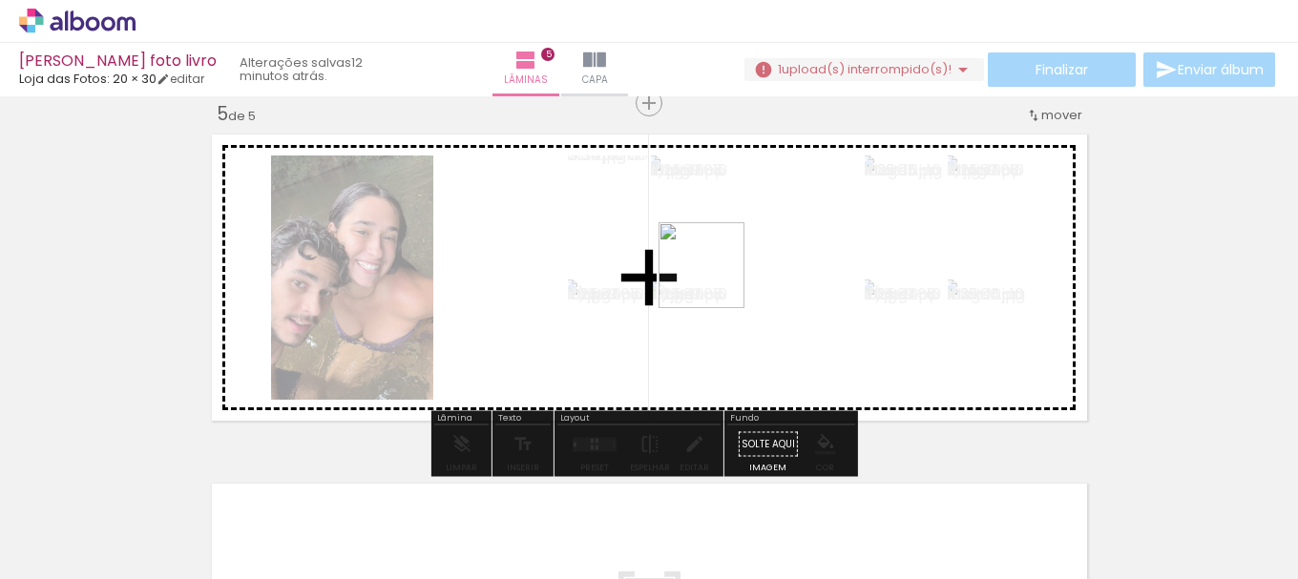
drag, startPoint x: 819, startPoint y: 297, endPoint x: 716, endPoint y: 280, distance: 104.5
click at [716, 280] on quentale-workspace at bounding box center [649, 289] width 1298 height 579
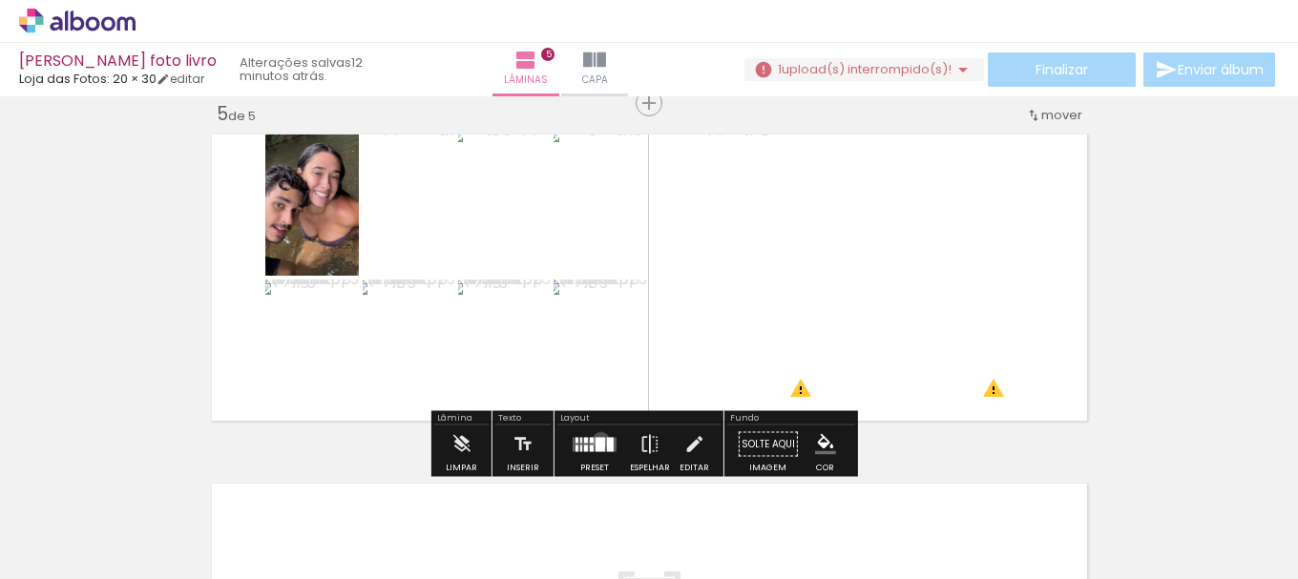
click at [597, 440] on div at bounding box center [601, 444] width 10 height 14
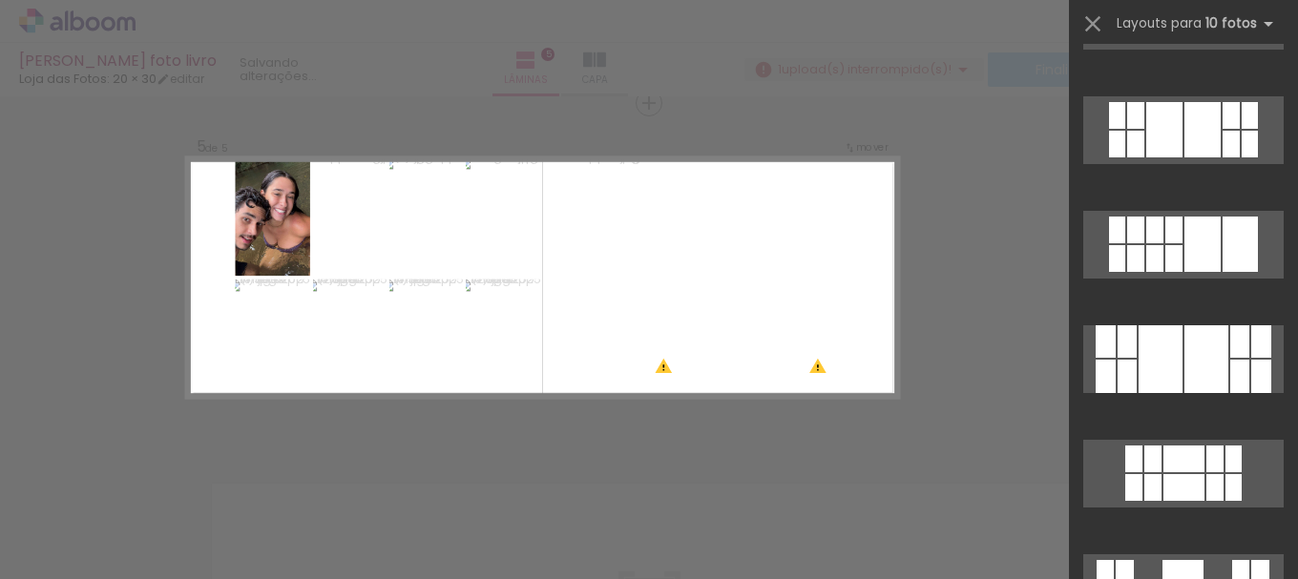
scroll to position [0, 0]
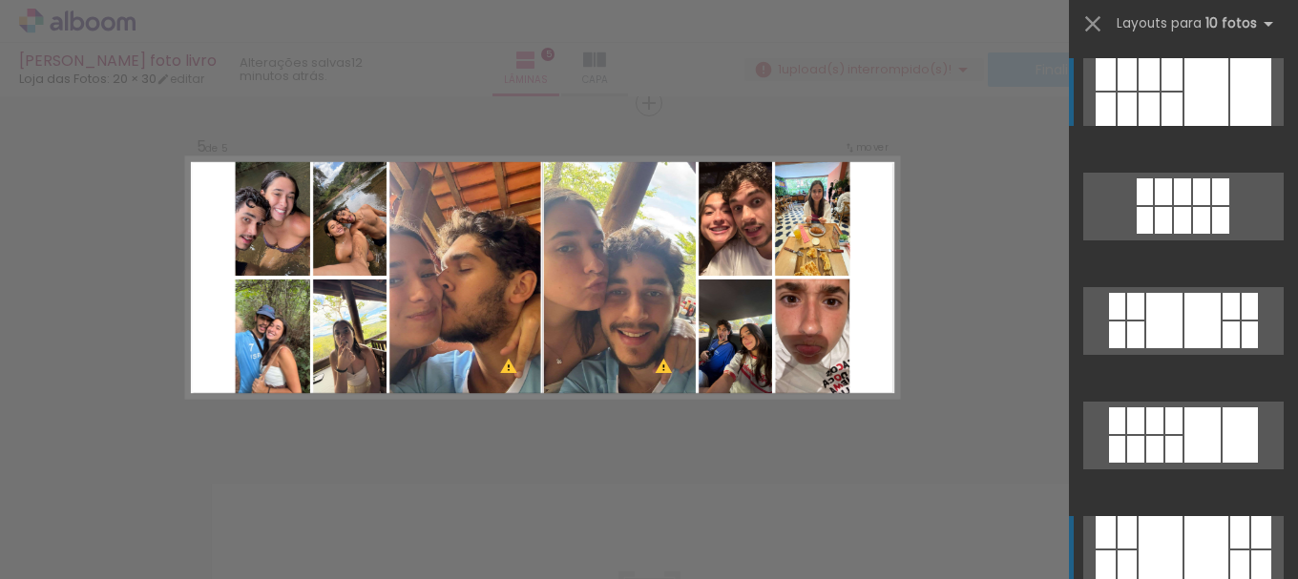
click at [1160, 545] on div at bounding box center [1161, 550] width 44 height 68
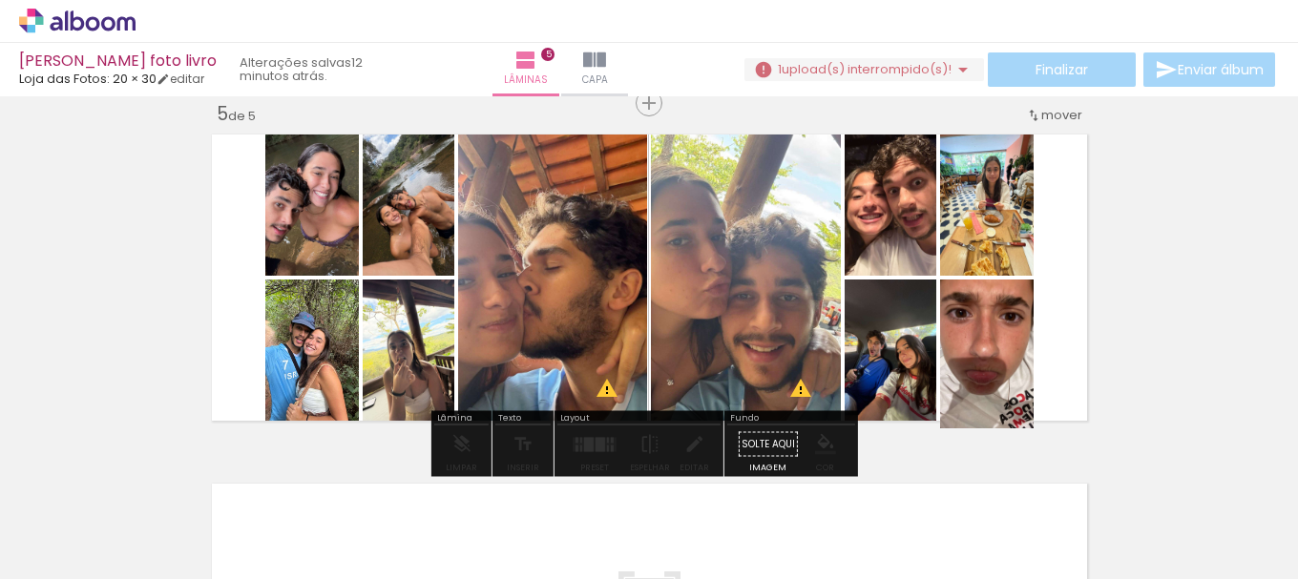
drag, startPoint x: 984, startPoint y: 346, endPoint x: 993, endPoint y: 380, distance: 35.4
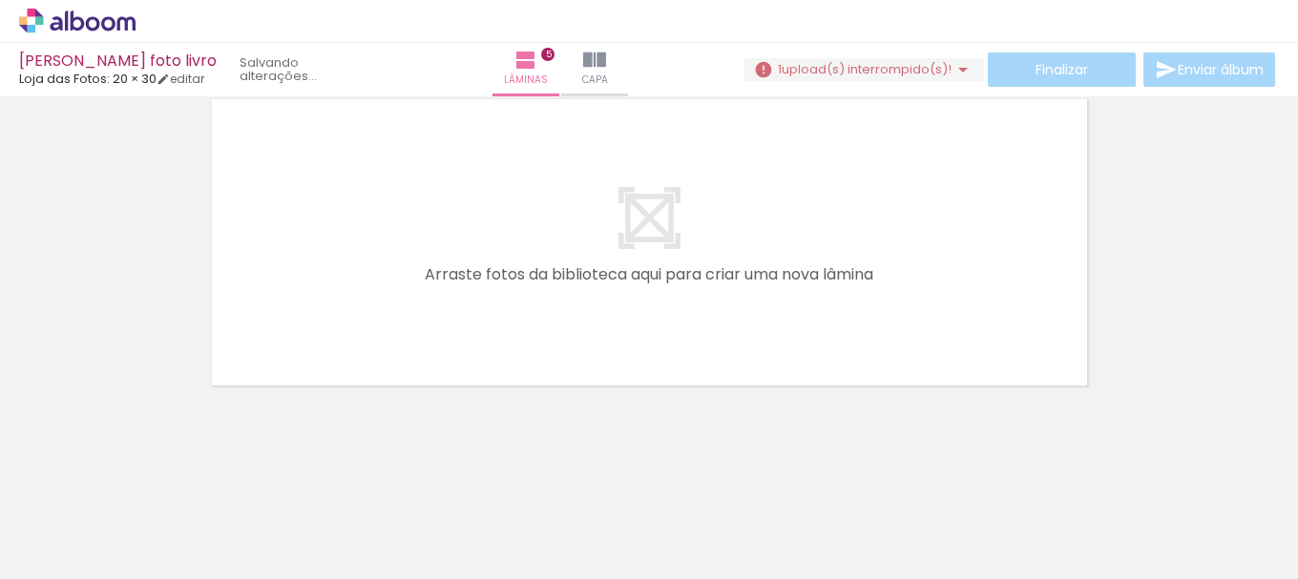
scroll to position [0, 3889]
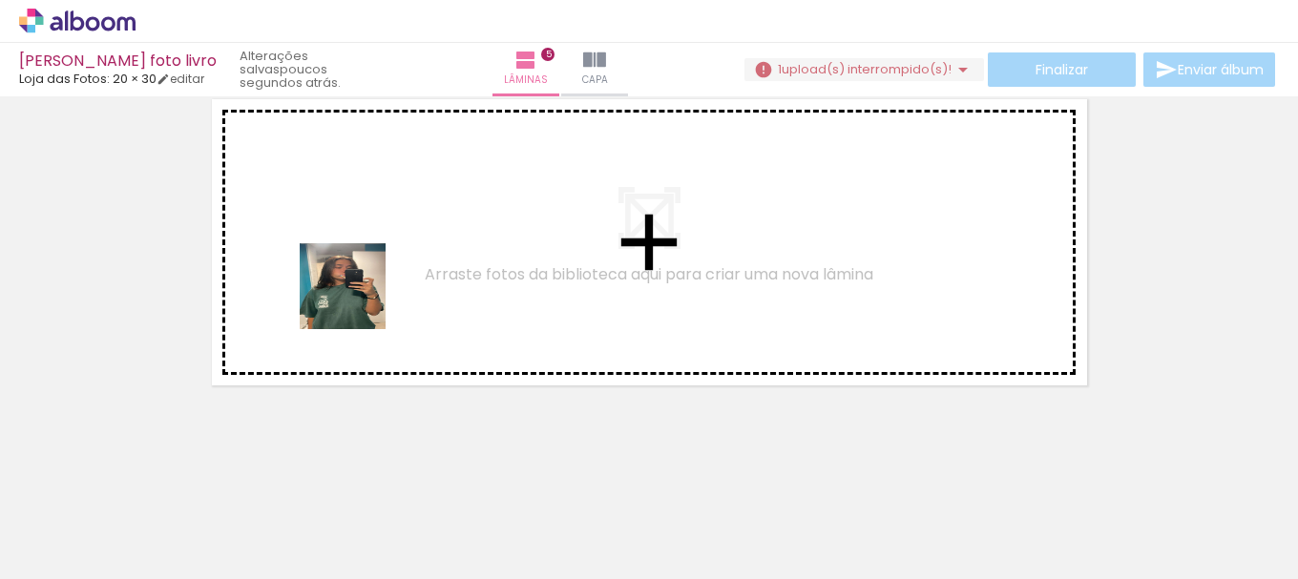
drag, startPoint x: 493, startPoint y: 534, endPoint x: 607, endPoint y: 524, distance: 115.0
click at [318, 221] on quentale-workspace at bounding box center [649, 289] width 1298 height 579
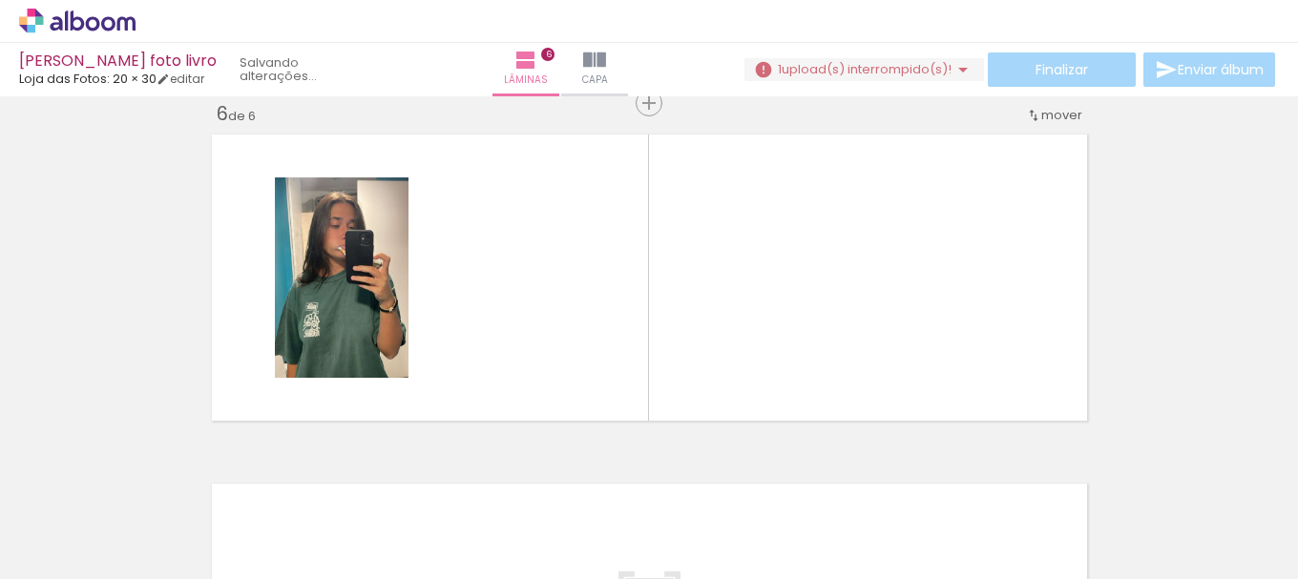
scroll to position [1772, 0]
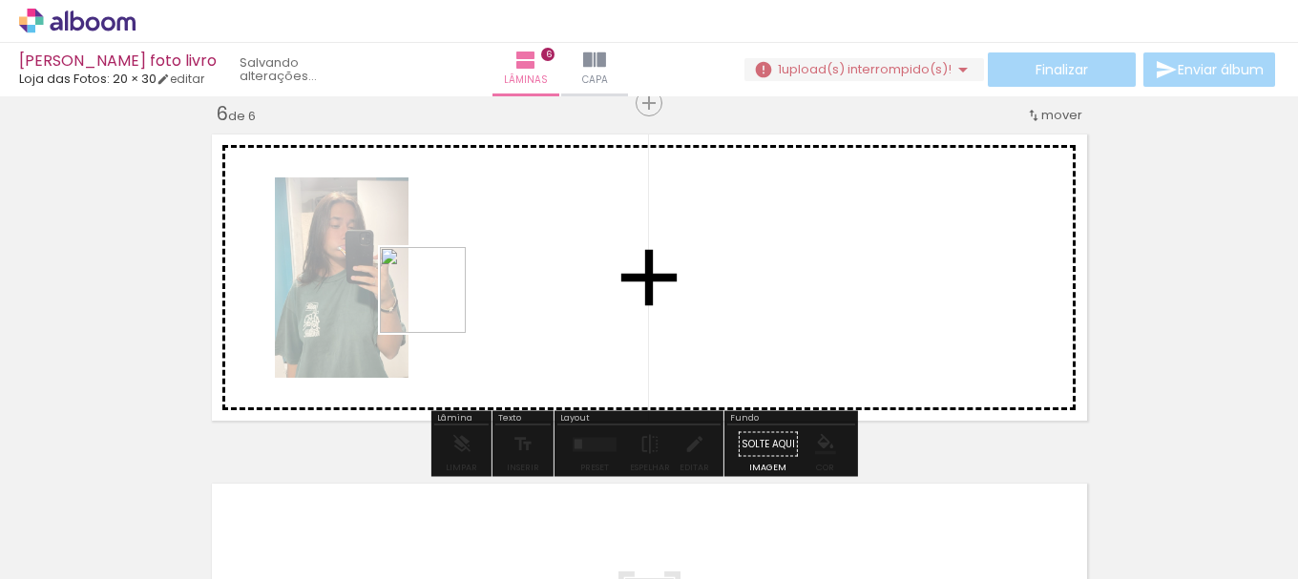
drag, startPoint x: 591, startPoint y: 543, endPoint x: 452, endPoint y: 423, distance: 184.1
click at [384, 260] on quentale-workspace at bounding box center [649, 289] width 1298 height 579
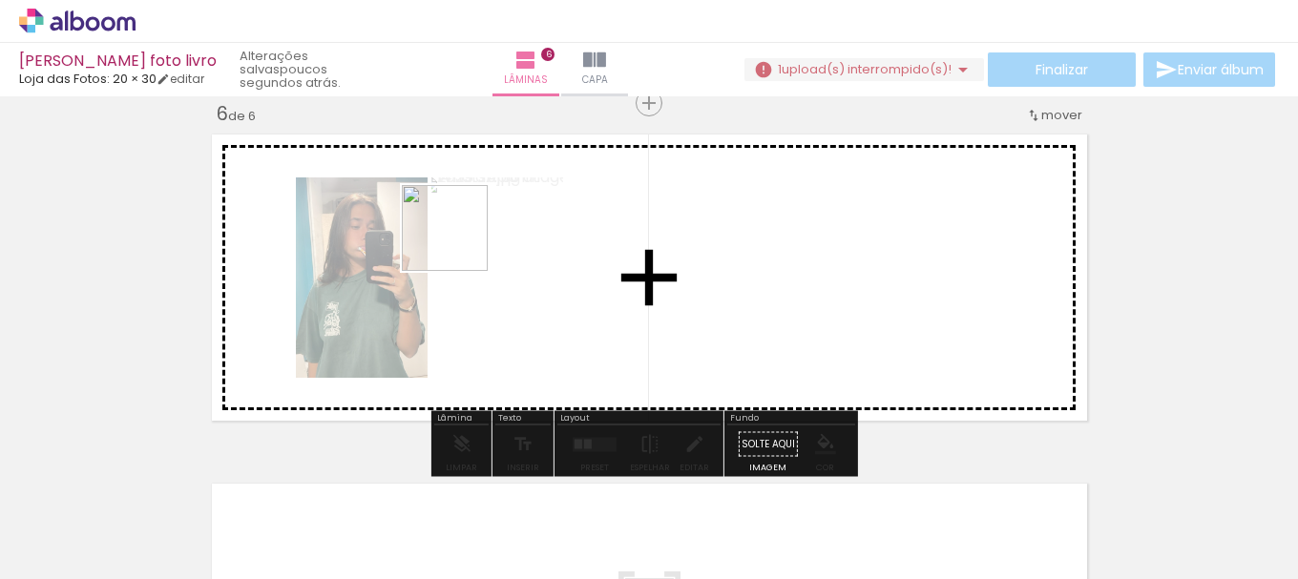
drag, startPoint x: 808, startPoint y: 524, endPoint x: 459, endPoint y: 242, distance: 448.0
click at [459, 242] on quentale-workspace at bounding box center [649, 289] width 1298 height 579
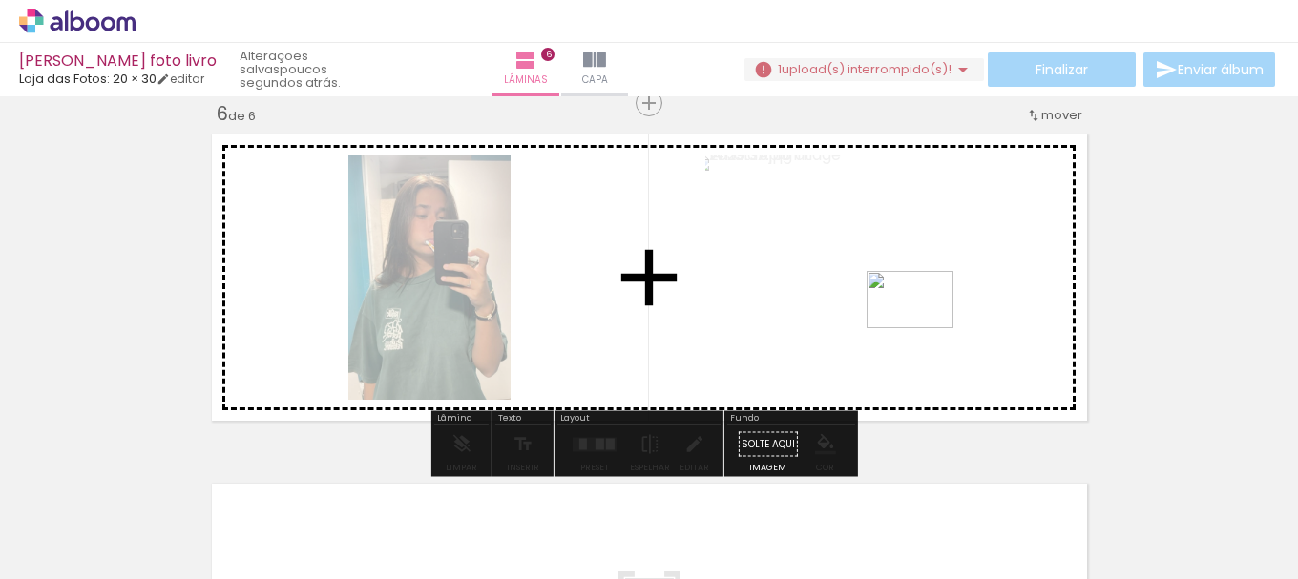
drag, startPoint x: 736, startPoint y: 510, endPoint x: 929, endPoint y: 408, distance: 218.2
click at [981, 299] on quentale-workspace at bounding box center [649, 289] width 1298 height 579
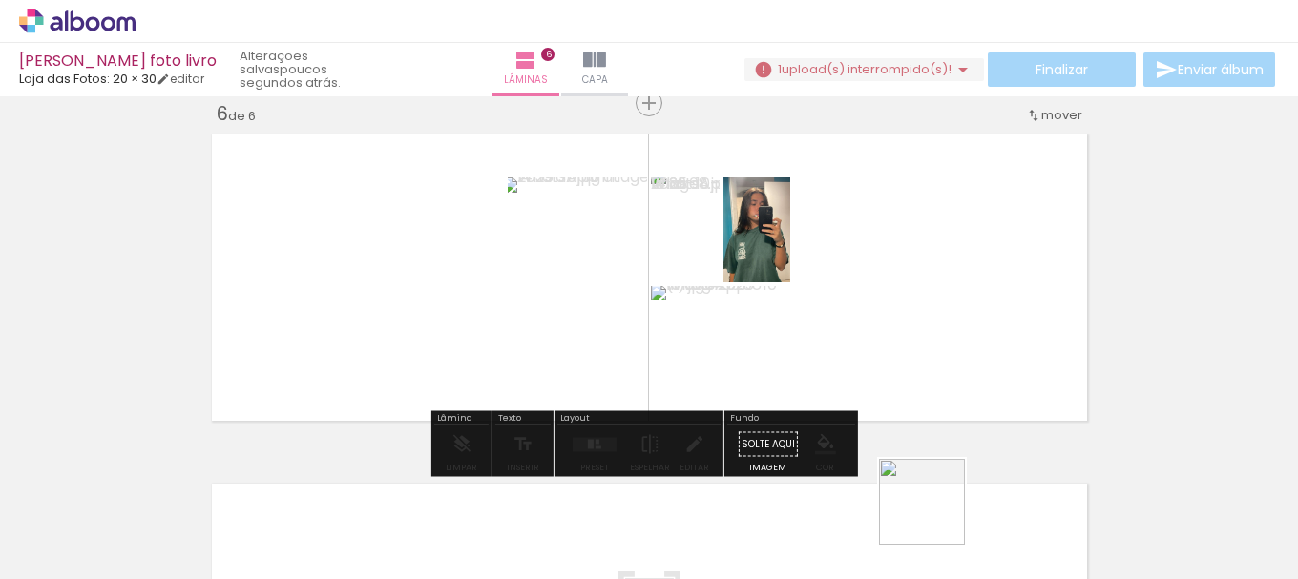
drag, startPoint x: 937, startPoint y: 516, endPoint x: 986, endPoint y: 502, distance: 51.7
click at [911, 293] on quentale-workspace at bounding box center [649, 289] width 1298 height 579
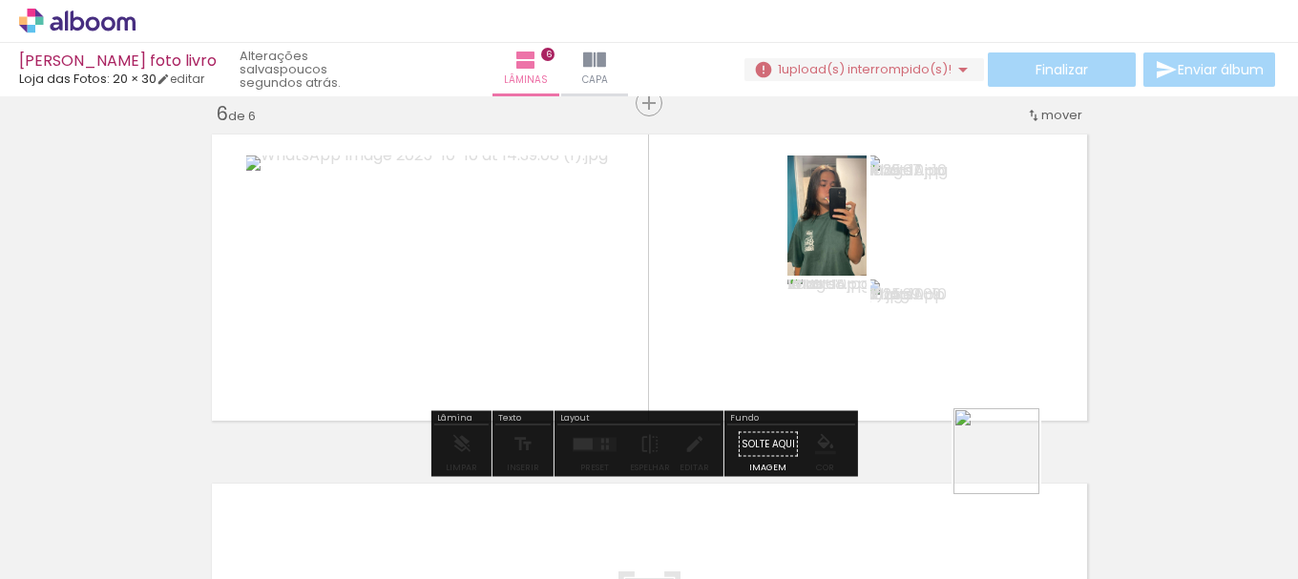
drag, startPoint x: 1011, startPoint y: 466, endPoint x: 996, endPoint y: 473, distance: 16.7
click at [986, 345] on quentale-workspace at bounding box center [649, 289] width 1298 height 579
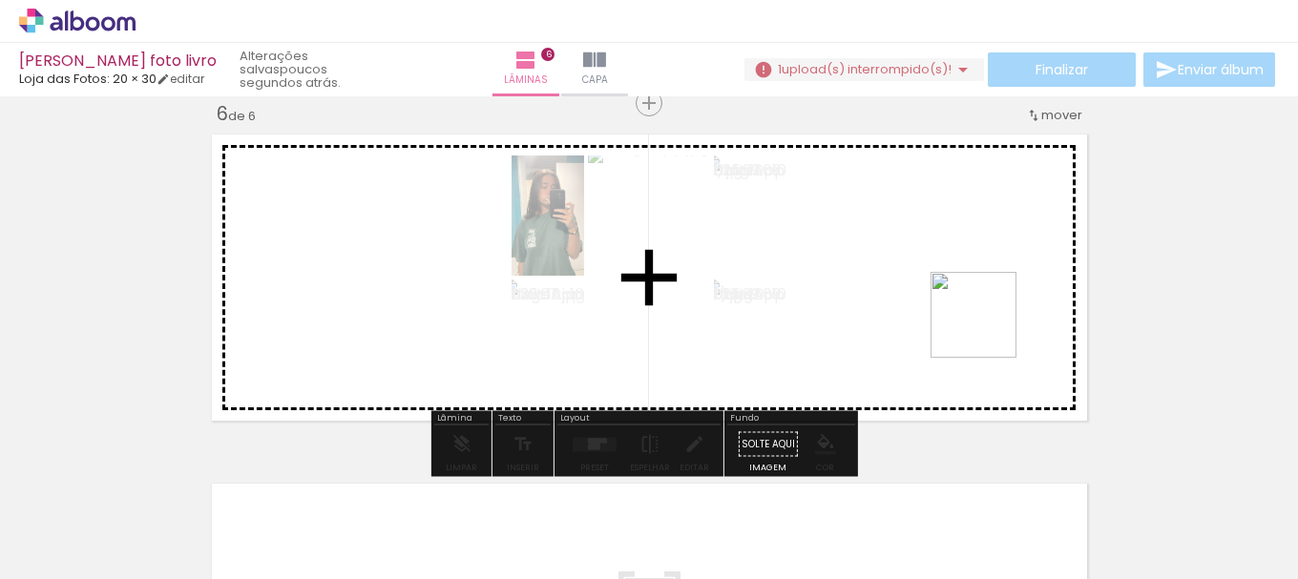
drag, startPoint x: 1010, startPoint y: 362, endPoint x: 1225, endPoint y: 518, distance: 265.8
click at [959, 290] on quentale-workspace at bounding box center [649, 289] width 1298 height 579
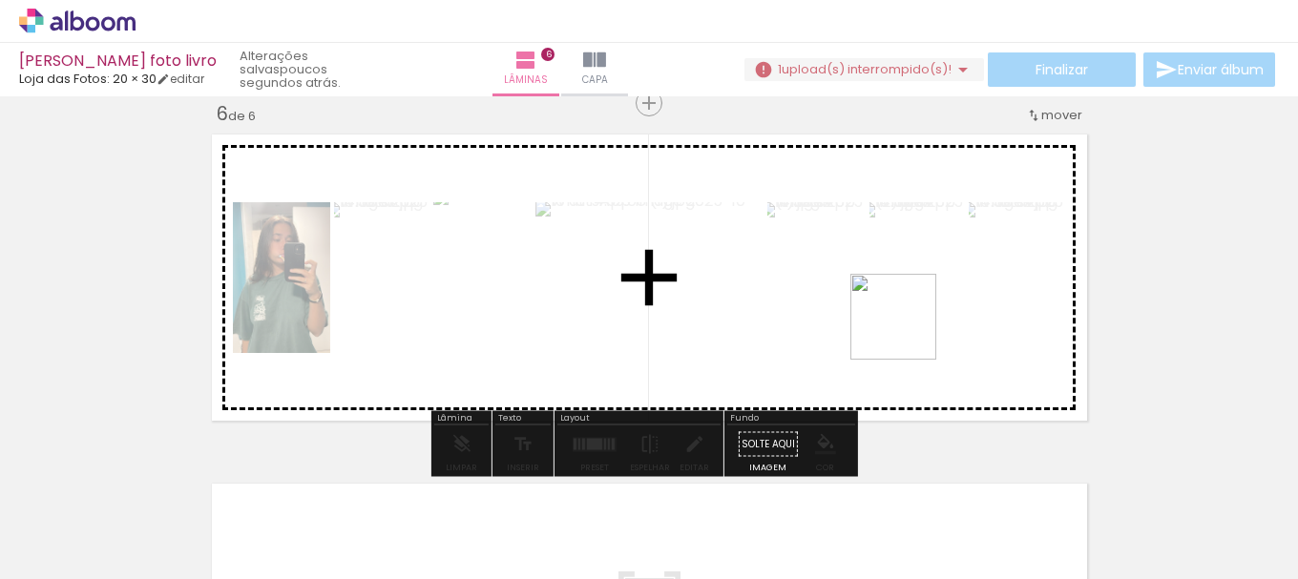
drag, startPoint x: 1244, startPoint y: 548, endPoint x: 836, endPoint y: 344, distance: 456.0
click at [850, 299] on quentale-workspace at bounding box center [649, 289] width 1298 height 579
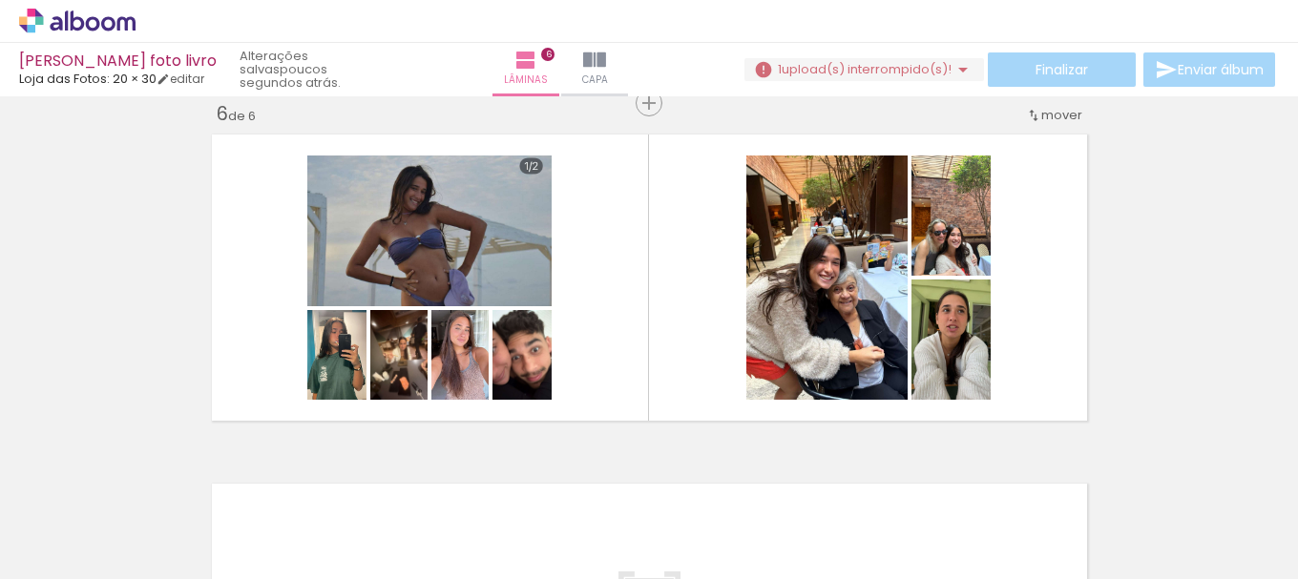
scroll to position [0, 3889]
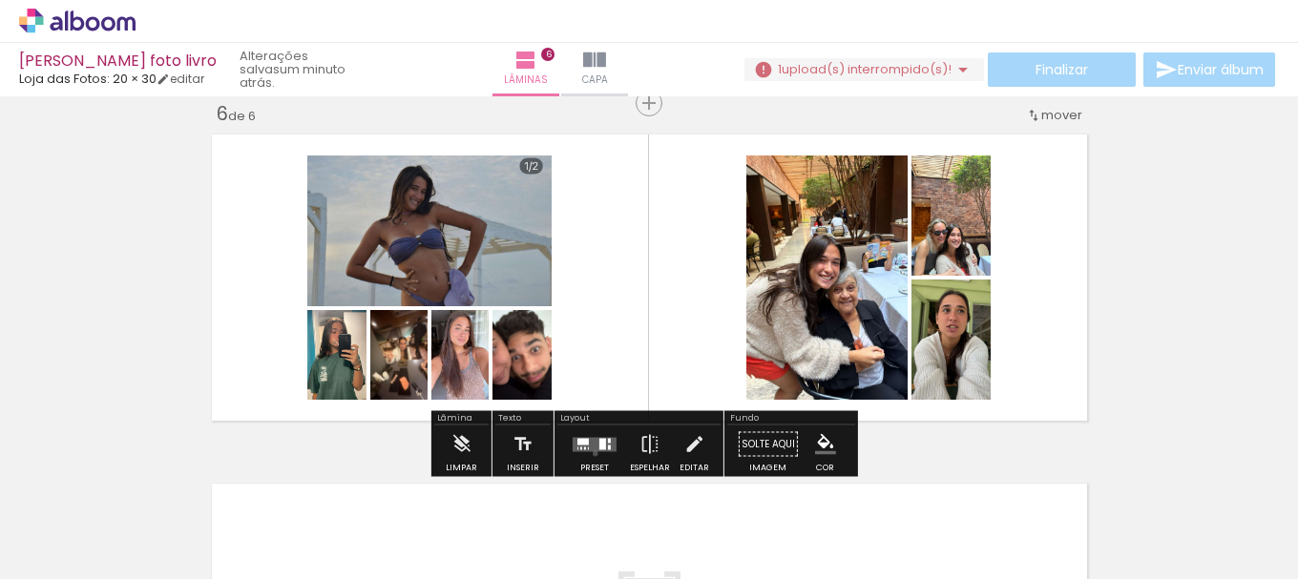
click at [590, 453] on div at bounding box center [595, 445] width 52 height 38
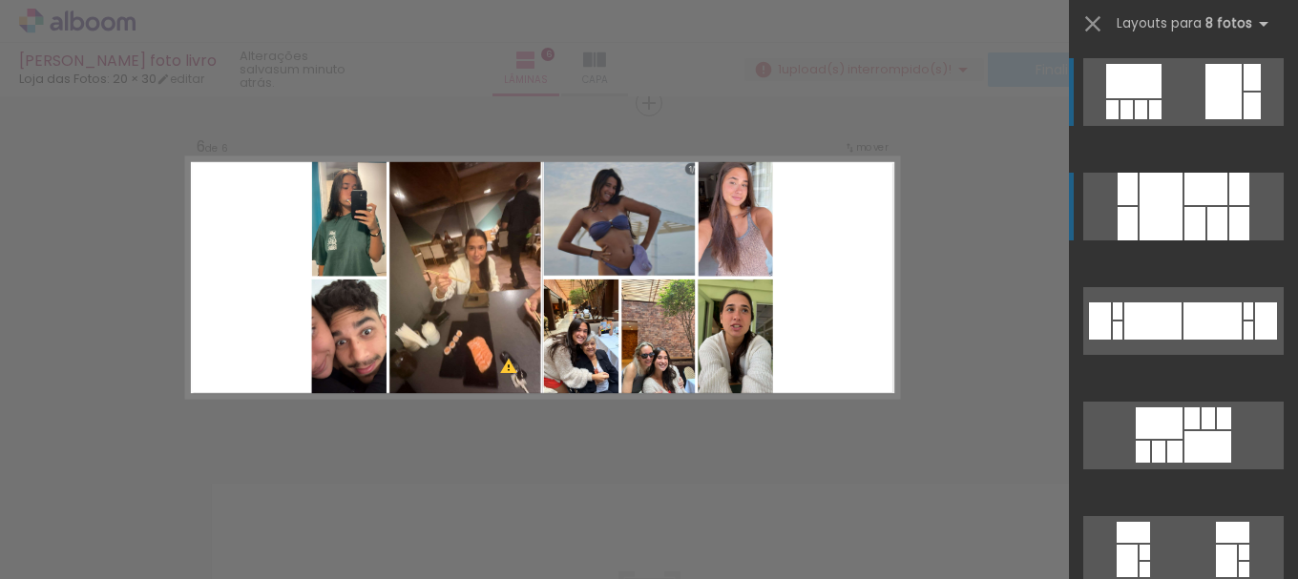
click at [1140, 182] on div at bounding box center [1161, 207] width 43 height 68
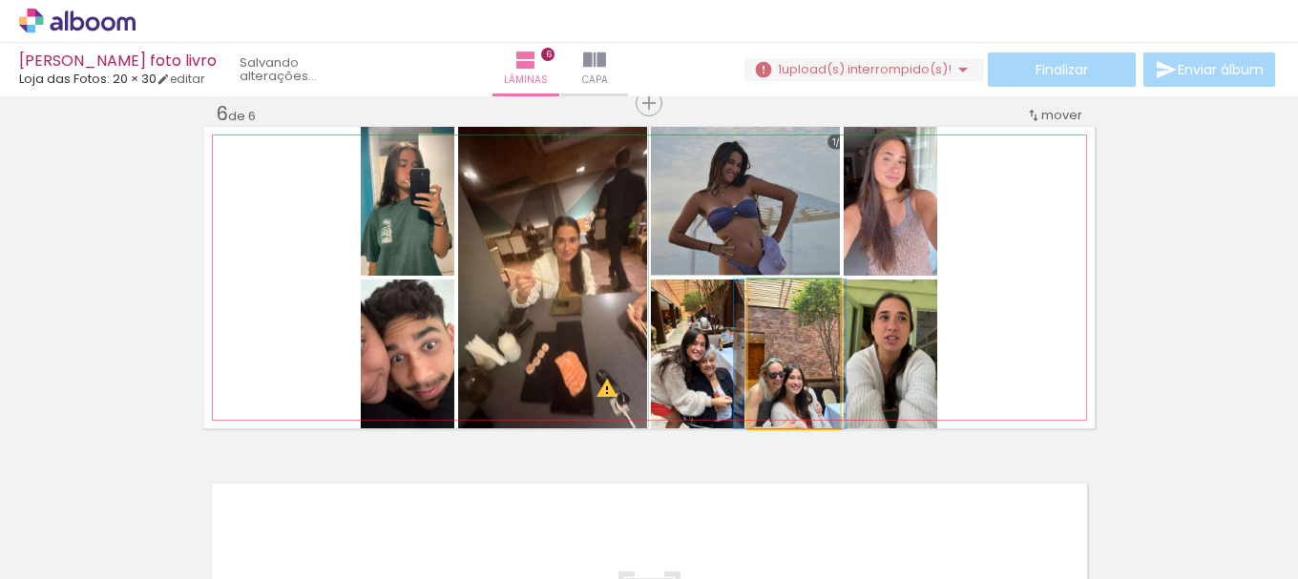
drag, startPoint x: 800, startPoint y: 392, endPoint x: 796, endPoint y: 357, distance: 35.5
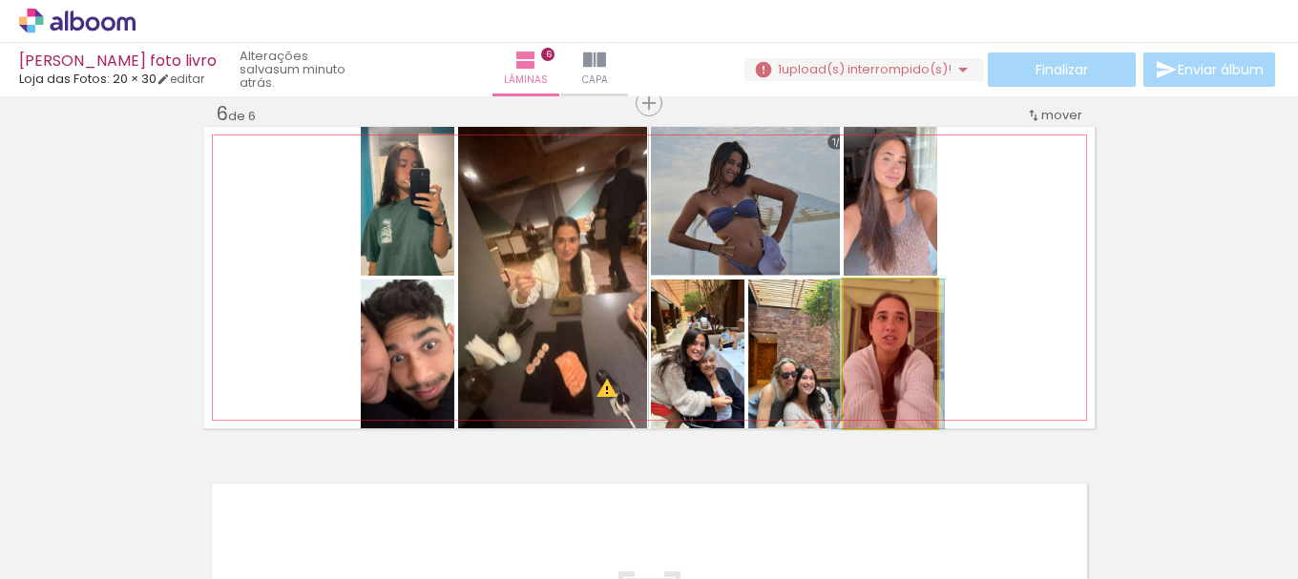
drag, startPoint x: 918, startPoint y: 390, endPoint x: 916, endPoint y: 430, distance: 39.2
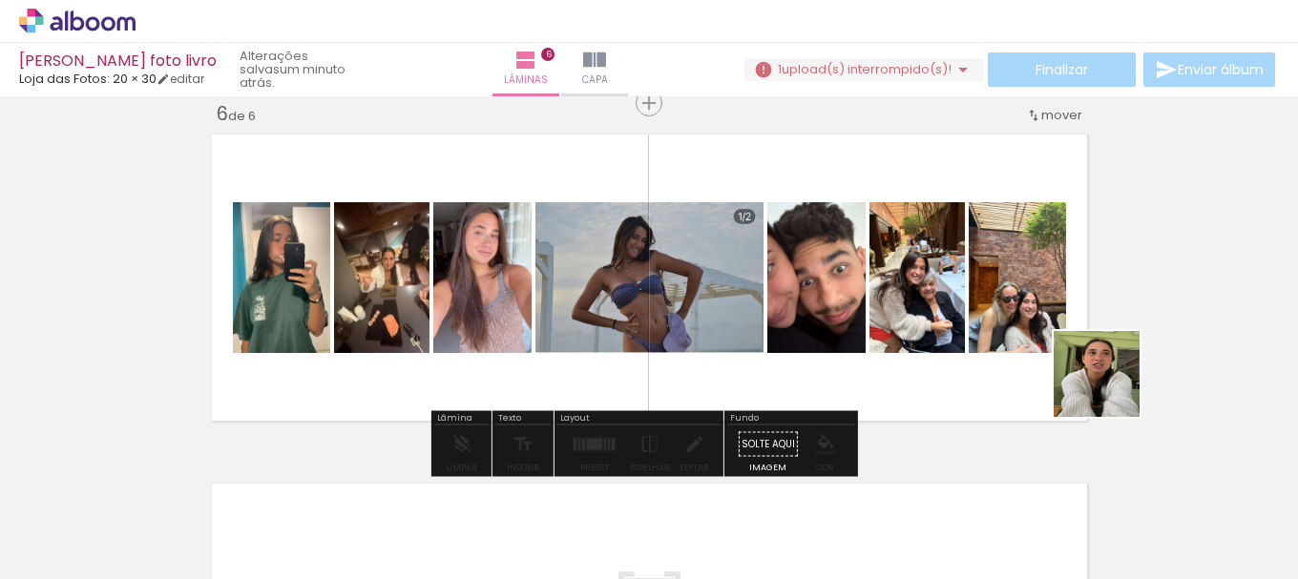
drag, startPoint x: 1244, startPoint y: 511, endPoint x: 1006, endPoint y: 350, distance: 286.8
click at [1032, 338] on quentale-workspace at bounding box center [649, 289] width 1298 height 579
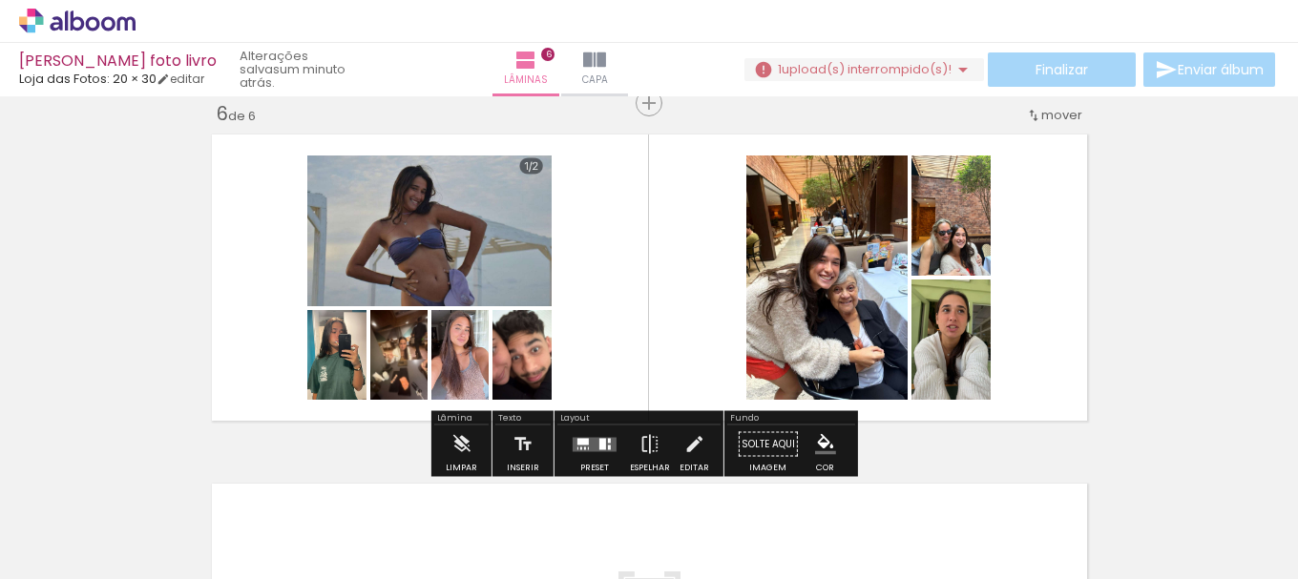
click at [593, 450] on quentale-layouter at bounding box center [595, 444] width 44 height 14
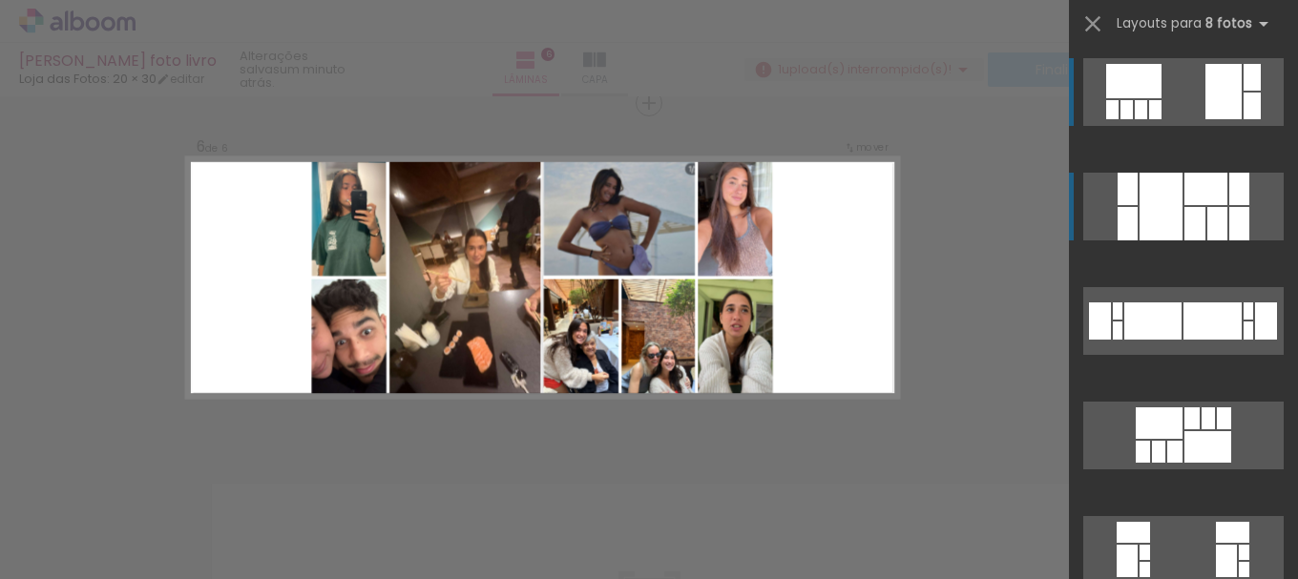
click at [1187, 176] on div at bounding box center [1206, 189] width 43 height 32
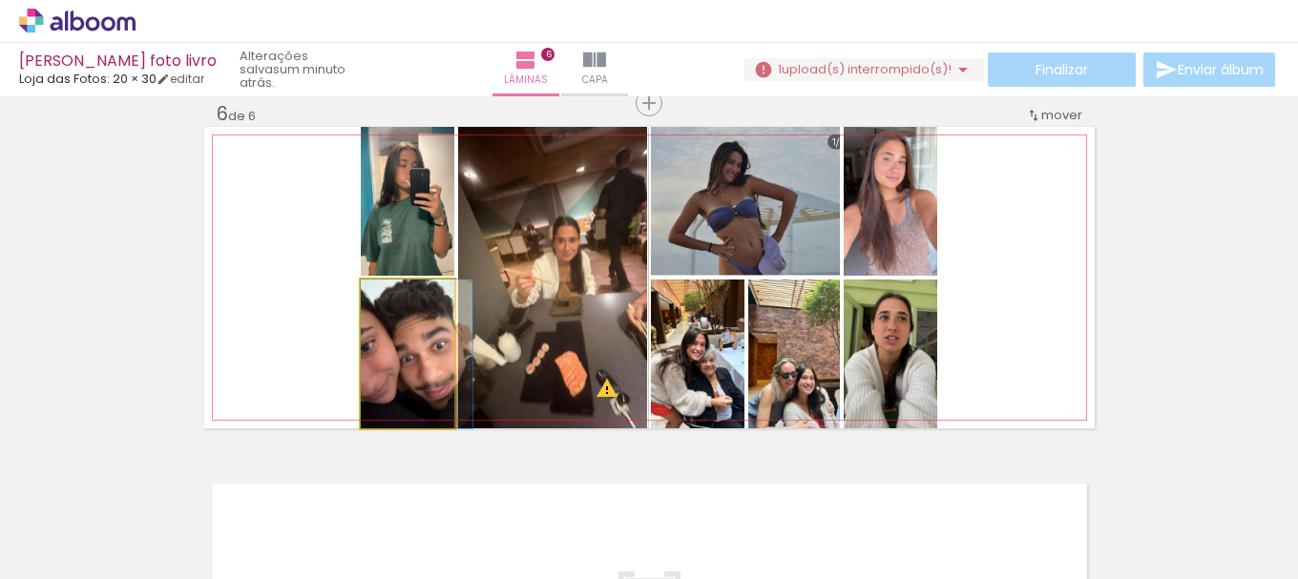
drag, startPoint x: 405, startPoint y: 374, endPoint x: 447, endPoint y: 379, distance: 42.3
click at [447, 379] on quentale-layouter at bounding box center [649, 278] width 891 height 302
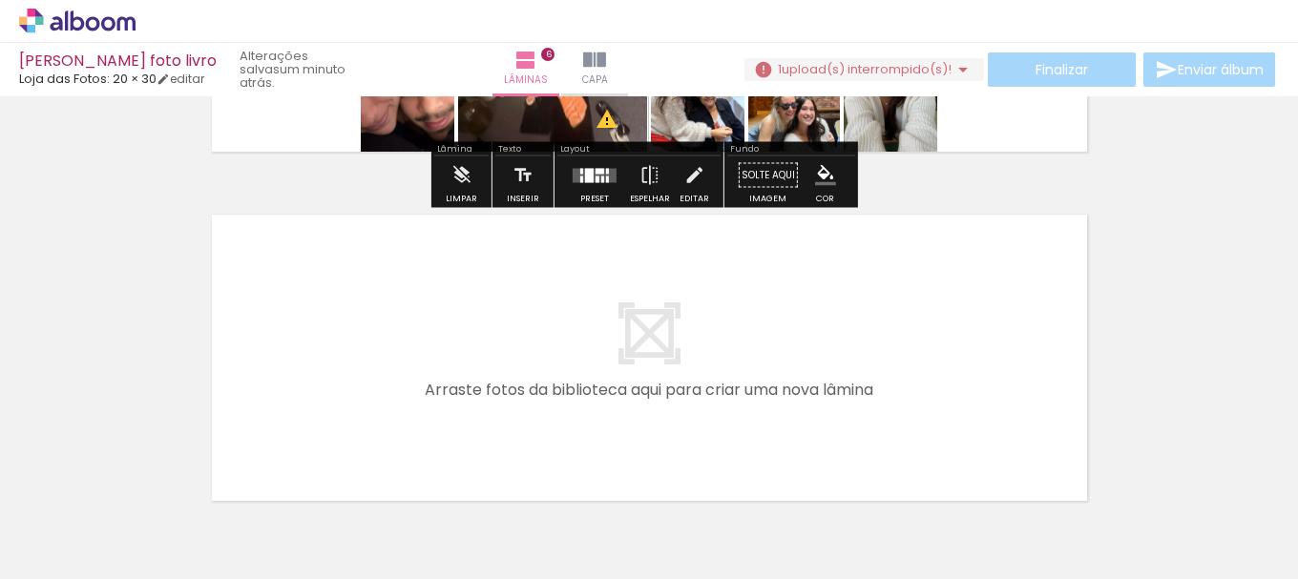
scroll to position [2154, 0]
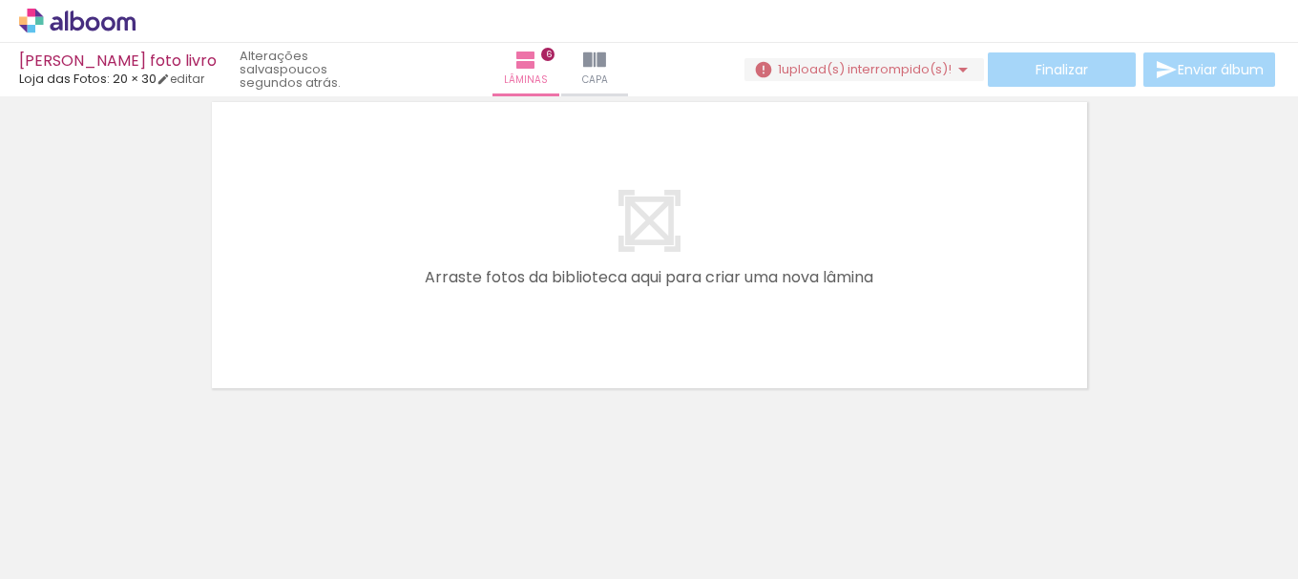
scroll to position [0, 3889]
click at [653, 490] on div at bounding box center [686, 514] width 95 height 71
click at [652, 476] on iron-icon at bounding box center [644, 477] width 20 height 20
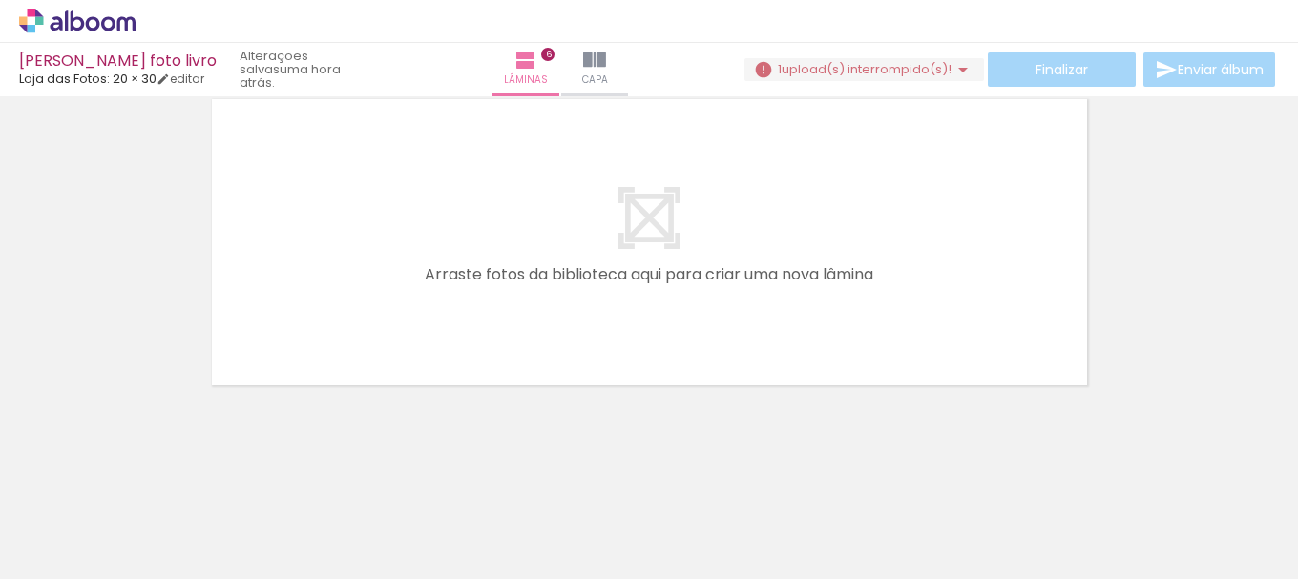
drag, startPoint x: 480, startPoint y: 509, endPoint x: 540, endPoint y: 405, distance: 120.2
click at [386, 188] on quentale-workspace at bounding box center [649, 289] width 1298 height 579
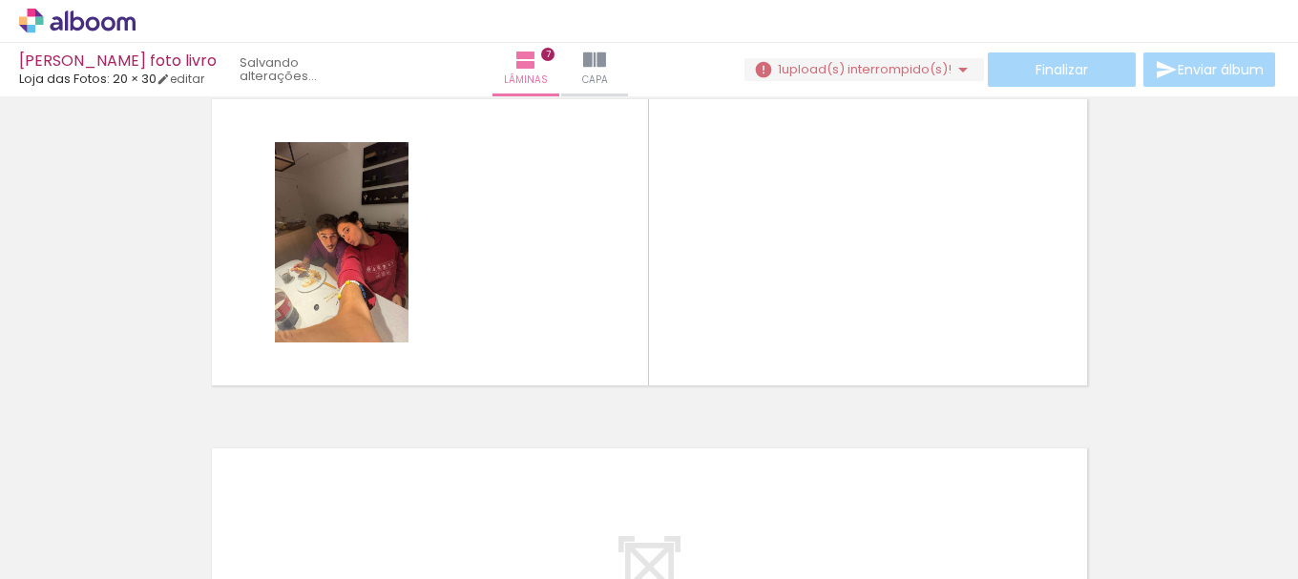
scroll to position [2121, 0]
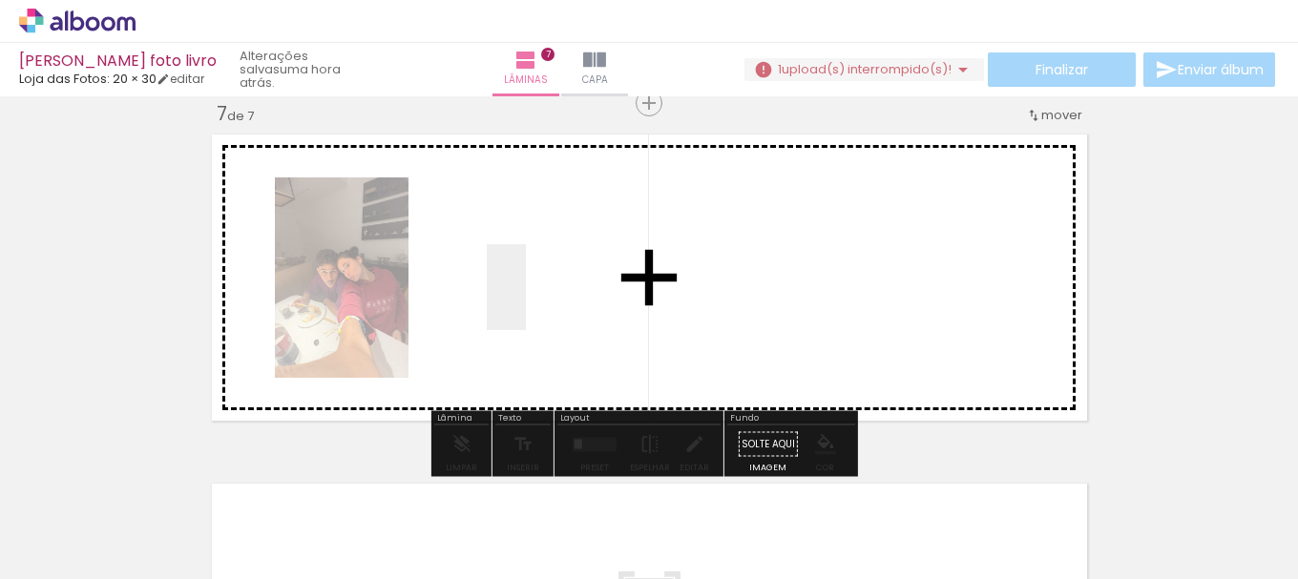
drag, startPoint x: 544, startPoint y: 302, endPoint x: 714, endPoint y: 535, distance: 288.3
click at [540, 294] on quentale-workspace at bounding box center [649, 289] width 1298 height 579
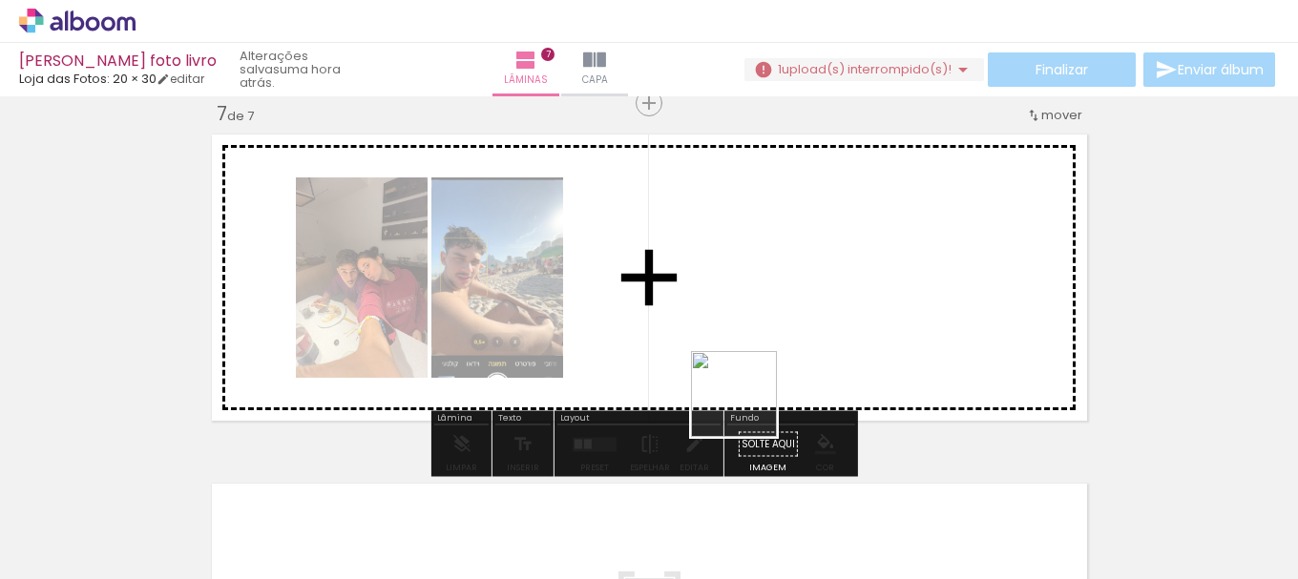
drag, startPoint x: 740, startPoint y: 475, endPoint x: 749, endPoint y: 353, distance: 122.6
click at [730, 309] on quentale-workspace at bounding box center [649, 289] width 1298 height 579
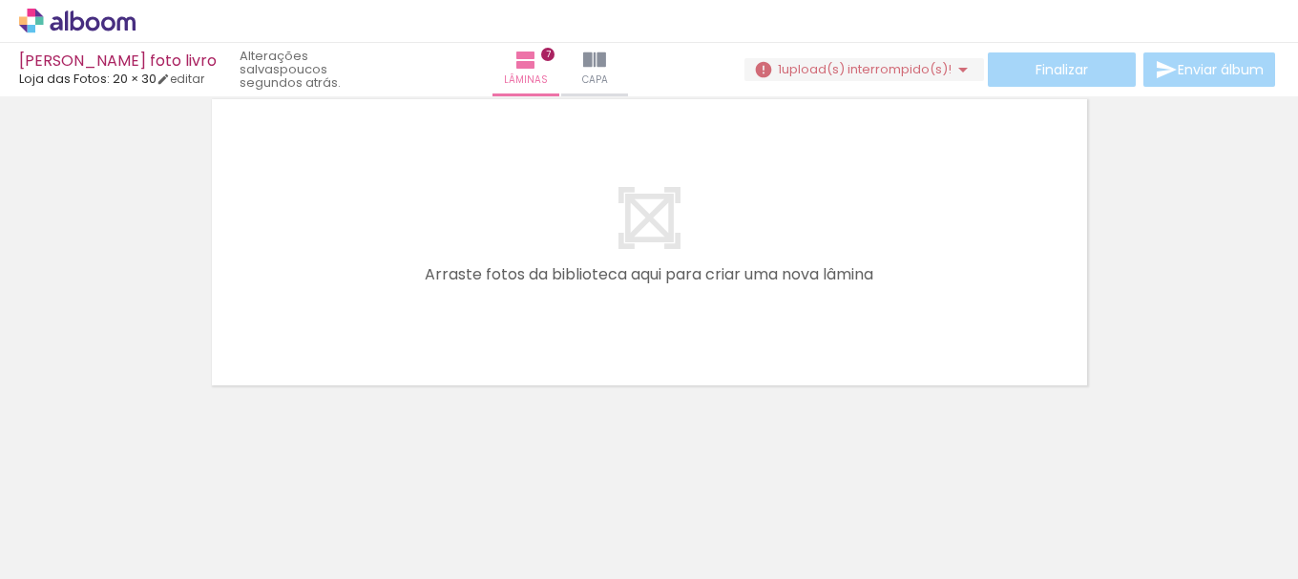
scroll to position [0, 5600]
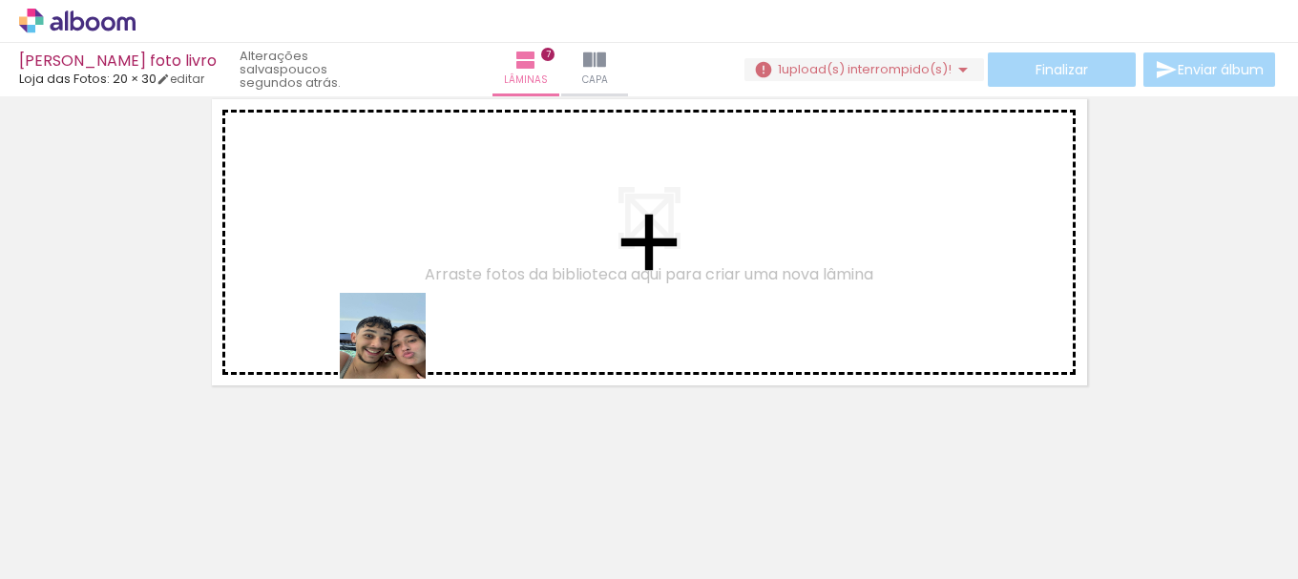
drag, startPoint x: 493, startPoint y: 537, endPoint x: 556, endPoint y: 550, distance: 64.2
click at [377, 290] on quentale-workspace at bounding box center [649, 289] width 1298 height 579
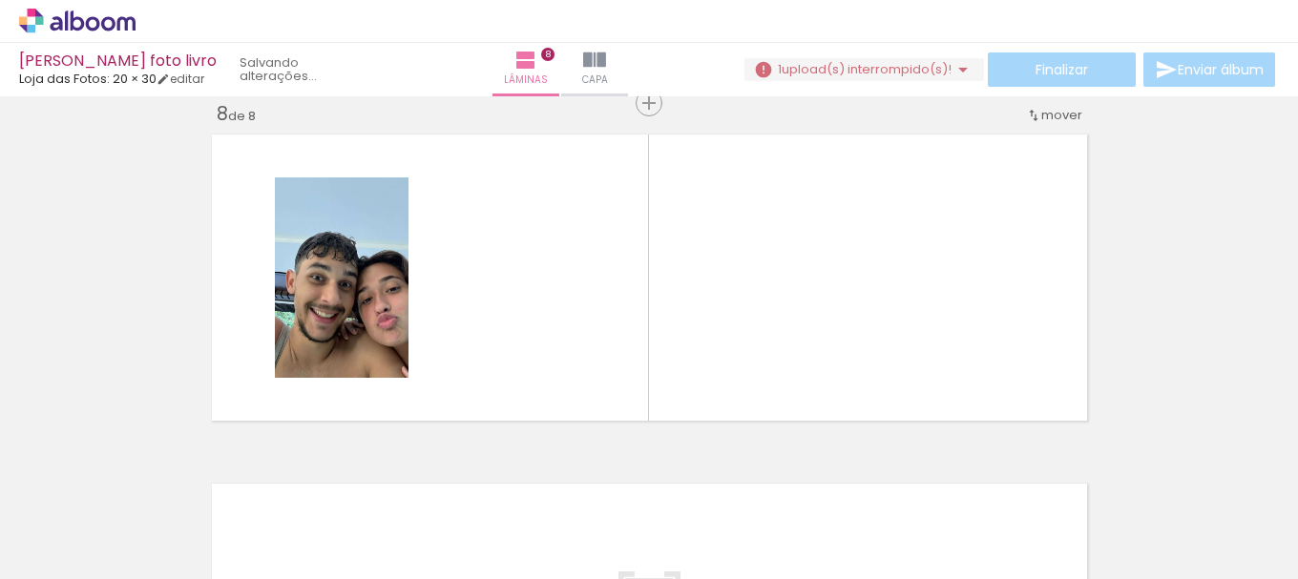
scroll to position [2471, 0]
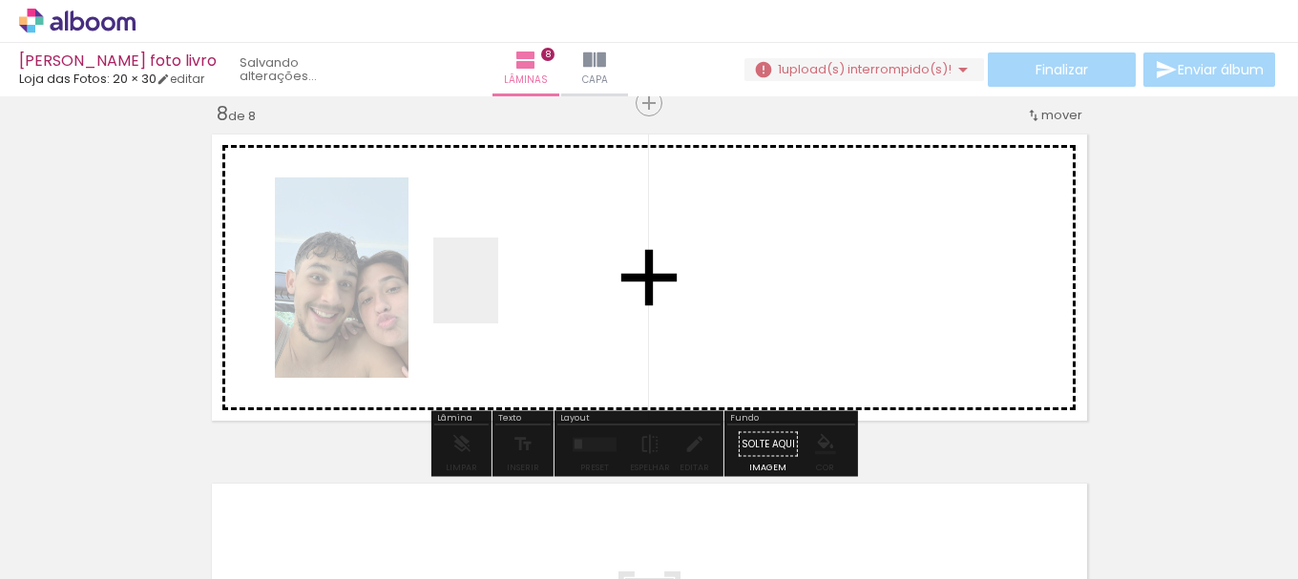
drag, startPoint x: 501, startPoint y: 326, endPoint x: 523, endPoint y: 395, distance: 73.1
click at [487, 287] on quentale-workspace at bounding box center [649, 289] width 1298 height 579
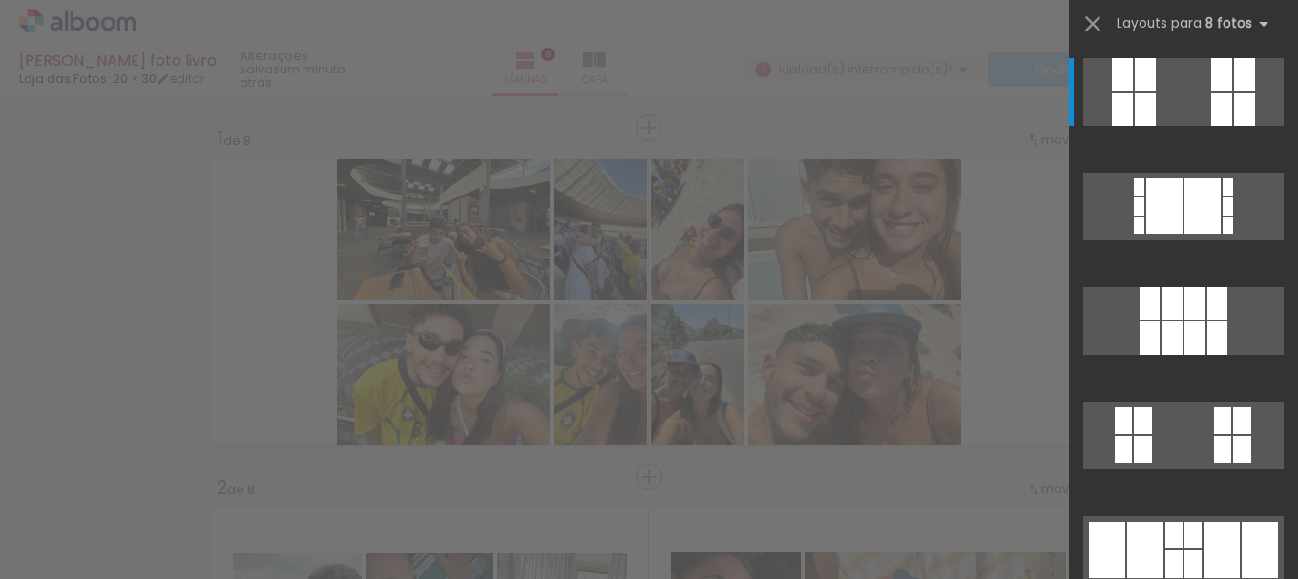
click at [1168, 201] on div at bounding box center [1165, 206] width 36 height 55
click at [1154, 185] on div at bounding box center [1165, 206] width 36 height 55
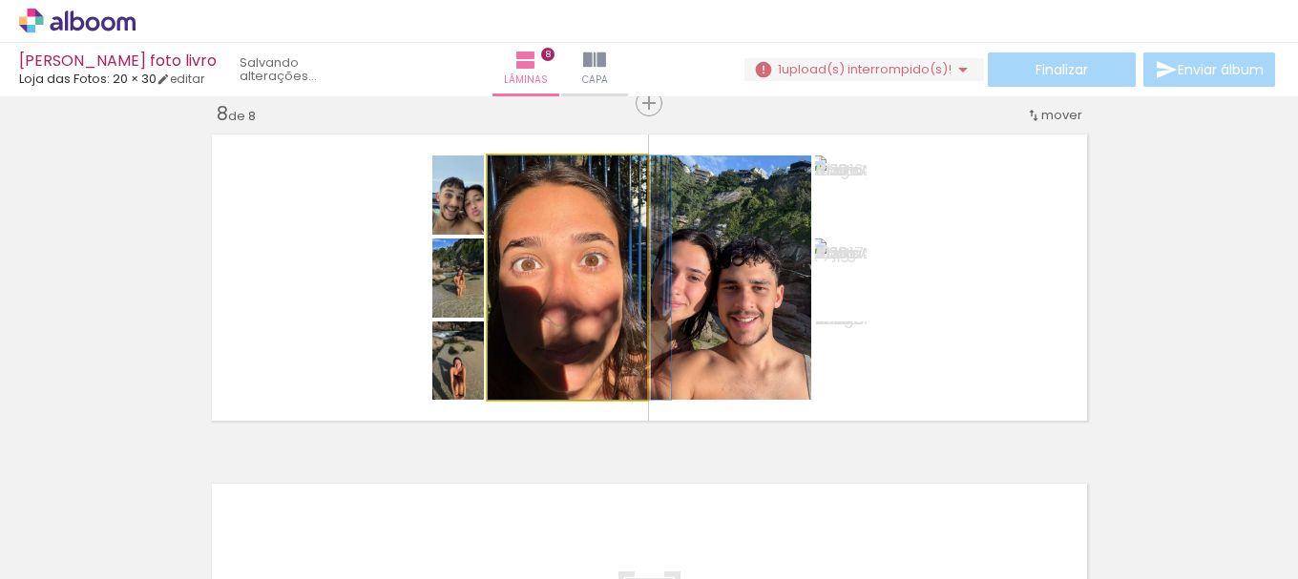
drag, startPoint x: 648, startPoint y: 235, endPoint x: 593, endPoint y: 284, distance: 74.4
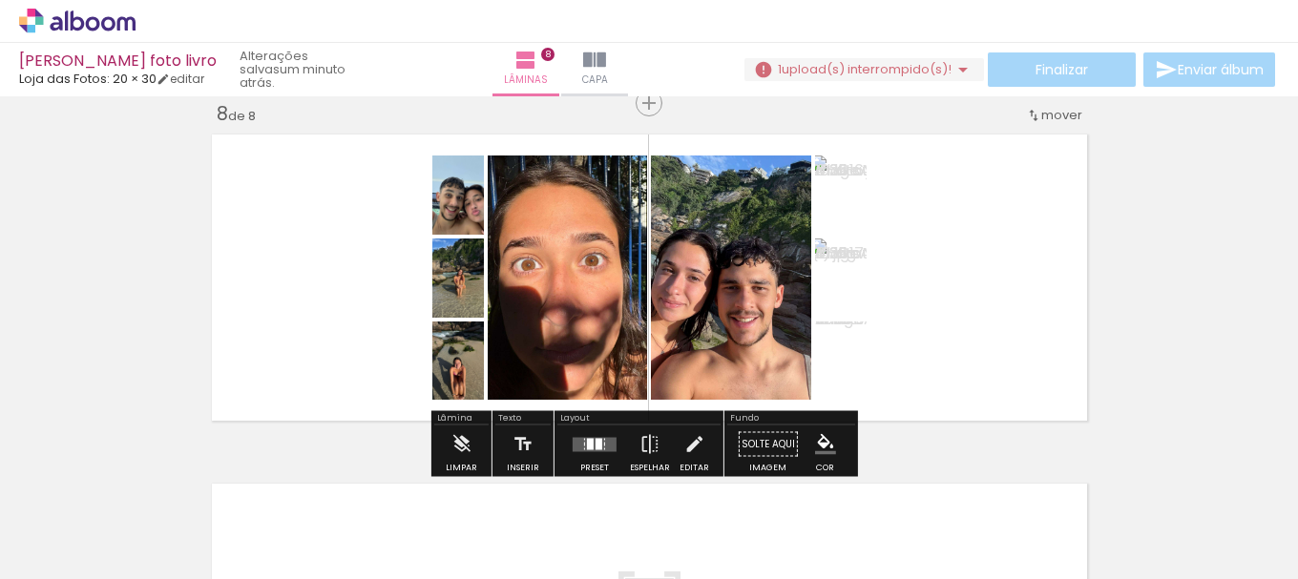
scroll to position [0, 5600]
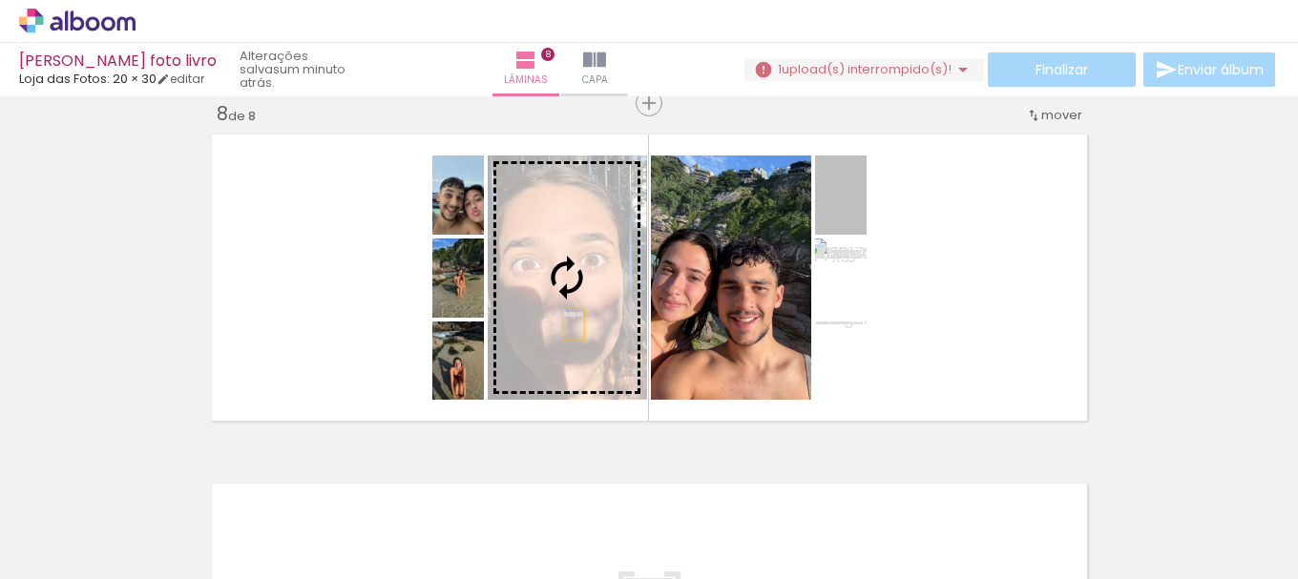
drag, startPoint x: 857, startPoint y: 220, endPoint x: 566, endPoint y: 325, distance: 309.5
click at [0, 0] on slot at bounding box center [0, 0] width 0 height 0
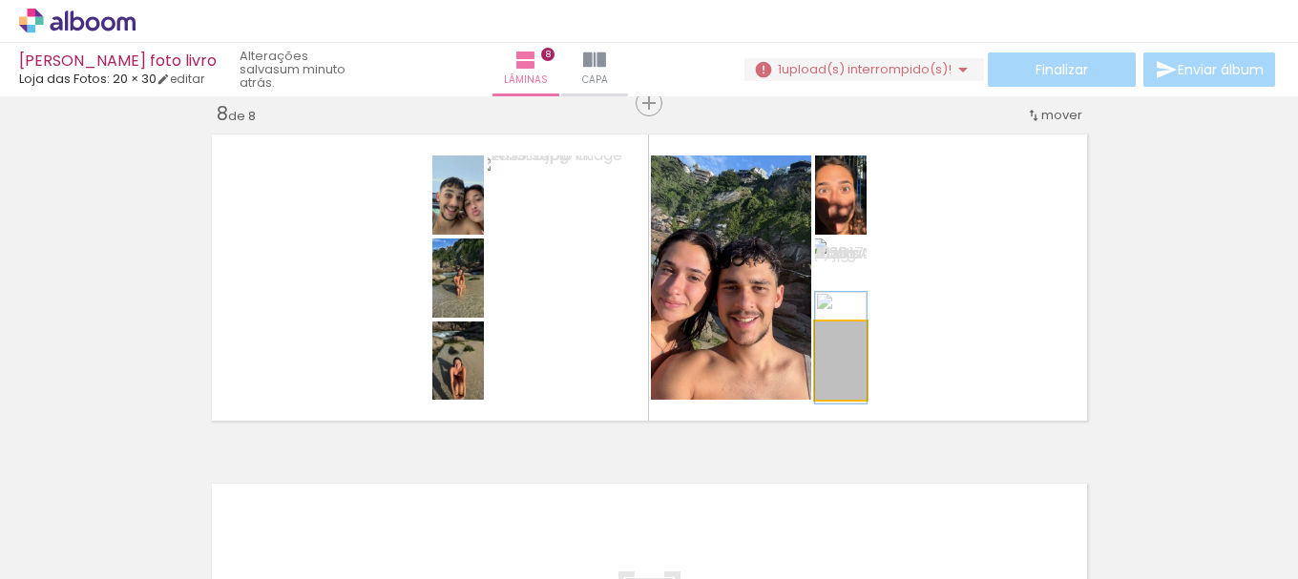
drag, startPoint x: 856, startPoint y: 359, endPoint x: 853, endPoint y: 347, distance: 13.0
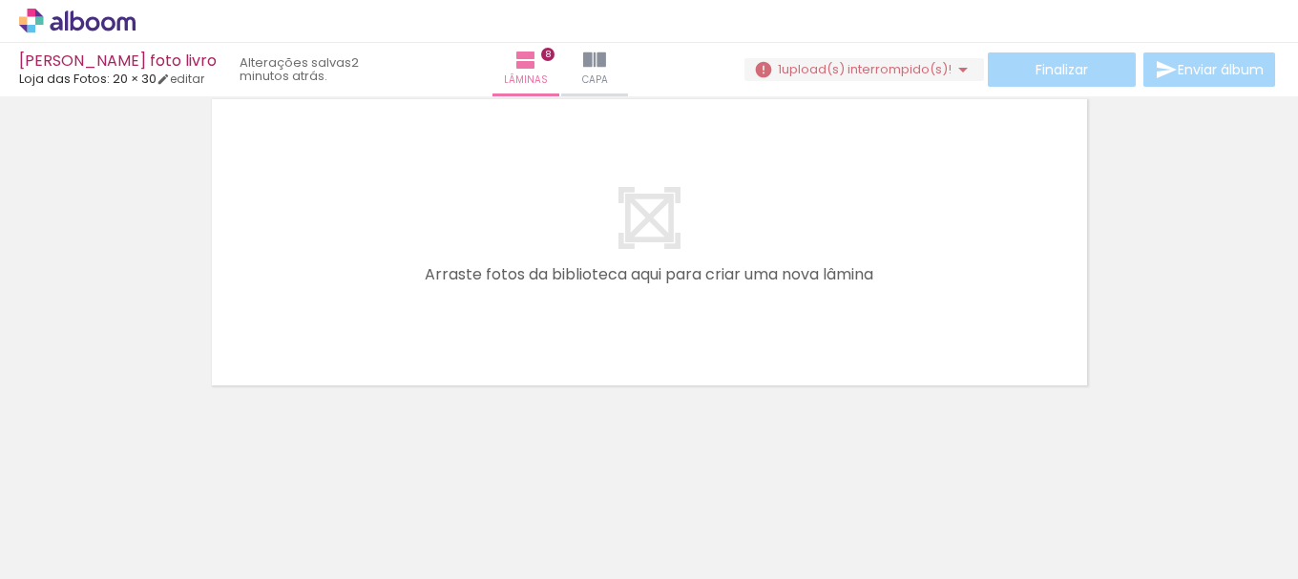
scroll to position [0, 6455]
